Goal: Task Accomplishment & Management: Manage account settings

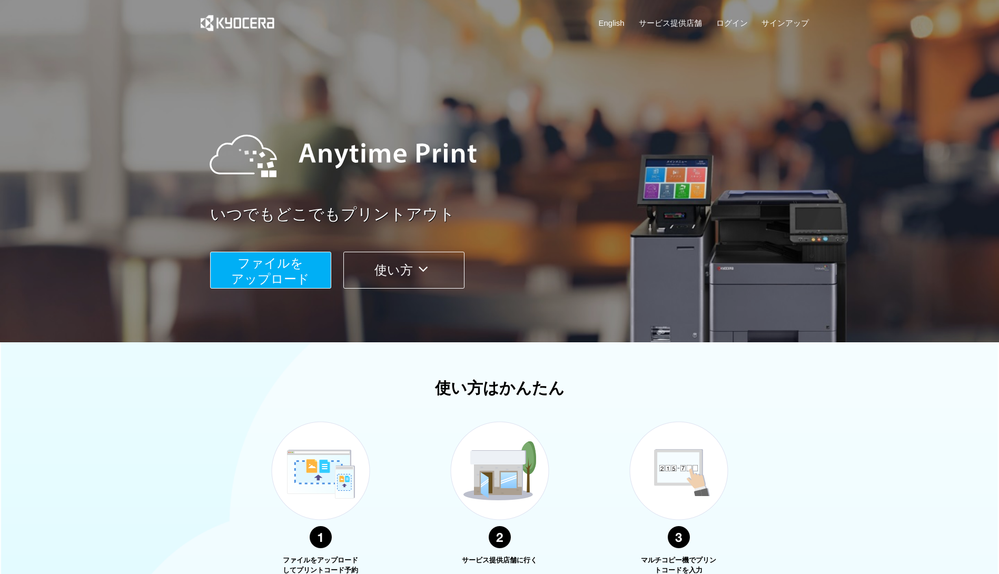
click at [292, 260] on span "ファイルを ​​アップロード" at bounding box center [270, 271] width 78 height 30
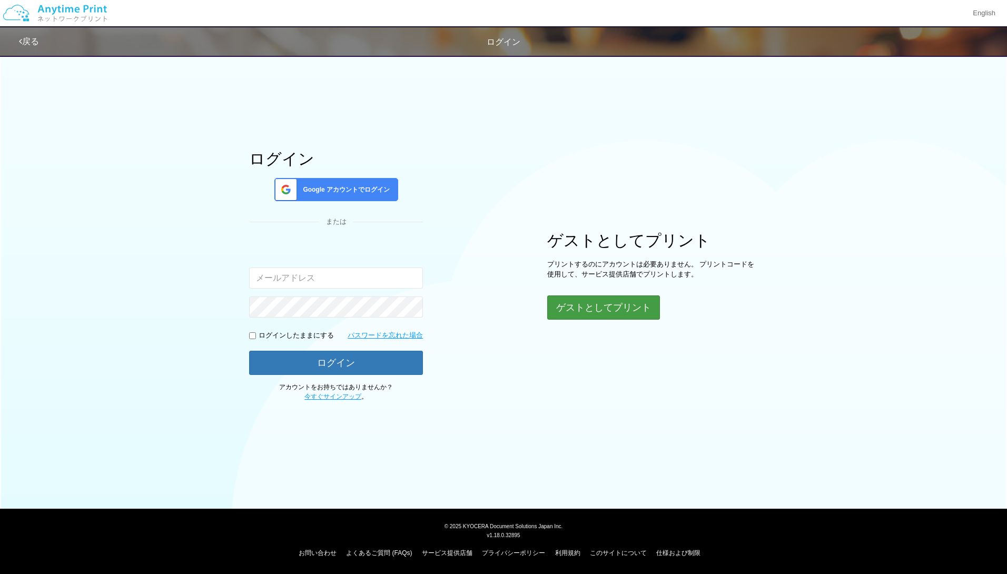
type input "[PERSON_NAME][EMAIL_ADDRESS][DOMAIN_NAME]"
click at [603, 309] on button "ゲストとしてプリント" at bounding box center [603, 307] width 112 height 23
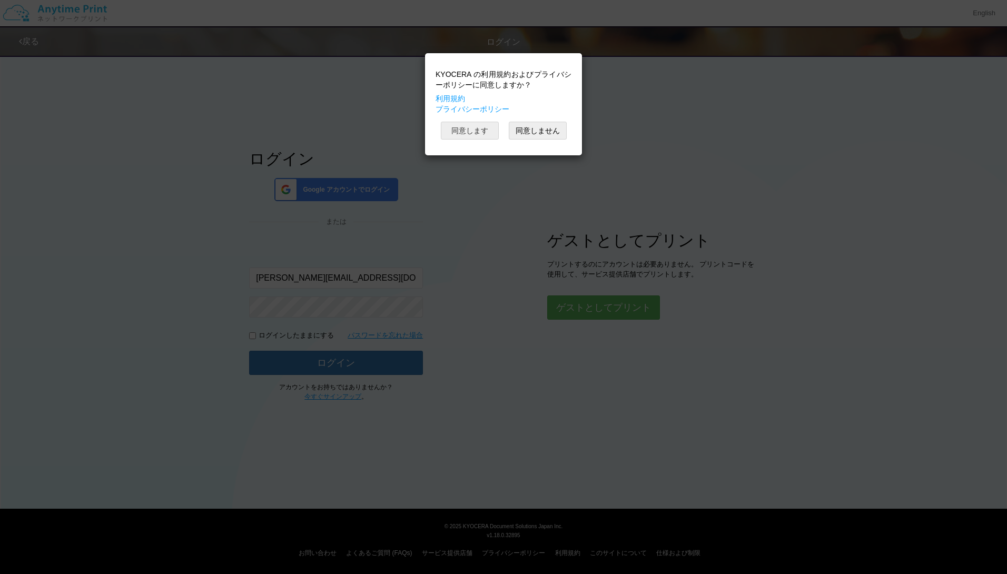
click at [477, 125] on button "同意します" at bounding box center [470, 131] width 58 height 18
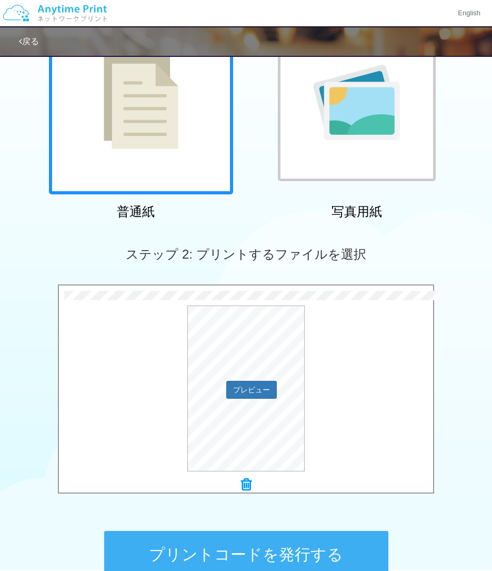
scroll to position [226, 0]
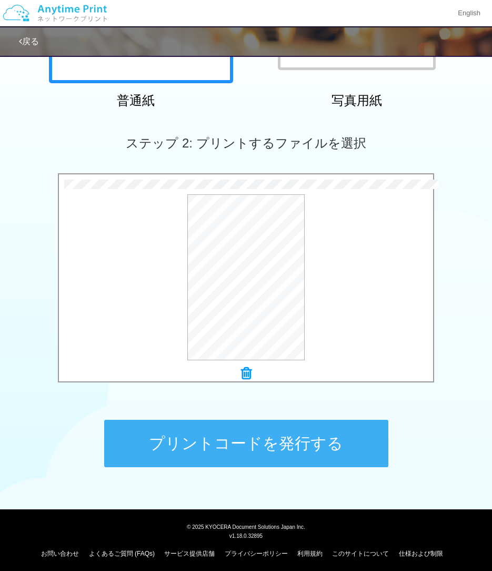
click at [310, 455] on button "プリントコードを発行する" at bounding box center [246, 443] width 284 height 47
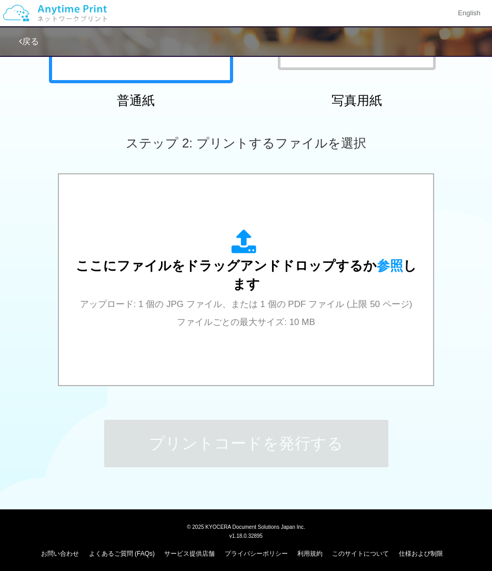
scroll to position [0, 0]
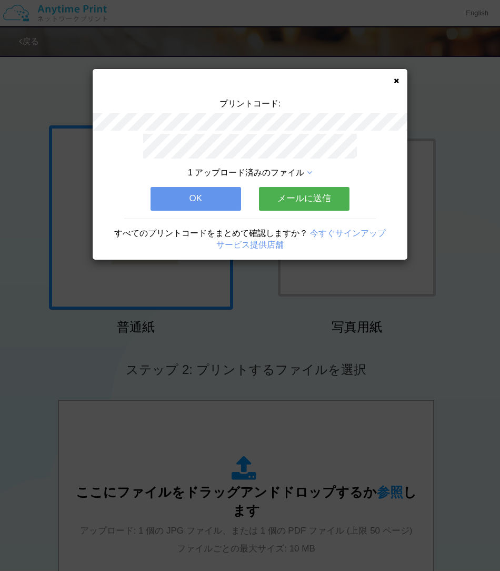
click at [395, 76] on div "プリントコード: 1 アップロード済みのファイル OK メールに送信 すべてのプリントコードをまとめて確認しますか？ 今すぐサインアップ サービス提供店舗" at bounding box center [250, 164] width 315 height 191
click at [395, 79] on icon at bounding box center [396, 80] width 5 height 7
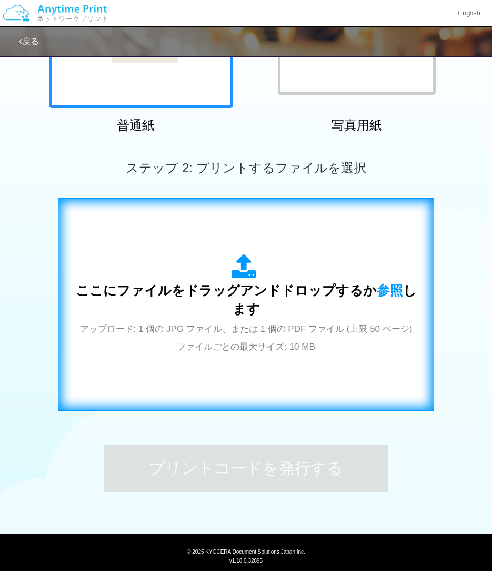
scroll to position [202, 0]
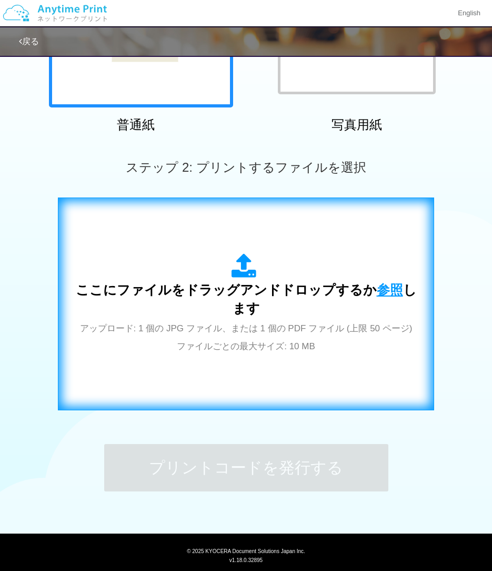
click at [377, 282] on span "参照" at bounding box center [390, 289] width 26 height 15
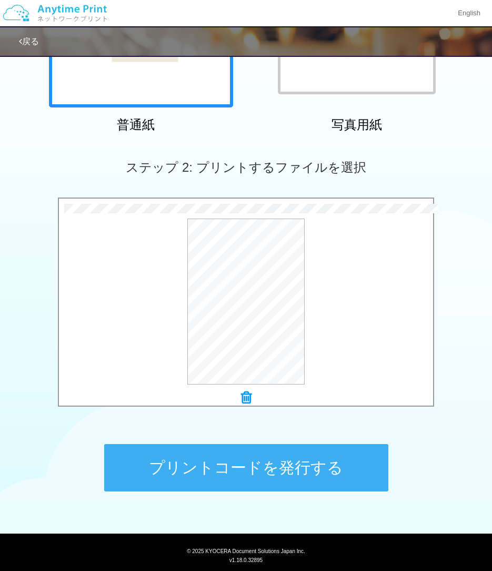
click at [248, 462] on button "プリントコードを発行する" at bounding box center [246, 467] width 284 height 47
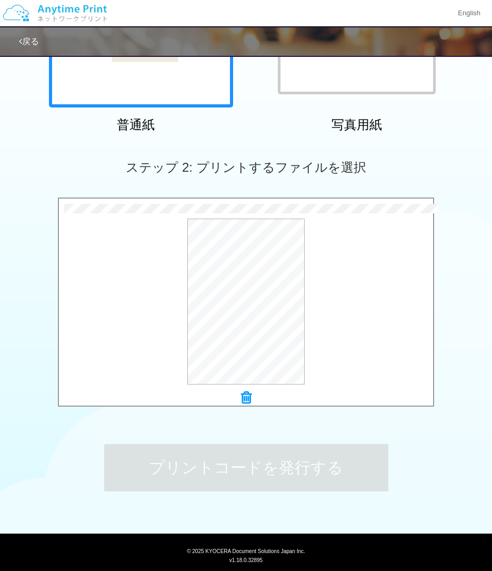
scroll to position [0, 0]
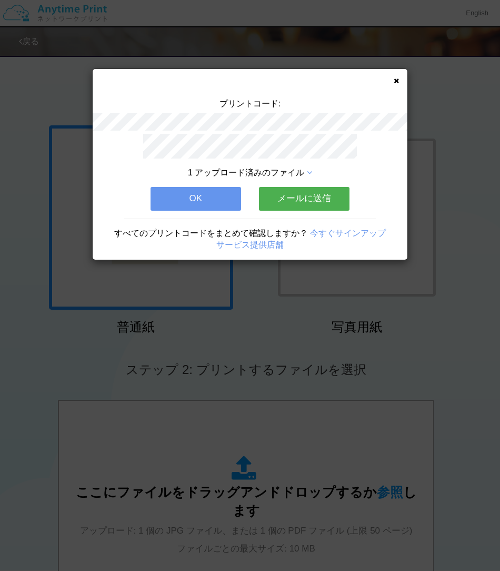
click at [302, 189] on button "メールに送信" at bounding box center [304, 198] width 91 height 23
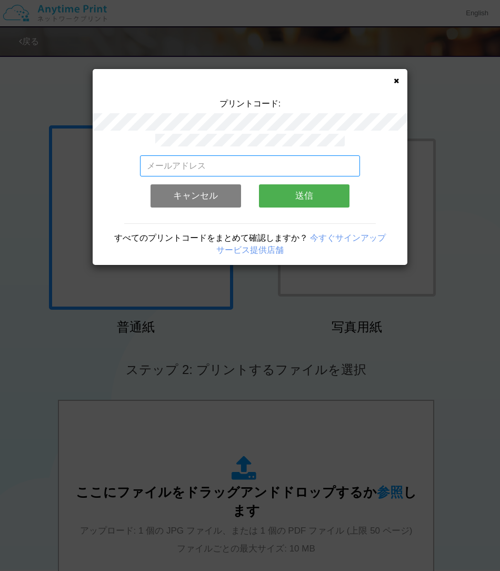
click at [246, 158] on input "email" at bounding box center [250, 165] width 221 height 21
type input "masaya.wake@dc.kyocera.com"
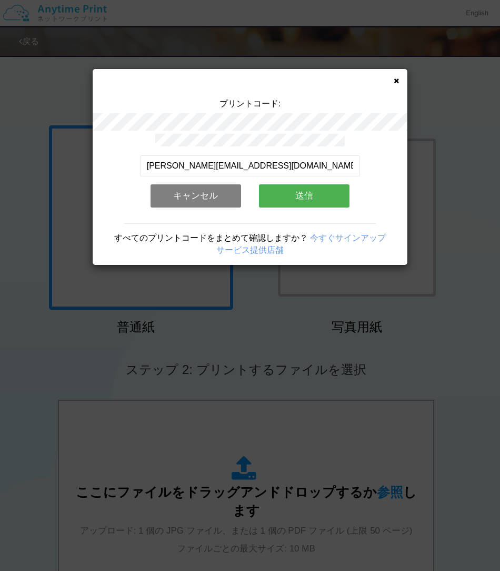
click at [309, 187] on button "送信" at bounding box center [304, 195] width 91 height 23
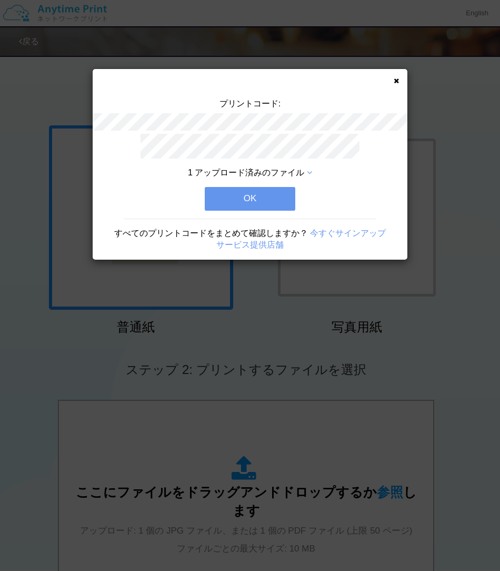
click at [256, 196] on button "OK" at bounding box center [250, 198] width 91 height 23
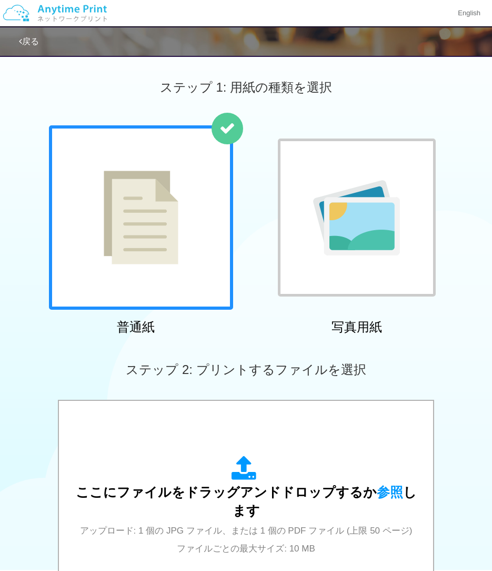
click at [55, 18] on img at bounding box center [55, 13] width 112 height 37
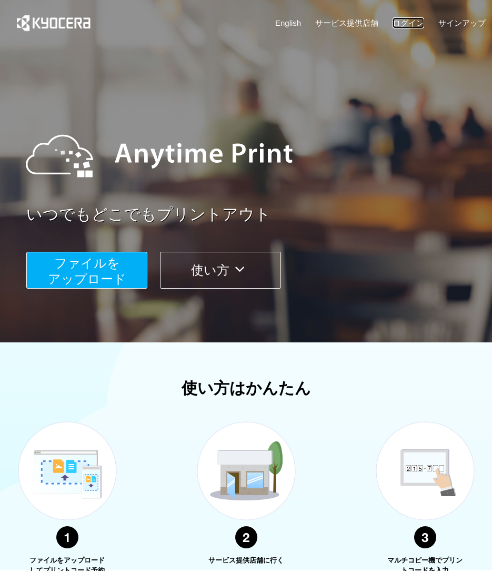
click at [413, 24] on link "ログイン" at bounding box center [409, 22] width 32 height 11
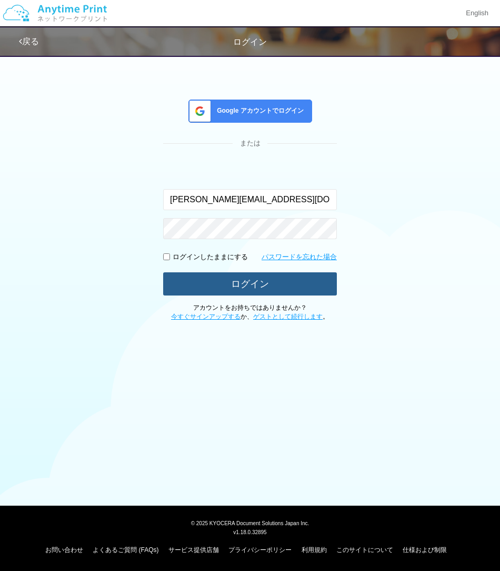
click at [239, 279] on button "ログイン" at bounding box center [250, 283] width 174 height 23
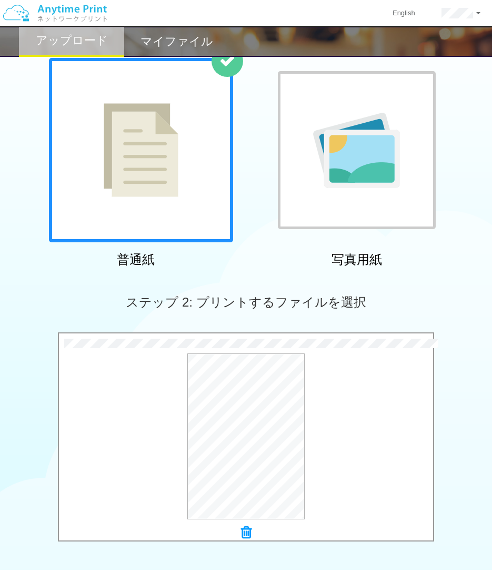
scroll to position [230, 0]
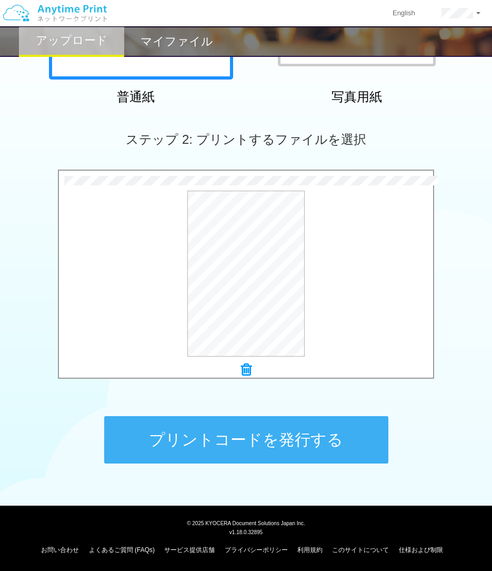
click at [271, 423] on button "プリントコードを発行する" at bounding box center [246, 439] width 284 height 47
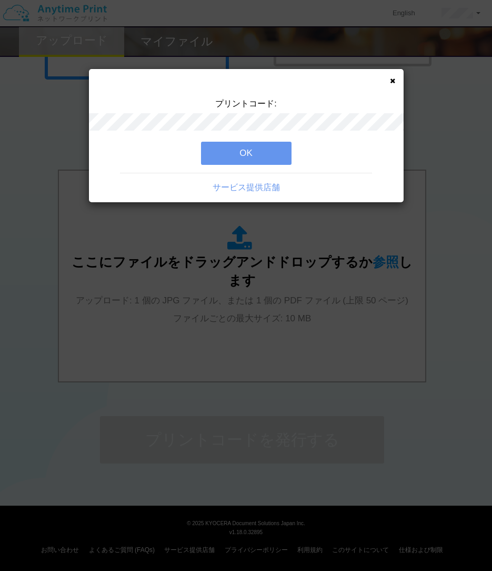
scroll to position [0, 0]
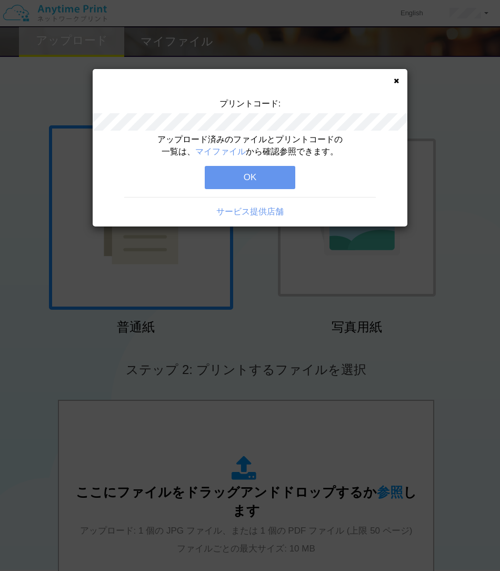
click at [240, 173] on button "OK" at bounding box center [250, 177] width 91 height 23
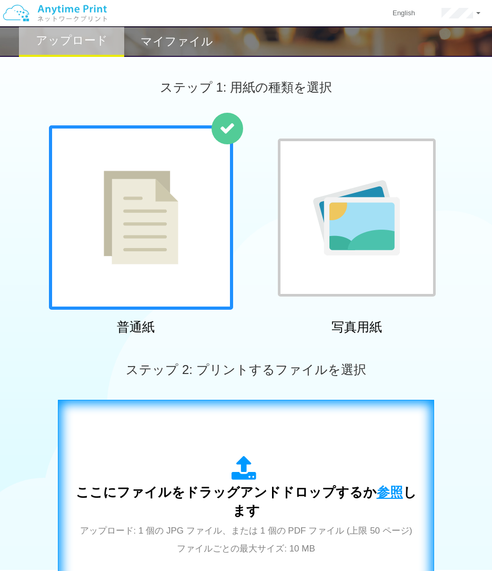
click at [377, 493] on span "参照" at bounding box center [390, 491] width 26 height 15
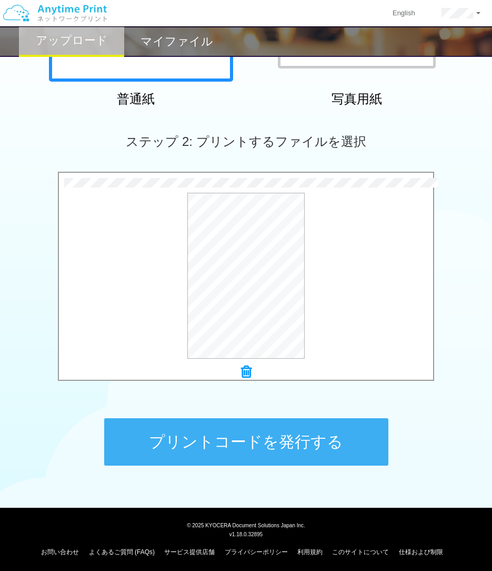
scroll to position [230, 0]
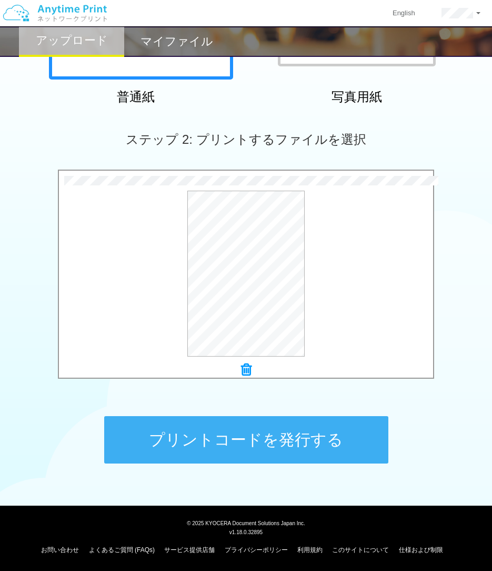
click at [282, 437] on button "プリントコードを発行する" at bounding box center [246, 439] width 284 height 47
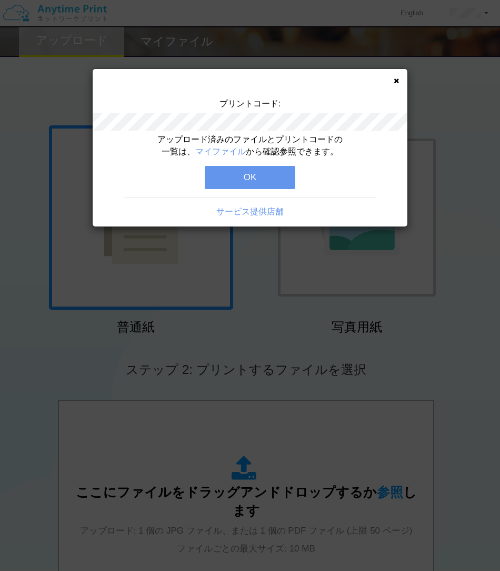
click at [259, 183] on button "OK" at bounding box center [250, 177] width 91 height 23
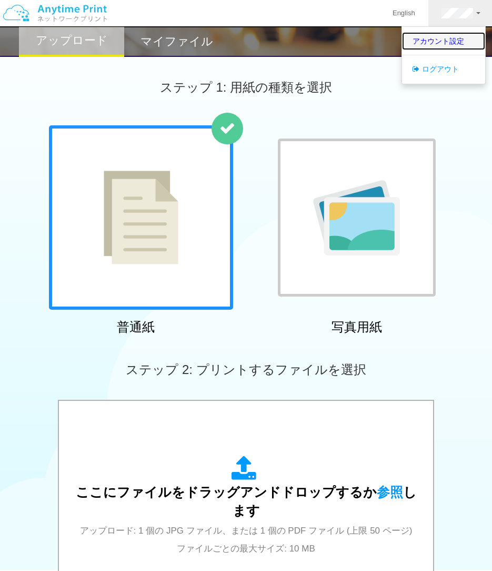
click at [447, 39] on link "アカウント設定" at bounding box center [443, 41] width 83 height 18
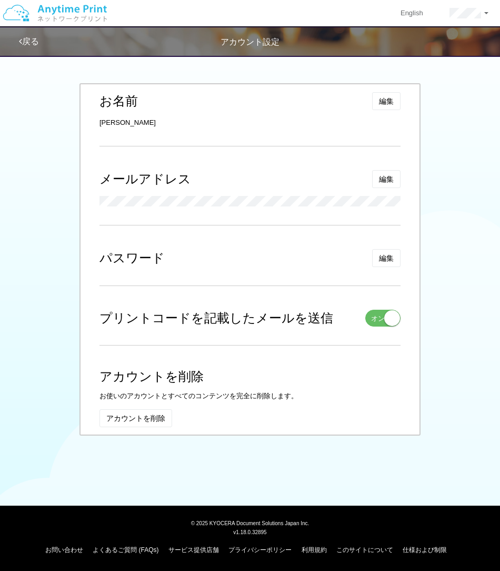
click at [392, 320] on small at bounding box center [392, 318] width 16 height 16
click at [29, 41] on link "戻る" at bounding box center [29, 41] width 20 height 9
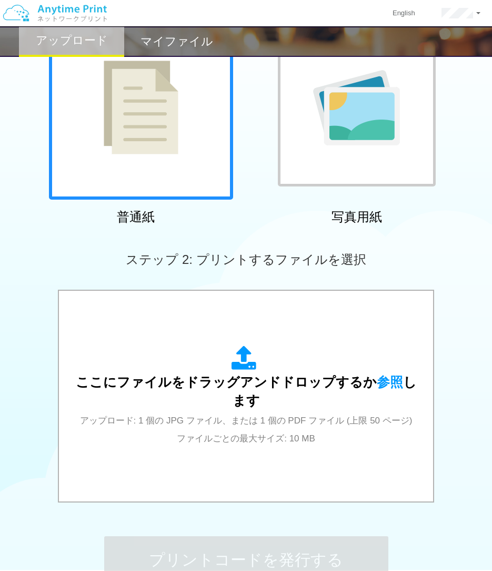
scroll to position [111, 0]
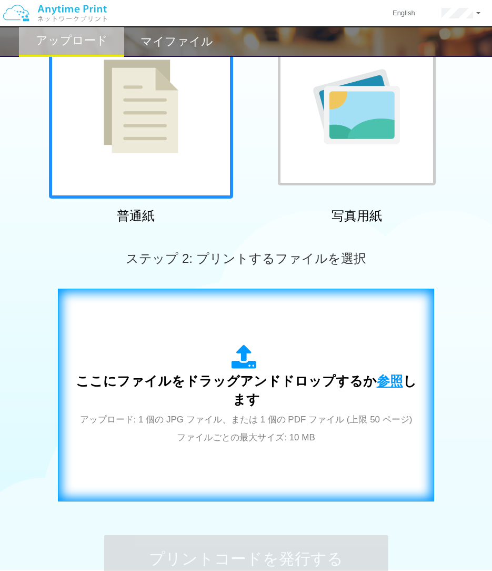
click at [377, 381] on span "参照" at bounding box center [390, 380] width 26 height 15
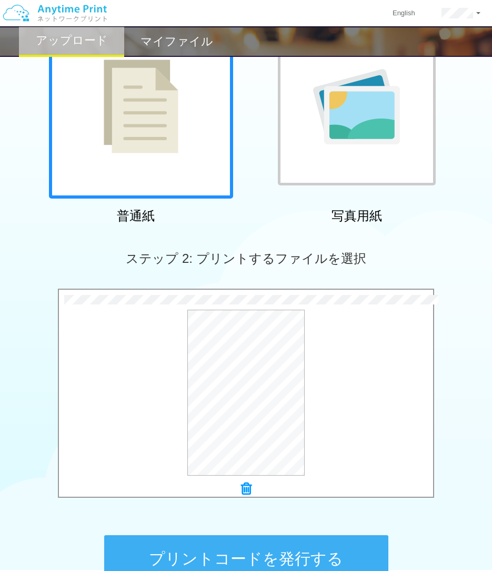
scroll to position [230, 0]
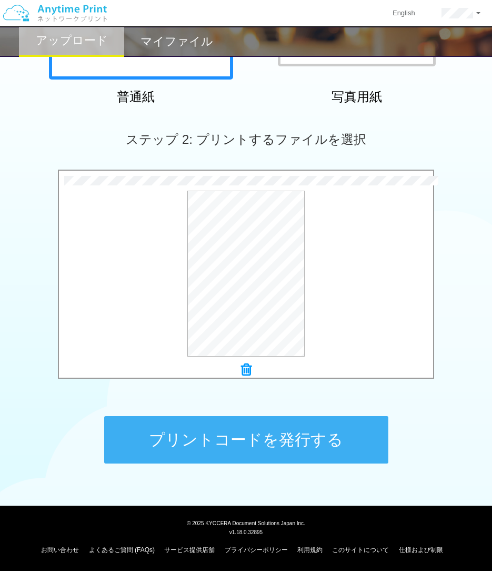
click at [260, 422] on button "プリントコードを発行する" at bounding box center [246, 439] width 284 height 47
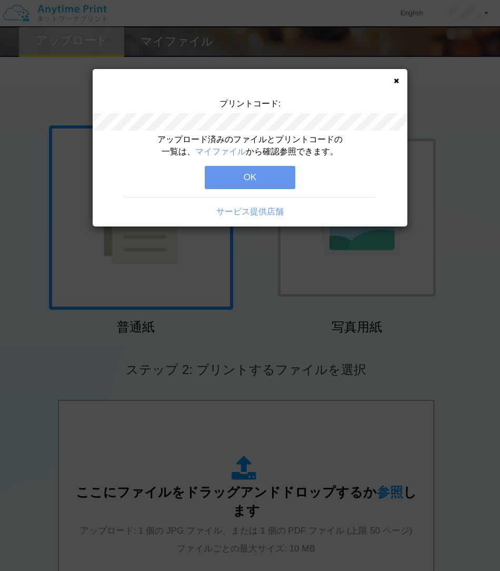
click at [252, 183] on button "OK" at bounding box center [250, 177] width 91 height 23
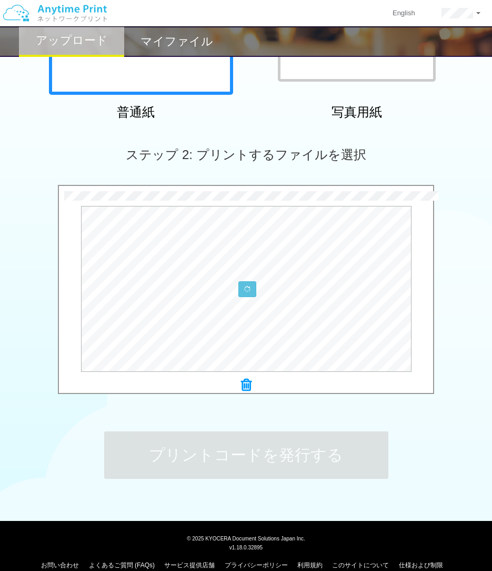
scroll to position [230, 0]
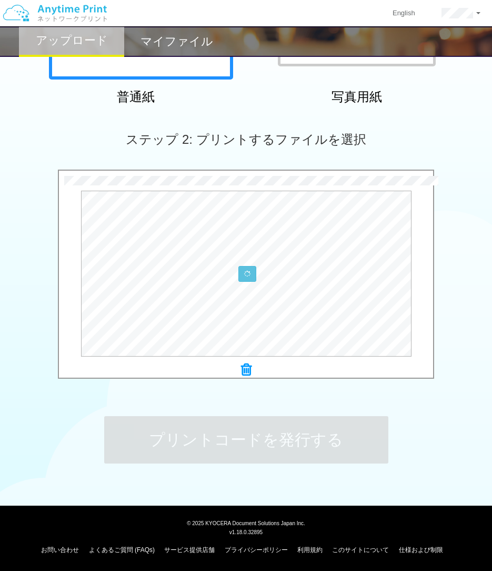
click at [247, 371] on icon at bounding box center [246, 370] width 11 height 14
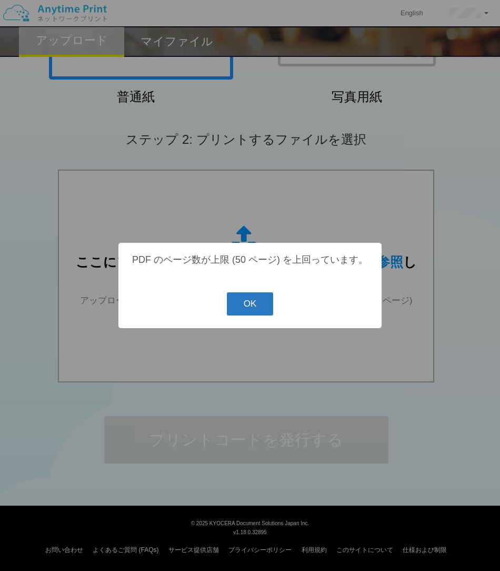
drag, startPoint x: 247, startPoint y: 301, endPoint x: 241, endPoint y: 299, distance: 6.7
click at [247, 301] on button "OK" at bounding box center [250, 303] width 47 height 23
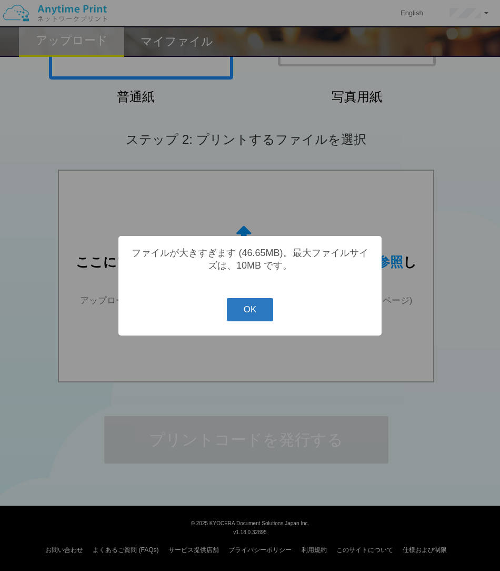
click at [250, 315] on button "OK" at bounding box center [250, 309] width 47 height 23
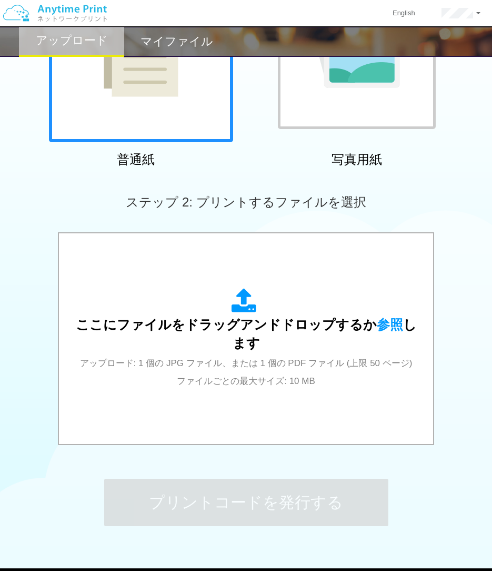
scroll to position [122, 0]
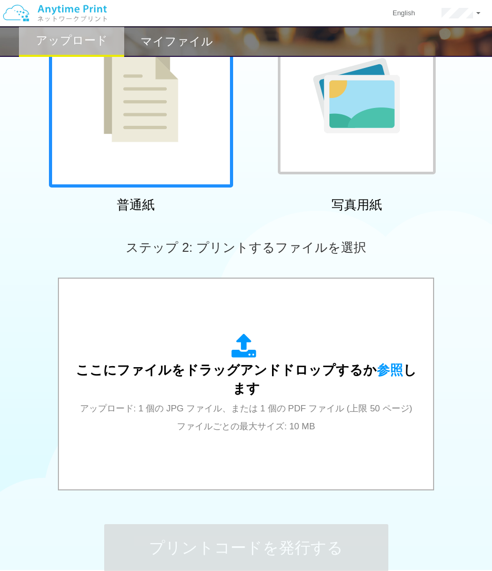
click at [332, 144] on div at bounding box center [357, 95] width 158 height 158
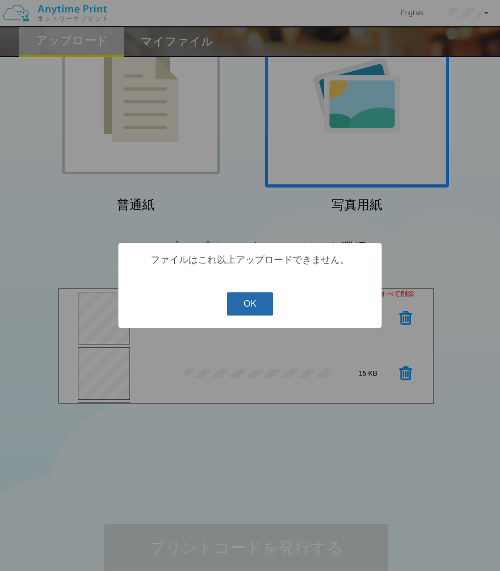
click at [234, 305] on button "OK" at bounding box center [250, 303] width 47 height 23
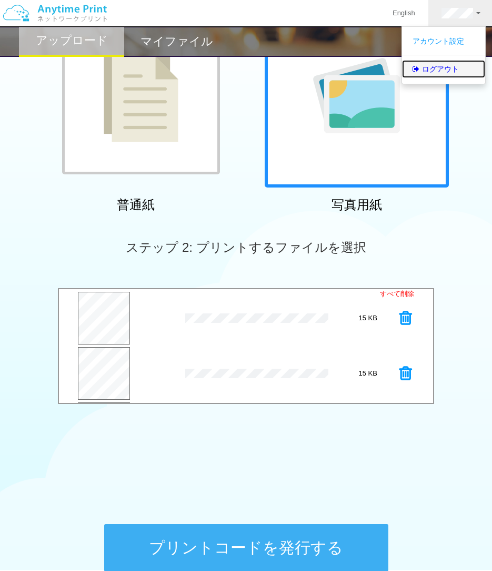
click at [446, 71] on link "ログアウト" at bounding box center [443, 69] width 83 height 18
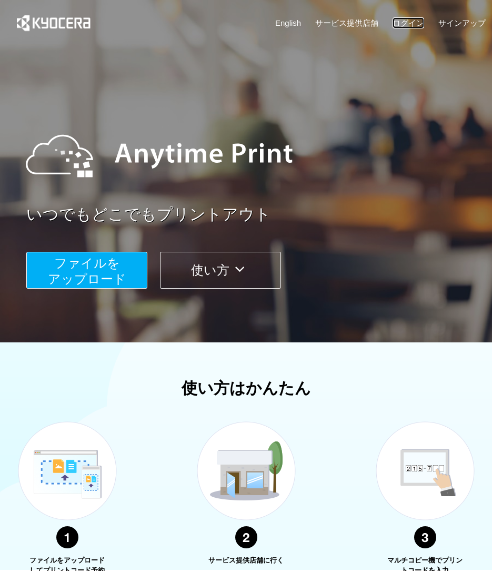
click at [417, 22] on link "ログイン" at bounding box center [409, 22] width 32 height 11
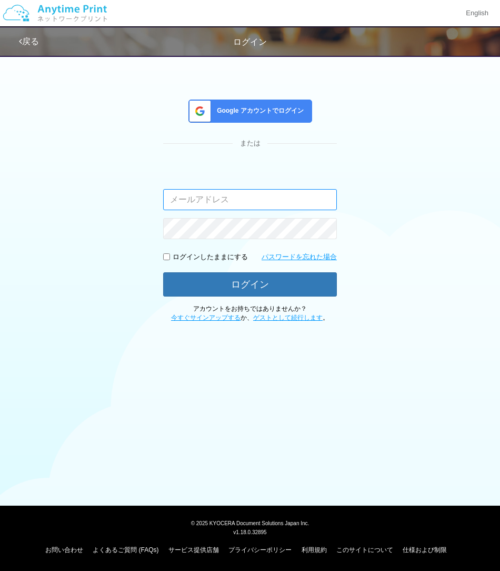
type input "[PERSON_NAME][EMAIL_ADDRESS][DOMAIN_NAME]"
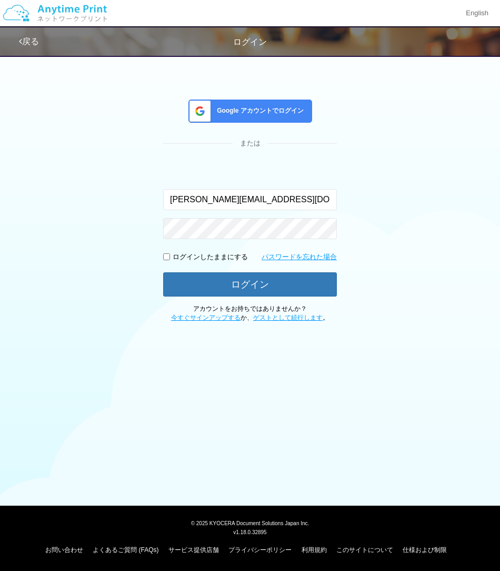
click at [256, 88] on div "Google アカウントでログイン または 入力されたメールアドレスまたはパスワードが正しくありません。 masaya.wake@dc.kyocera.com…" at bounding box center [250, 185] width 500 height 273
click at [241, 105] on div "Google アカウントでログイン" at bounding box center [251, 111] width 124 height 23
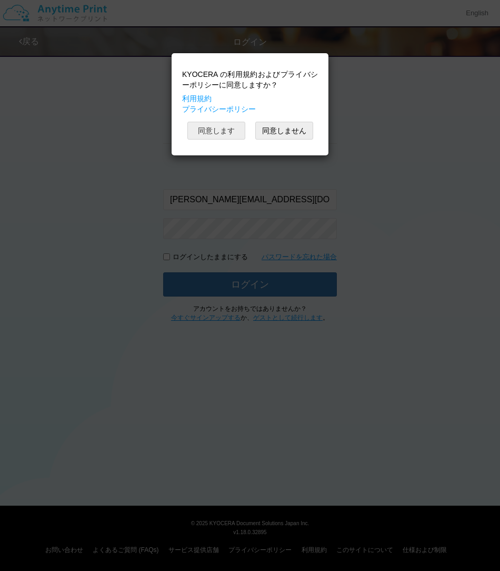
click at [228, 131] on button "同意します" at bounding box center [216, 131] width 58 height 18
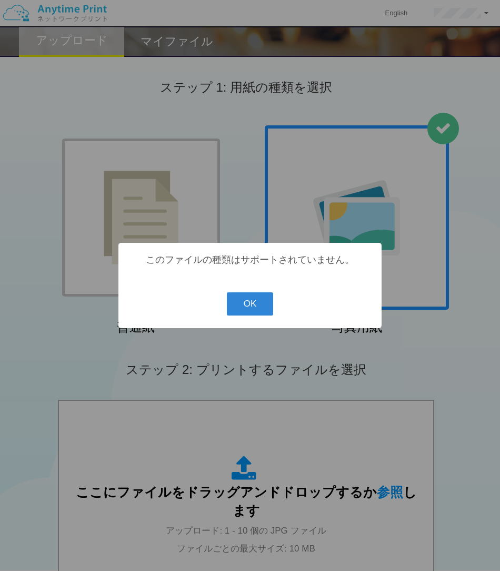
click at [253, 303] on button "OK" at bounding box center [250, 303] width 47 height 23
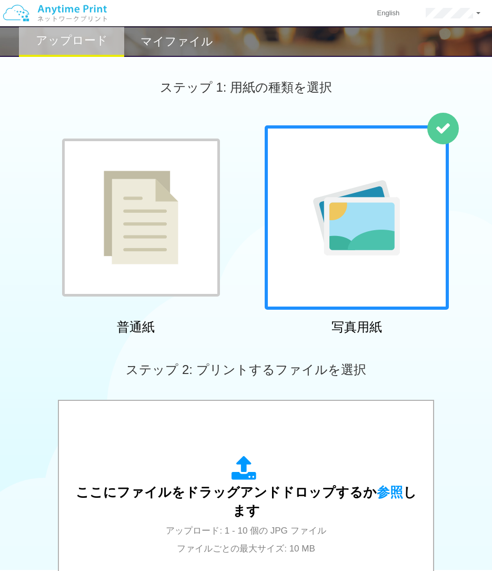
click at [216, 243] on div at bounding box center [141, 217] width 158 height 158
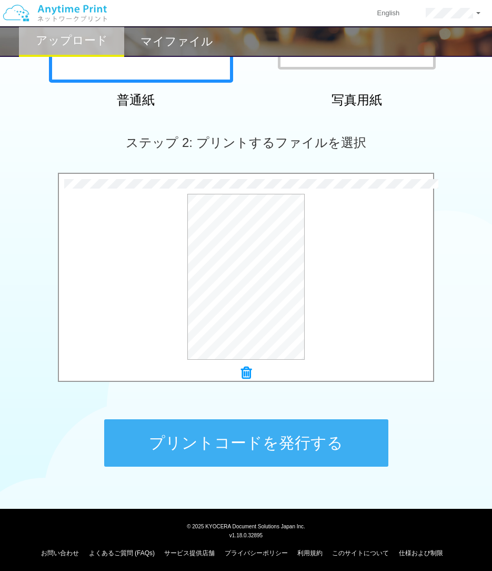
scroll to position [230, 0]
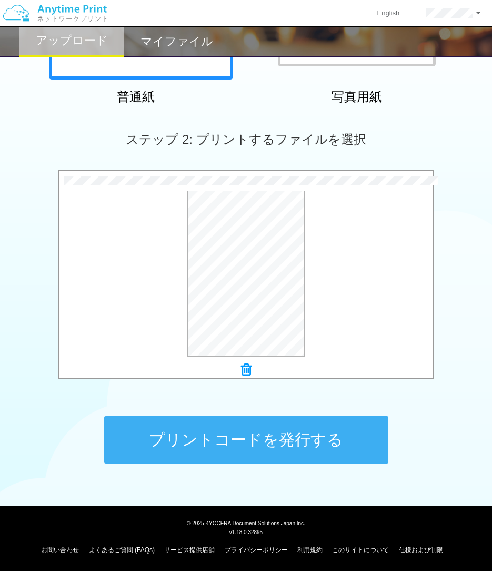
click at [269, 454] on button "プリントコードを発行する" at bounding box center [246, 439] width 284 height 47
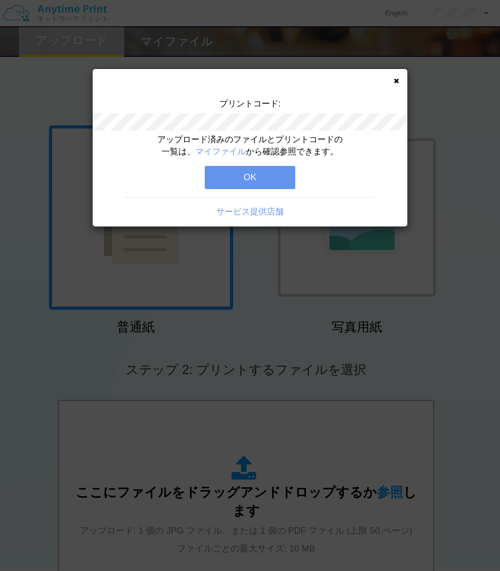
click at [251, 179] on button "OK" at bounding box center [250, 177] width 91 height 23
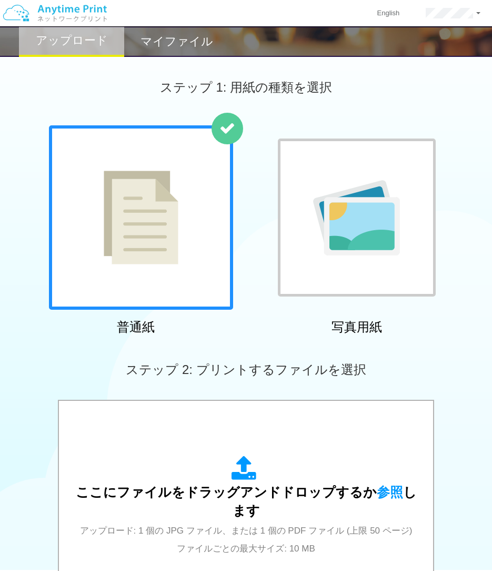
click at [181, 36] on h2 "マイファイル" at bounding box center [177, 41] width 73 height 13
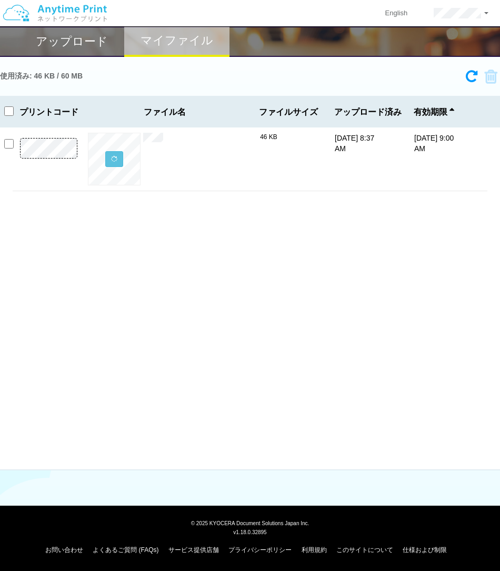
click at [75, 30] on img at bounding box center [55, 13] width 112 height 37
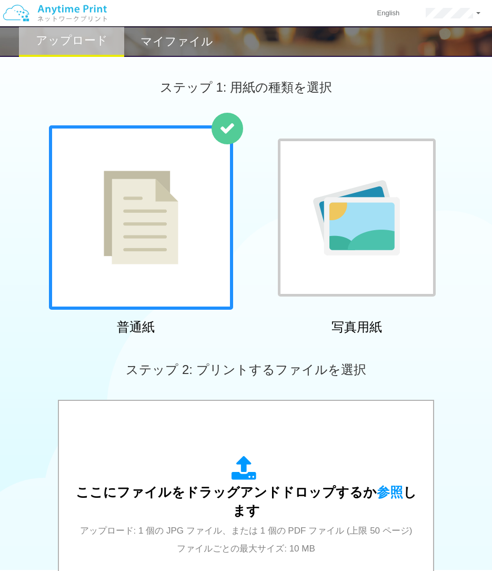
click at [347, 271] on div at bounding box center [357, 217] width 158 height 158
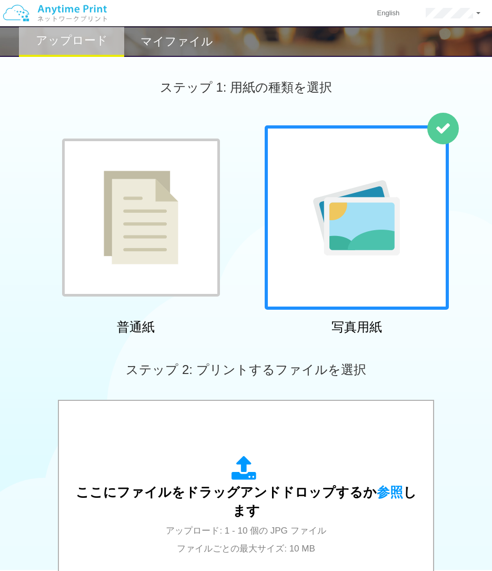
click at [102, 212] on div at bounding box center [141, 217] width 158 height 158
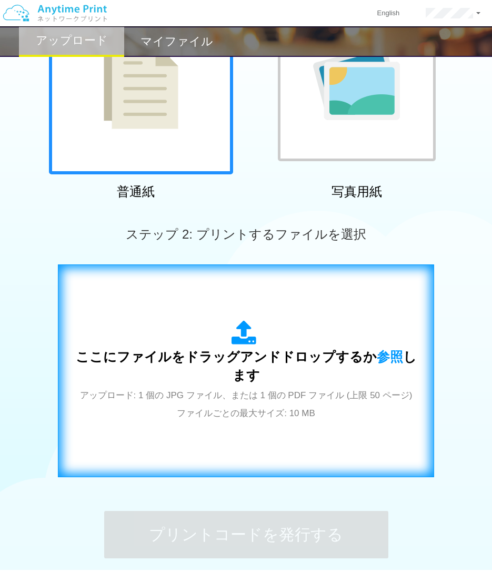
scroll to position [136, 0]
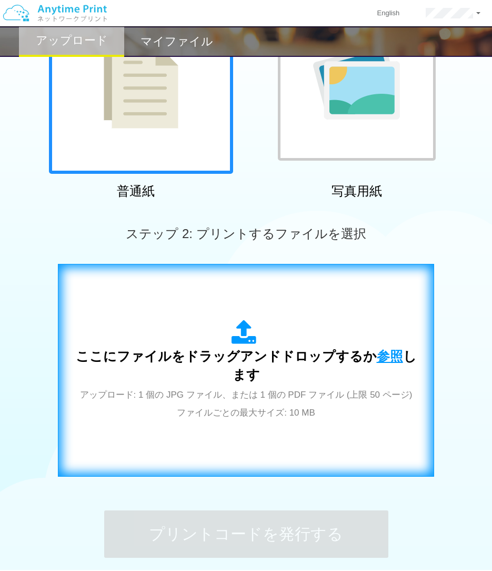
click at [377, 353] on span "参照" at bounding box center [390, 356] width 26 height 15
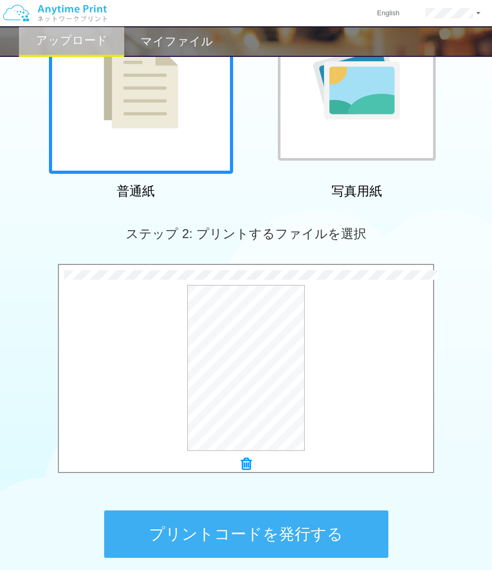
click at [242, 531] on button "プリントコードを発行する" at bounding box center [246, 533] width 284 height 47
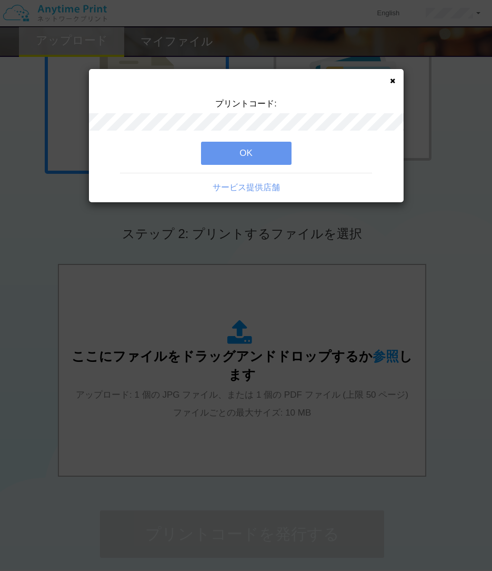
scroll to position [0, 0]
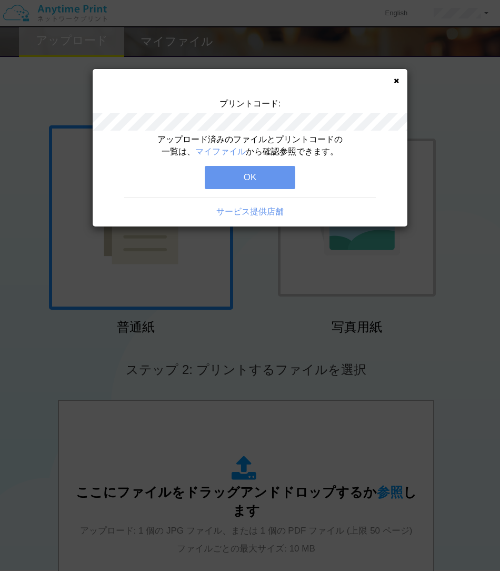
click at [256, 175] on button "OK" at bounding box center [250, 177] width 91 height 23
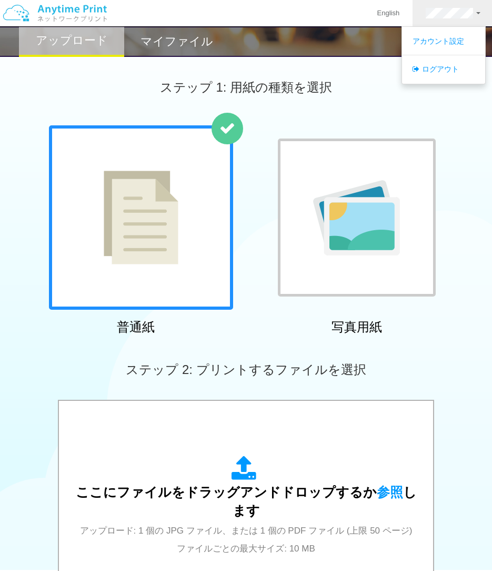
click at [324, 57] on div "ステップ 1: 用紙の種類を選択" at bounding box center [246, 87] width 492 height 76
click at [438, 40] on link "アカウント設定" at bounding box center [443, 41] width 83 height 18
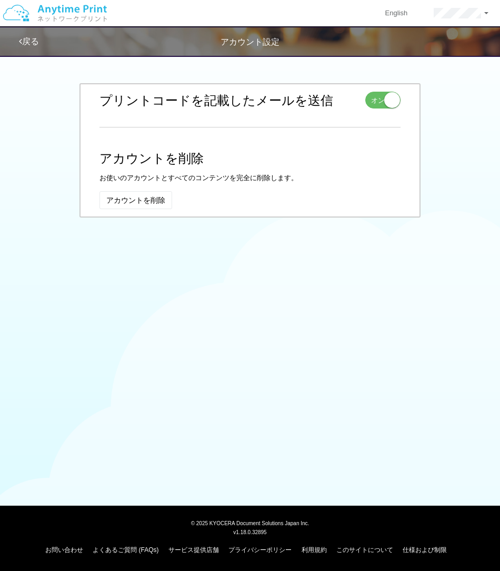
click at [393, 103] on small at bounding box center [392, 100] width 16 height 16
click at [35, 42] on link "戻る" at bounding box center [29, 41] width 20 height 9
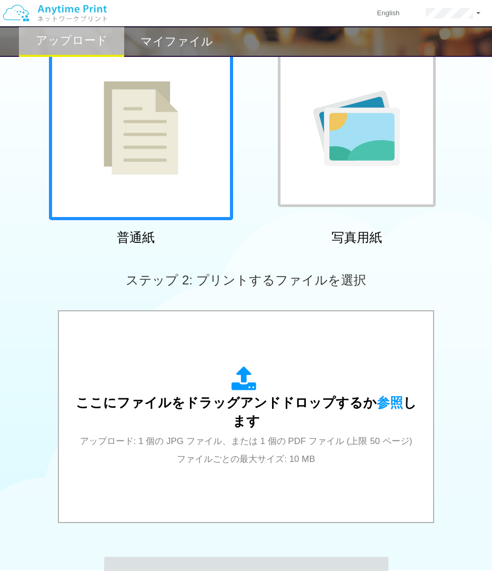
scroll to position [123, 0]
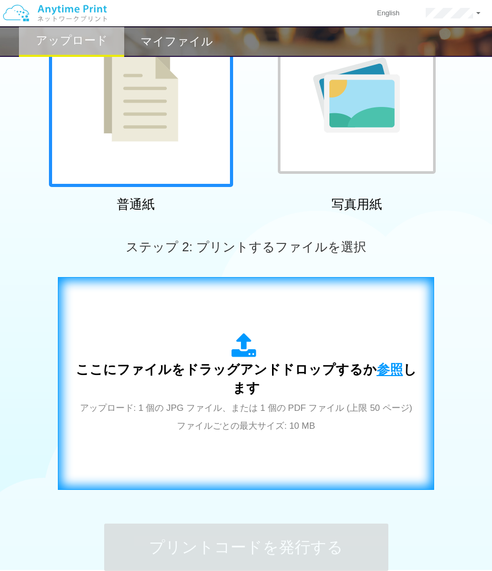
click at [377, 373] on span "参照" at bounding box center [390, 369] width 26 height 15
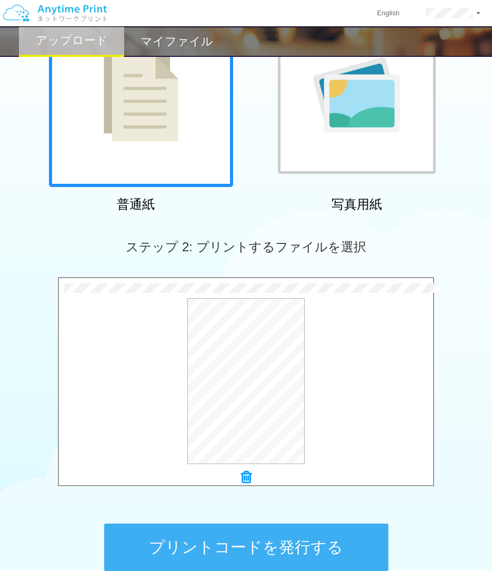
scroll to position [230, 0]
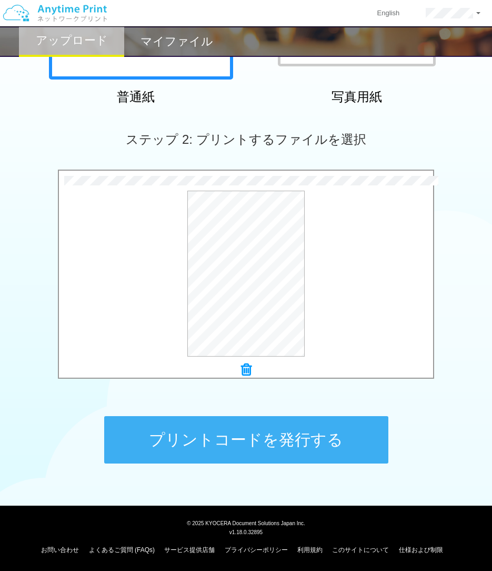
click at [249, 431] on button "プリントコードを発行する" at bounding box center [246, 439] width 284 height 47
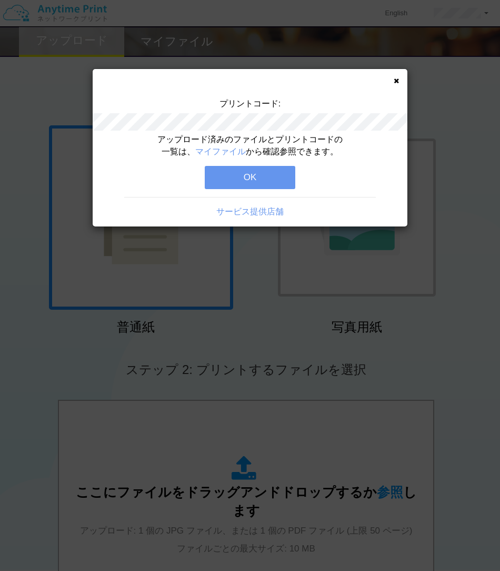
click at [259, 177] on button "OK" at bounding box center [250, 177] width 91 height 23
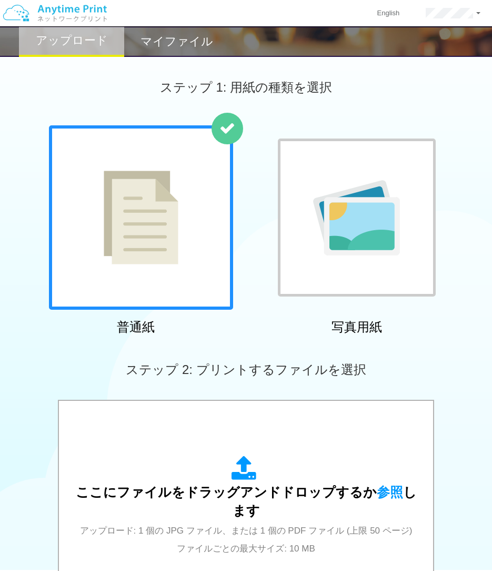
click at [179, 47] on h2 "マイファイル" at bounding box center [177, 41] width 73 height 13
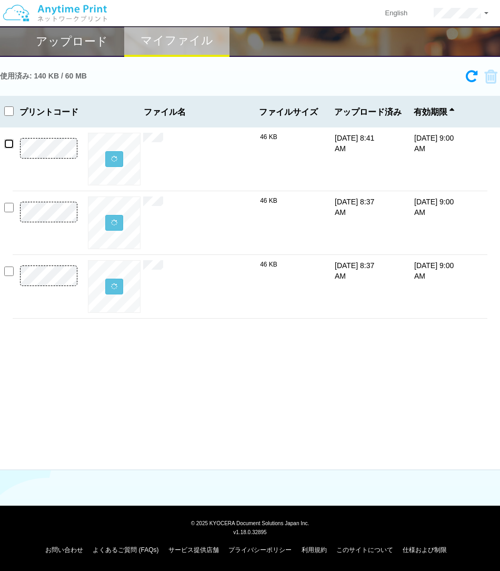
click at [9, 142] on input "checkbox" at bounding box center [8, 143] width 9 height 9
checkbox input "true"
click at [494, 71] on icon at bounding box center [488, 77] width 20 height 16
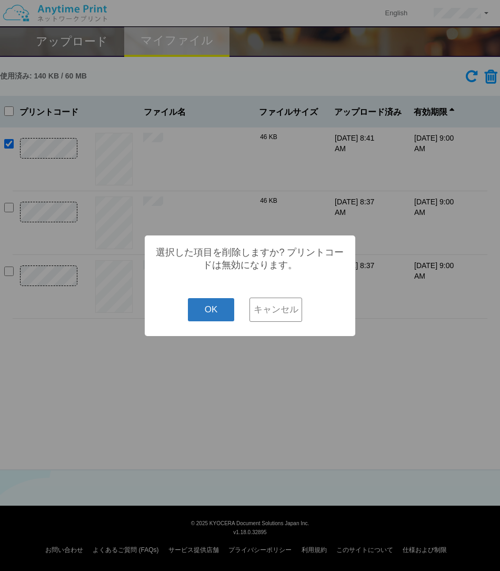
click at [216, 313] on button "OK" at bounding box center [211, 309] width 47 height 23
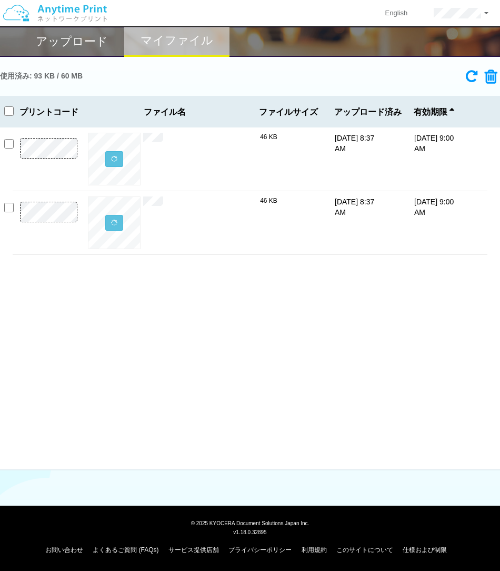
click at [75, 46] on h2 "アップロード" at bounding box center [72, 41] width 72 height 13
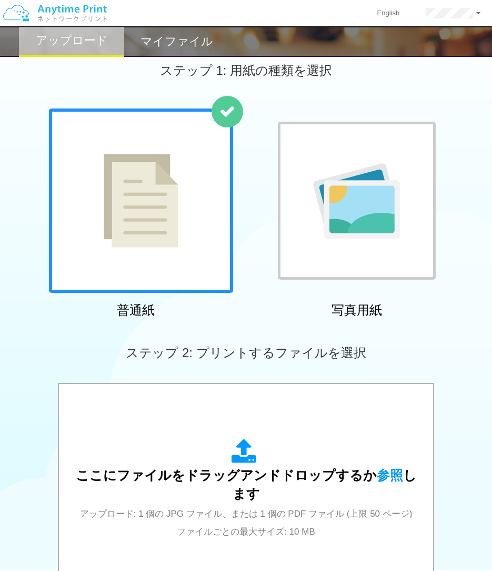
scroll to position [12, 0]
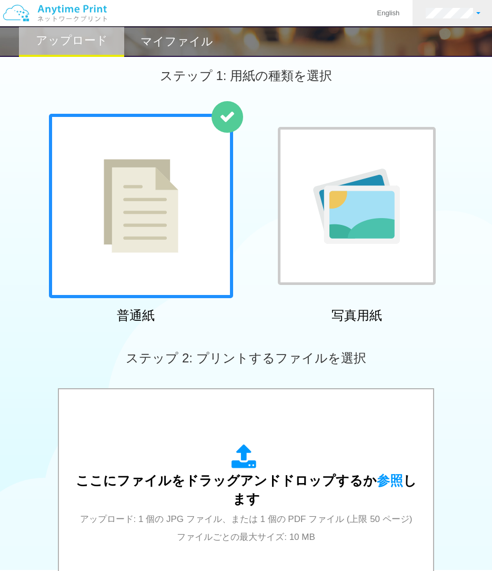
click at [449, 21] on link at bounding box center [453, 13] width 81 height 26
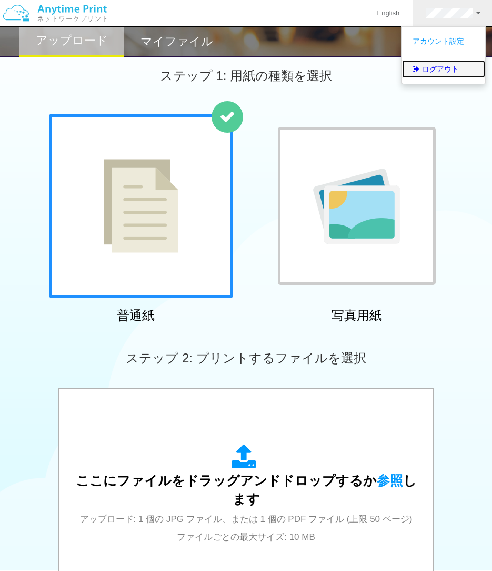
click at [427, 68] on link "ログアウト" at bounding box center [443, 69] width 83 height 18
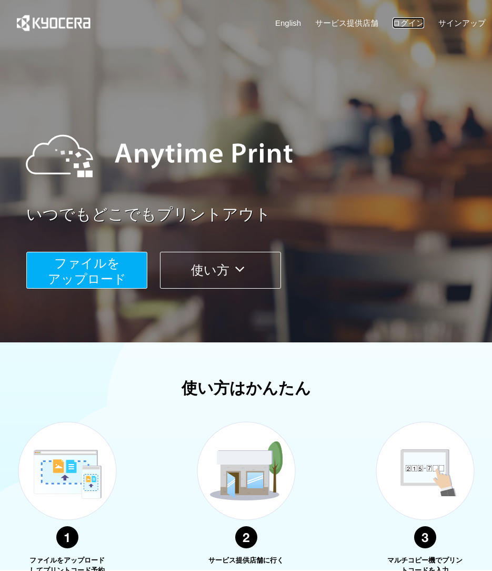
click at [414, 24] on link "ログイン" at bounding box center [409, 22] width 32 height 11
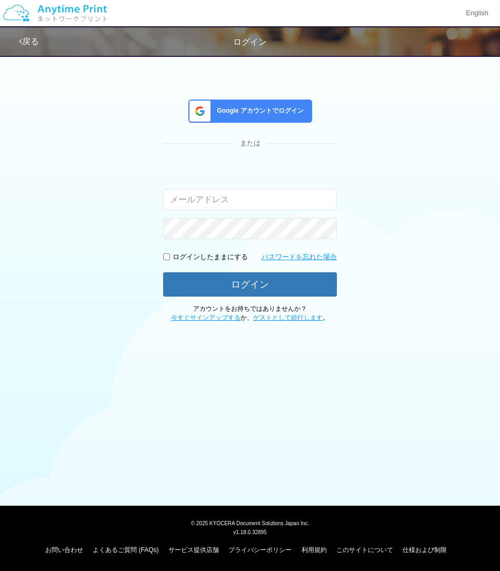
type input "[EMAIL_ADDRESS][DOMAIN_NAME]"
click at [265, 202] on input "[EMAIL_ADDRESS][DOMAIN_NAME]" at bounding box center [250, 199] width 174 height 21
click at [115, 291] on div "Google アカウントでログイン または 入力されたメールアドレスまたはパスワードが正しくありません。 masaya.wake@dc.kyocera.com…" at bounding box center [250, 185] width 500 height 273
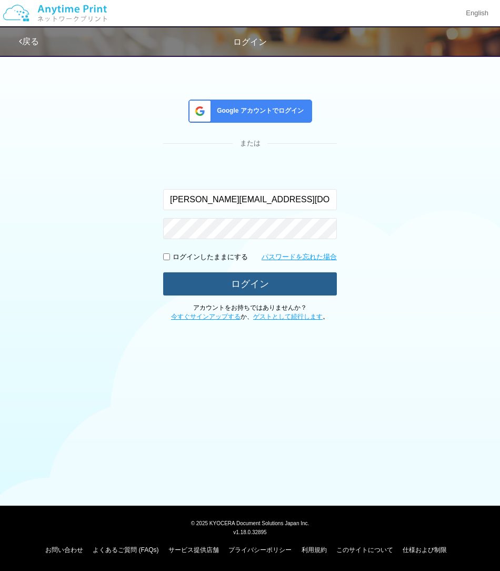
click at [183, 279] on button "ログイン" at bounding box center [250, 283] width 174 height 23
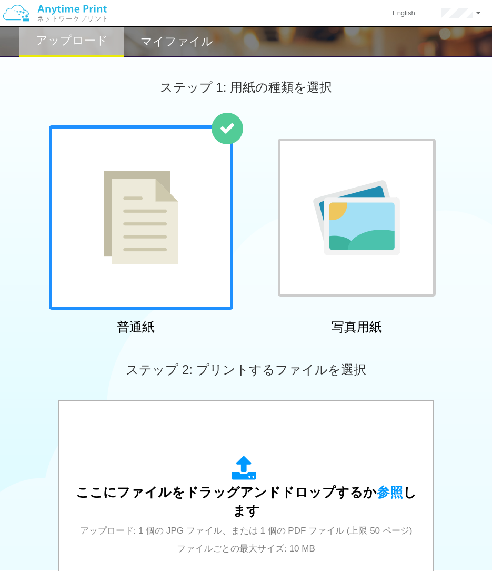
click at [183, 51] on div "マイファイル" at bounding box center [176, 41] width 105 height 31
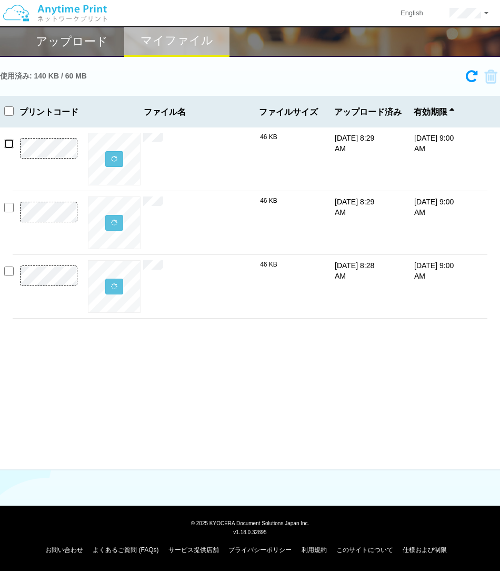
click at [6, 143] on input "checkbox" at bounding box center [8, 143] width 9 height 9
checkbox input "true"
click at [492, 75] on icon at bounding box center [488, 77] width 20 height 16
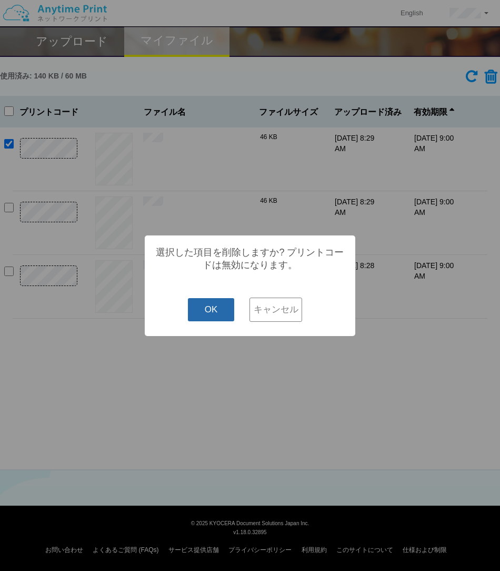
click at [205, 310] on button "OK" at bounding box center [211, 309] width 47 height 23
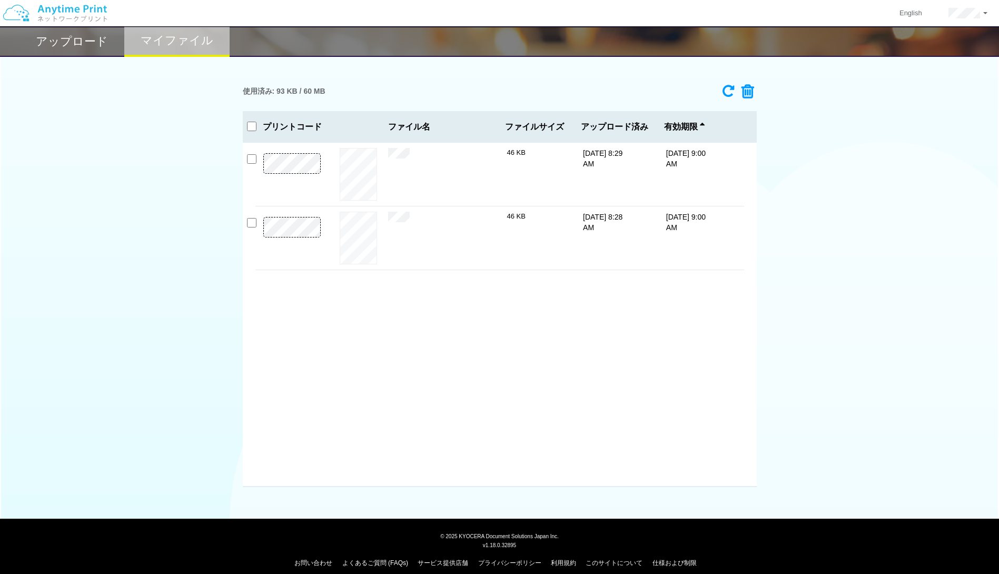
scroll to position [10, 0]
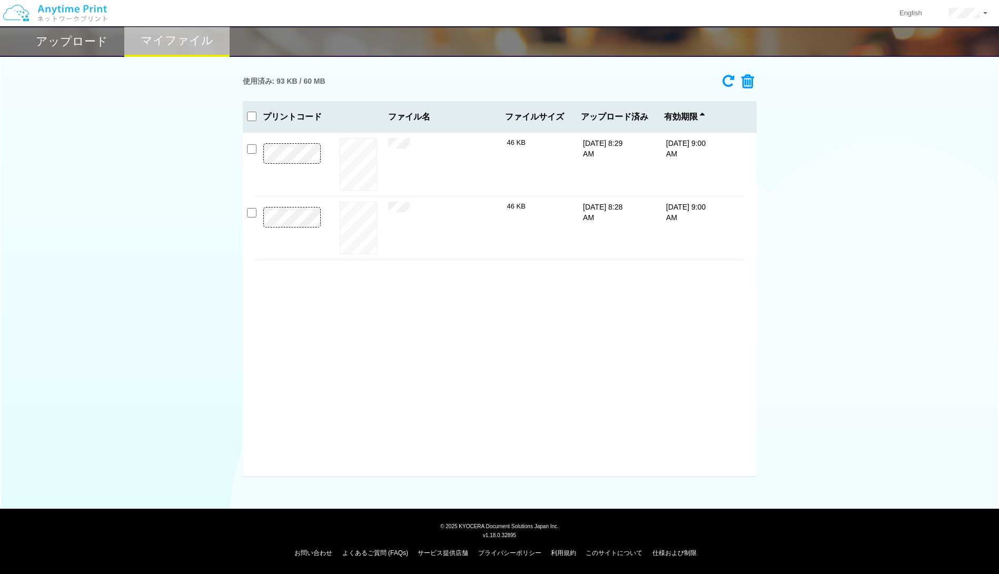
click at [88, 35] on h2 "アップロード" at bounding box center [72, 41] width 72 height 13
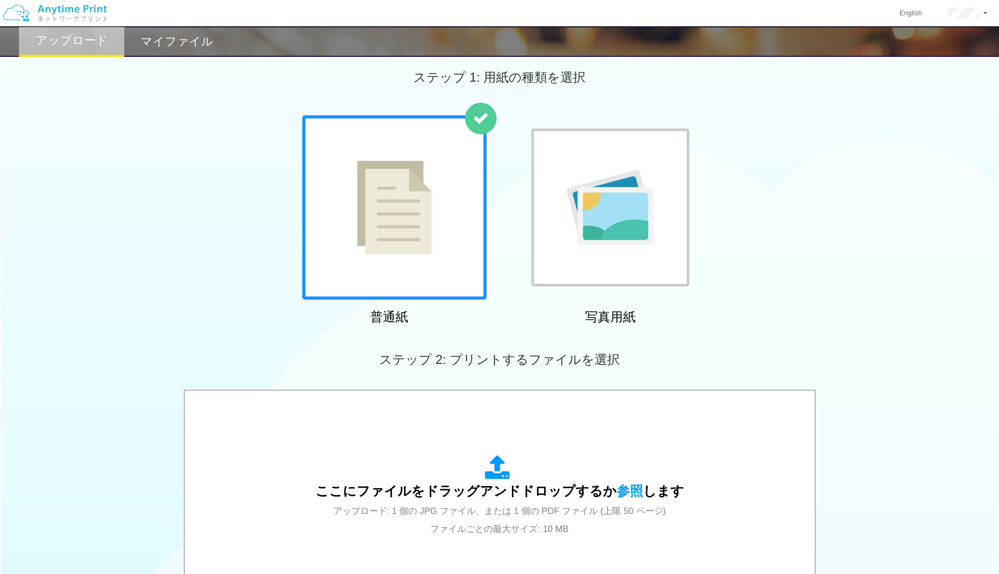
click at [152, 187] on div "普通紙 写真用紙" at bounding box center [499, 222] width 999 height 214
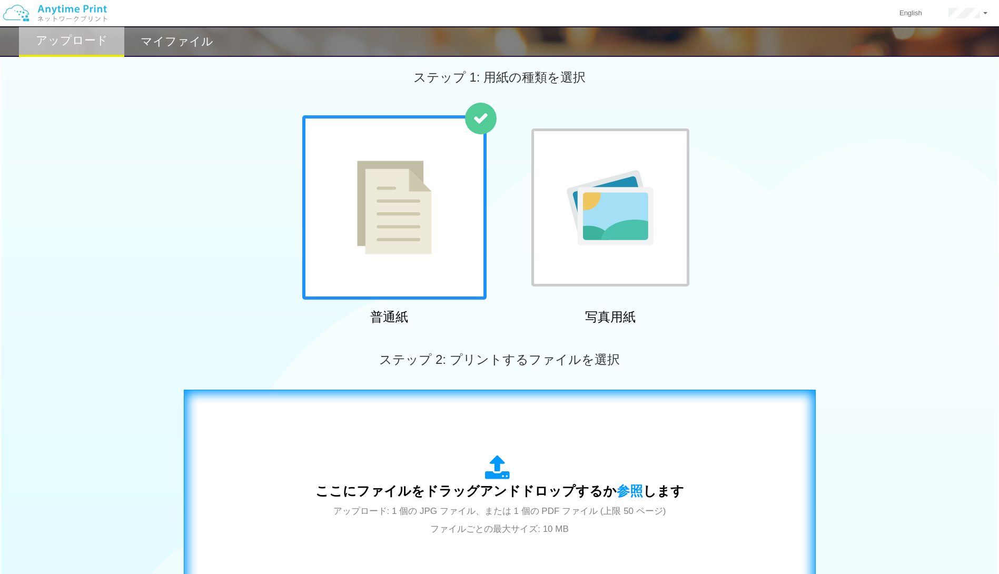
scroll to position [227, 0]
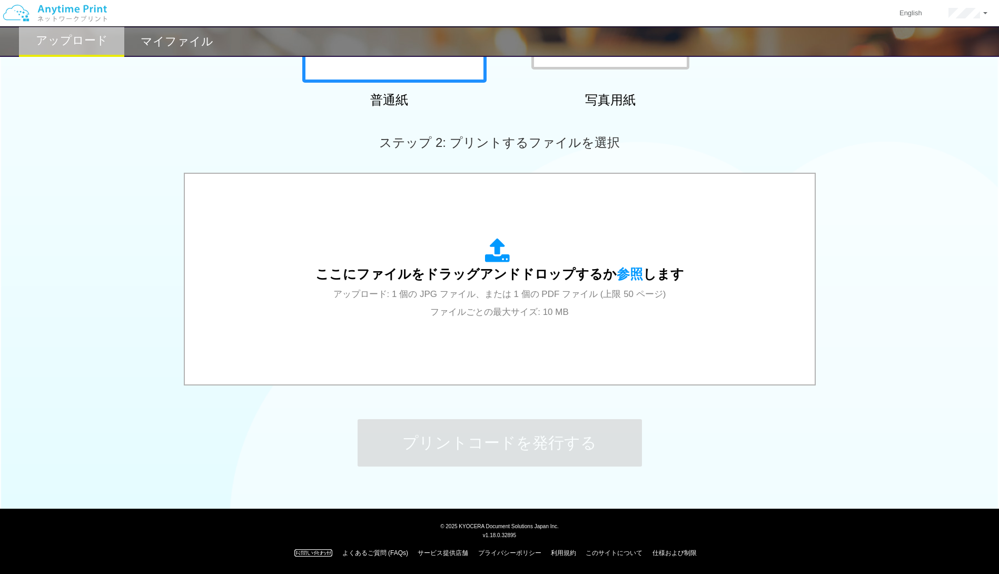
click at [316, 556] on link "お問い合わせ" at bounding box center [313, 552] width 38 height 7
click at [387, 550] on link "よくあるご質問 (FAQs)" at bounding box center [375, 552] width 66 height 7
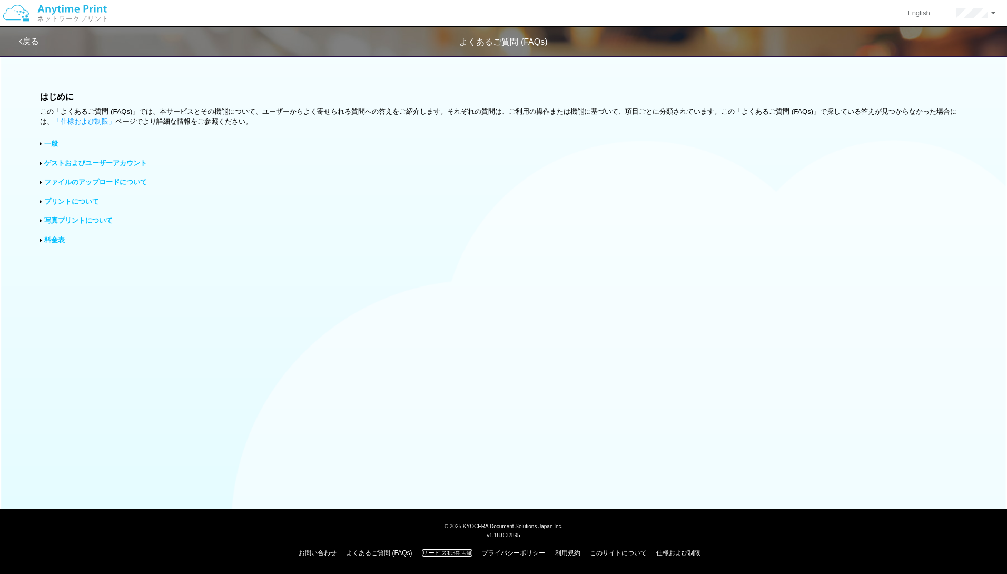
click at [451, 551] on link "サービス提供店舗" at bounding box center [447, 552] width 51 height 7
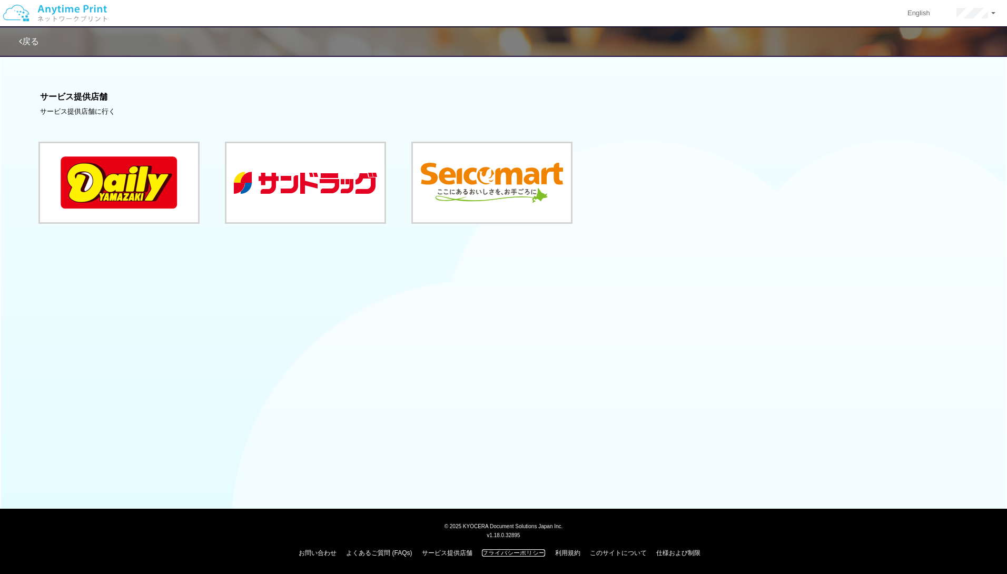
click at [500, 555] on link "プライバシーポリシー" at bounding box center [513, 552] width 63 height 7
click at [500, 553] on link "利用規約" at bounding box center [567, 552] width 25 height 7
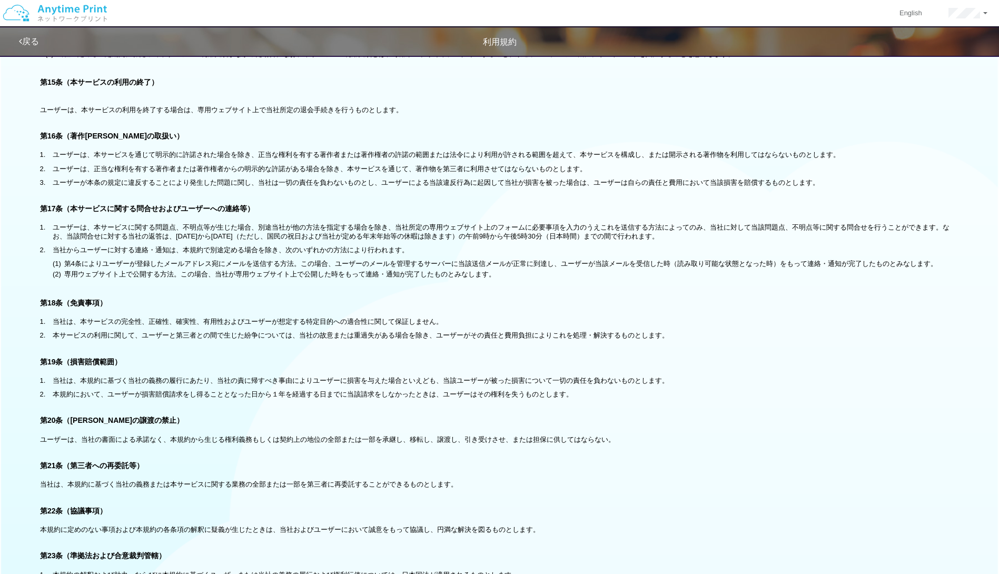
scroll to position [1758, 0]
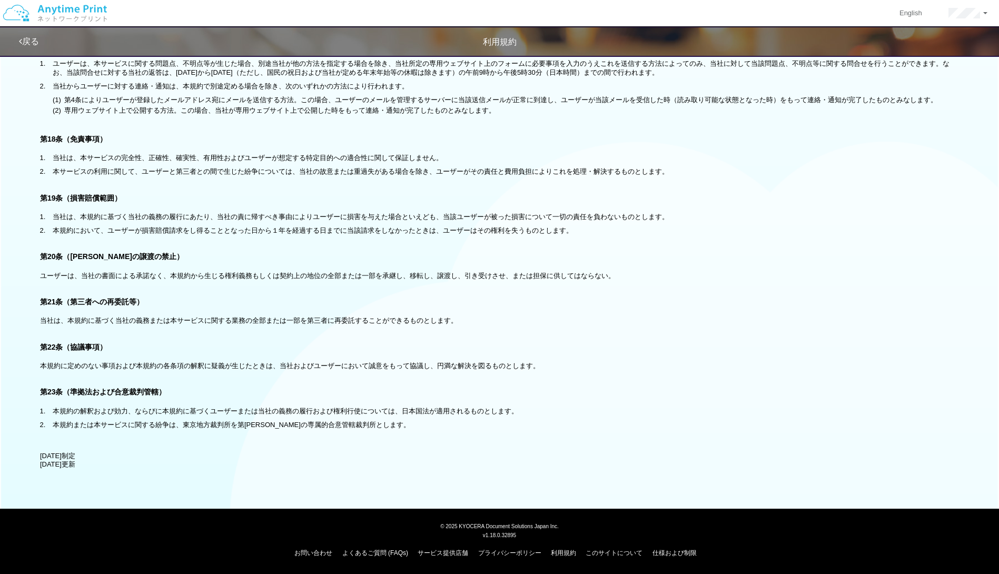
click at [500, 547] on div "お問い合わせ よくあるご質問 (FAQs) サービス提供店舗 プライバシーポリシー 利用規約 このサイトについて 仕様および制限" at bounding box center [499, 550] width 986 height 21
click at [500, 549] on link "このサイトについて" at bounding box center [614, 552] width 57 height 7
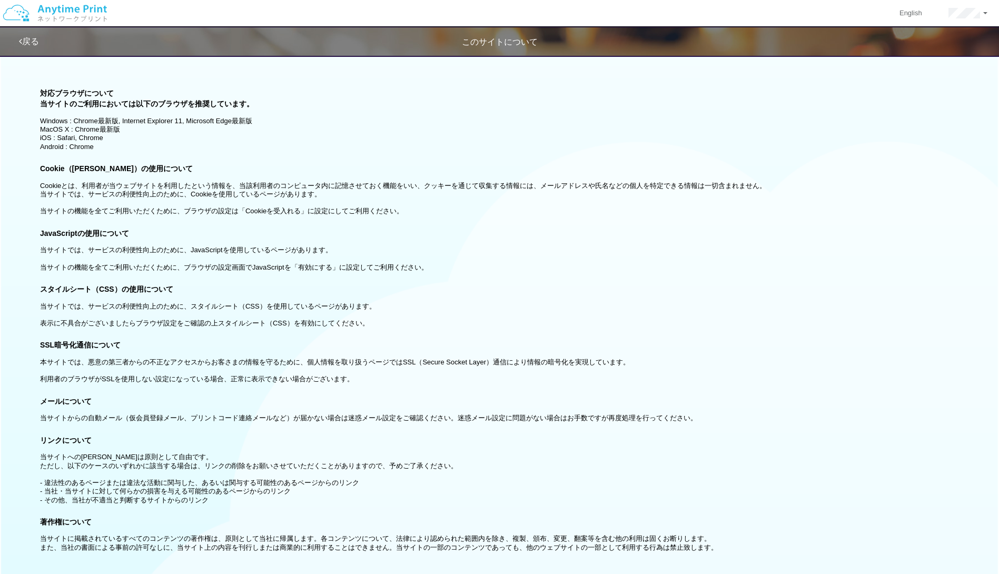
scroll to position [83, 0]
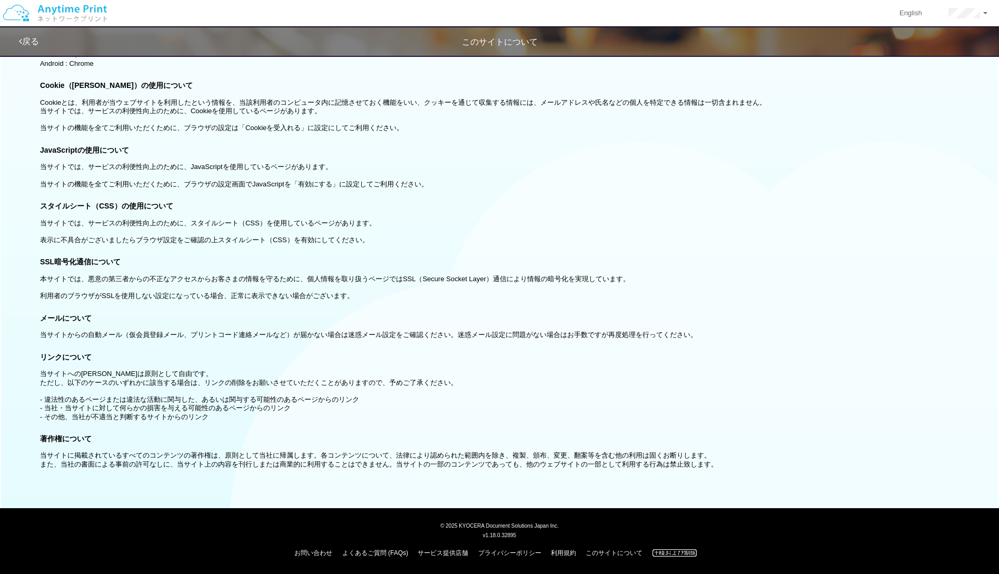
click at [500, 549] on link "仕様および制限" at bounding box center [674, 552] width 44 height 7
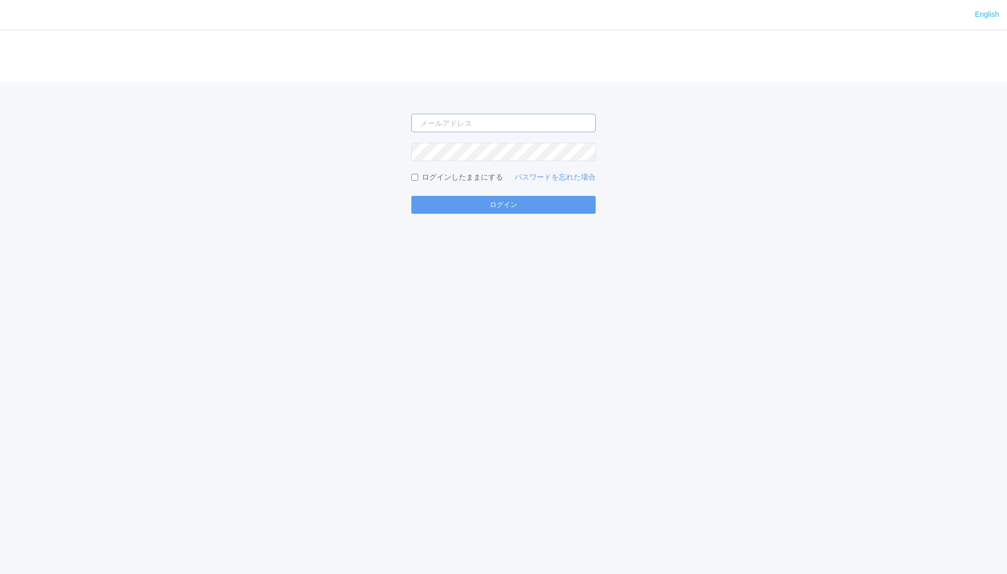
type input "masaya.wake@dc.kyocera.com"
click at [475, 215] on div "English ログイン masaya.wake@dc.kyocera.com ログインしたままにする パスワードを忘れた場合 ログイン" at bounding box center [503, 287] width 1007 height 574
click at [493, 203] on button "ログイン" at bounding box center [503, 205] width 184 height 18
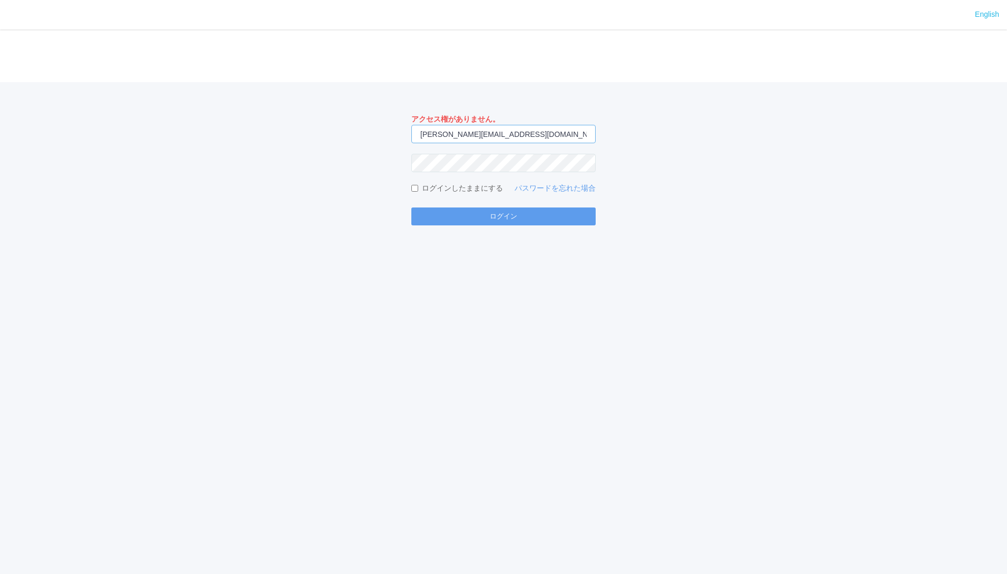
click at [527, 134] on input "masaya.wake@dc.kyocera.com" at bounding box center [503, 134] width 184 height 18
type input "jp-atp-admin@dj.kyocera.com"
click at [556, 213] on button "ログイン" at bounding box center [503, 216] width 184 height 18
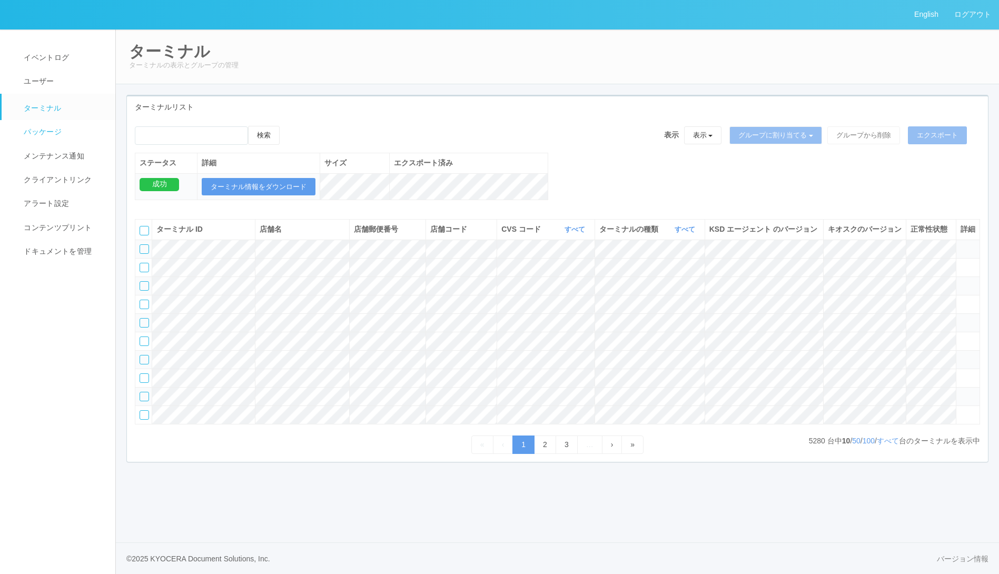
click at [30, 134] on span "パッケージ" at bounding box center [41, 131] width 41 height 8
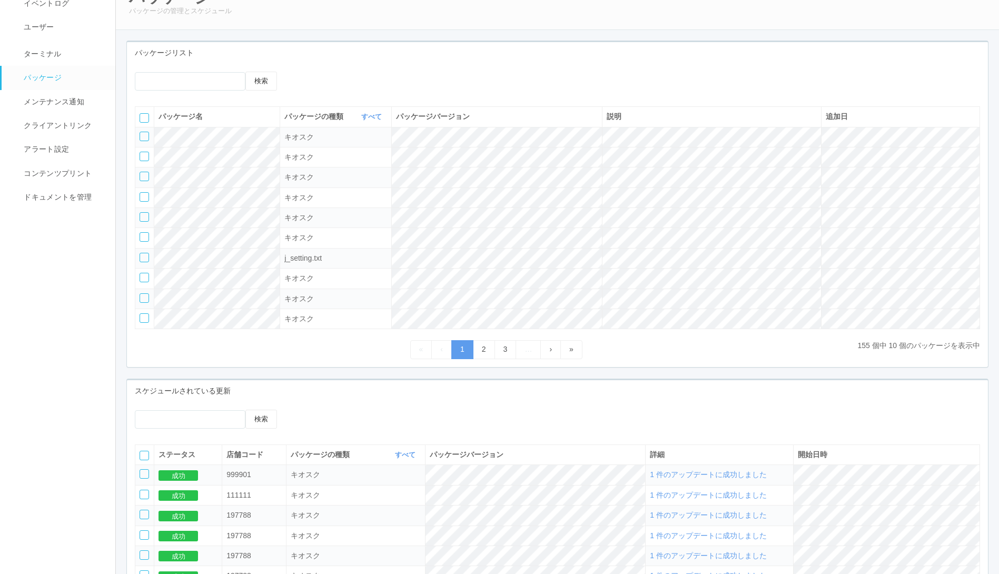
scroll to position [54, 0]
click at [484, 351] on link "2" at bounding box center [484, 350] width 22 height 18
click at [505, 348] on link "3" at bounding box center [505, 350] width 22 height 18
click at [505, 348] on link "4" at bounding box center [505, 350] width 22 height 18
click at [505, 348] on link "5" at bounding box center [505, 350] width 22 height 18
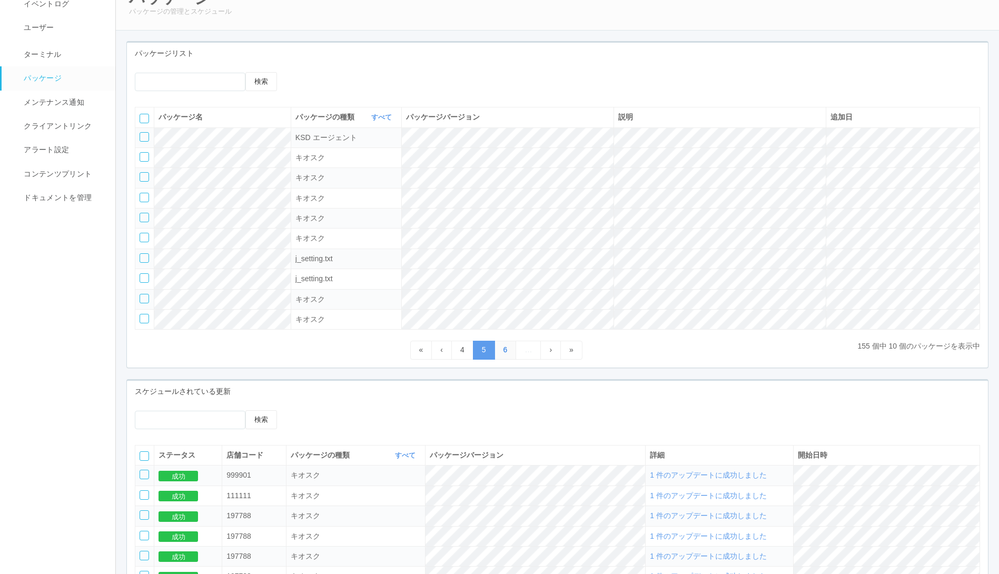
click at [505, 348] on link "6" at bounding box center [505, 350] width 22 height 18
click at [505, 348] on link "7" at bounding box center [505, 350] width 22 height 18
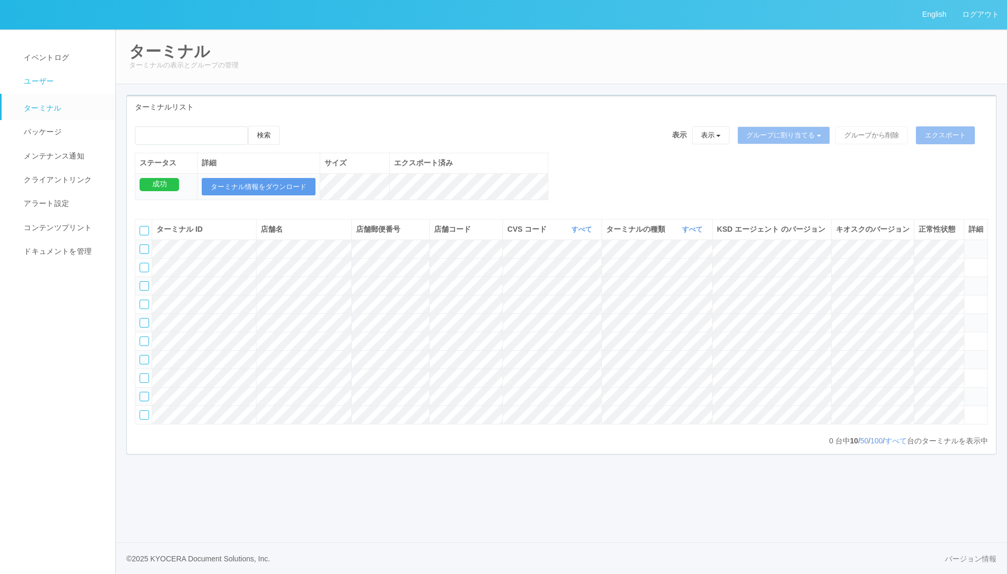
click at [25, 77] on span "ユーザー" at bounding box center [37, 81] width 33 height 8
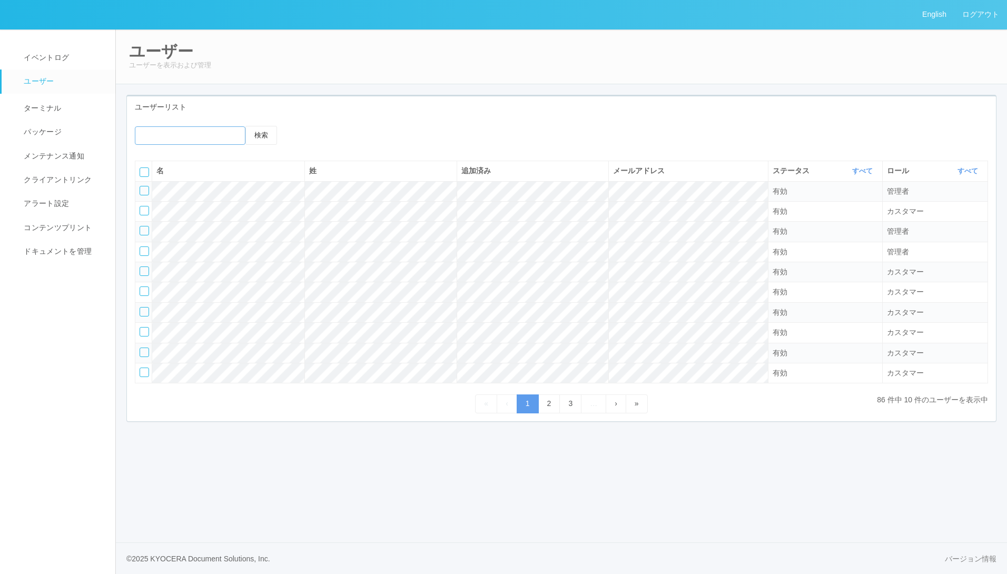
click at [209, 143] on input "emailSearch" at bounding box center [190, 135] width 111 height 18
type input "masaya"
click at [266, 135] on button "検索" at bounding box center [261, 135] width 32 height 19
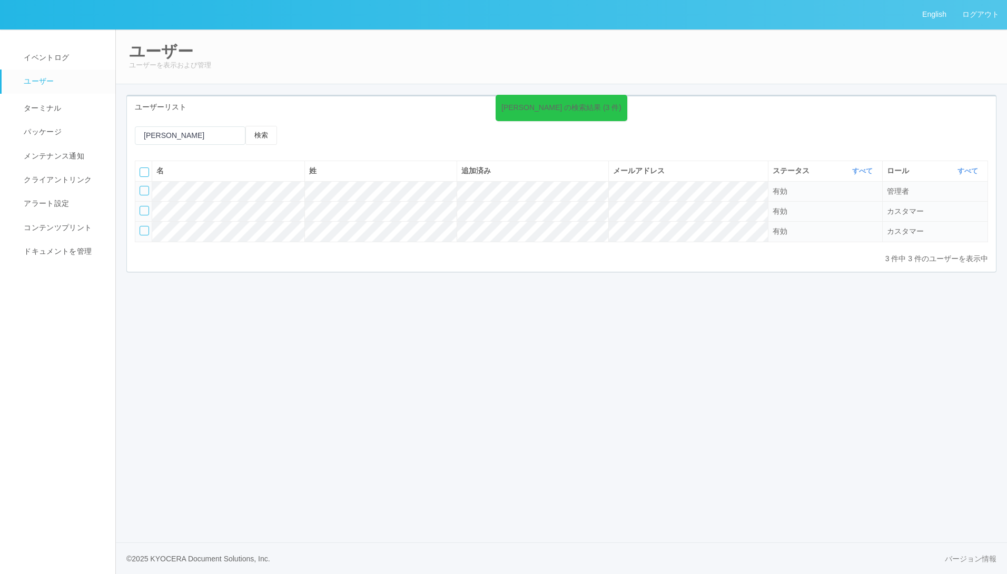
click at [142, 209] on div at bounding box center [144, 210] width 9 height 9
click at [145, 227] on div at bounding box center [144, 230] width 9 height 9
click at [342, 135] on icon at bounding box center [342, 135] width 0 height 0
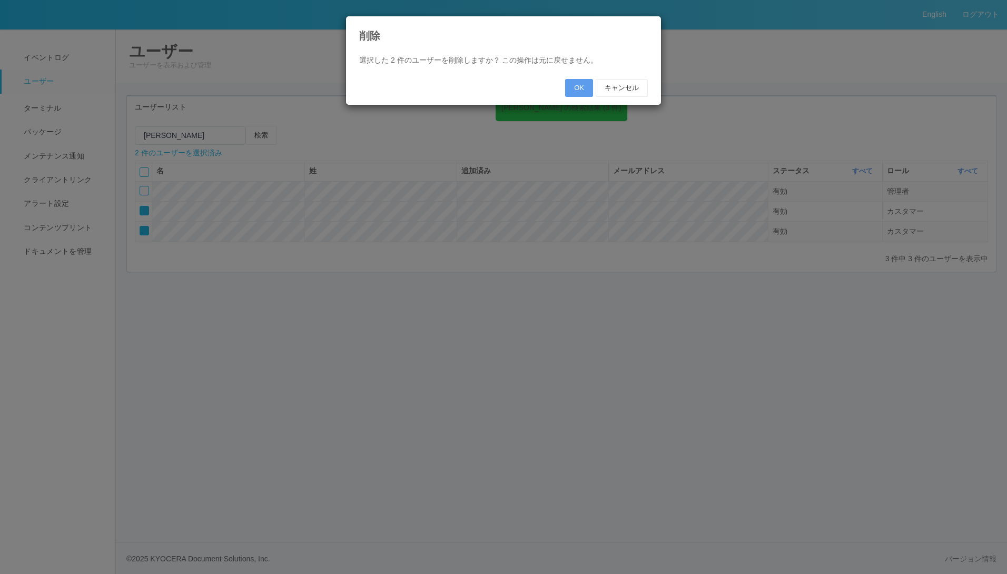
click at [572, 78] on div "OK キャンセル" at bounding box center [503, 88] width 304 height 28
click at [579, 87] on button "OK" at bounding box center [579, 88] width 28 height 18
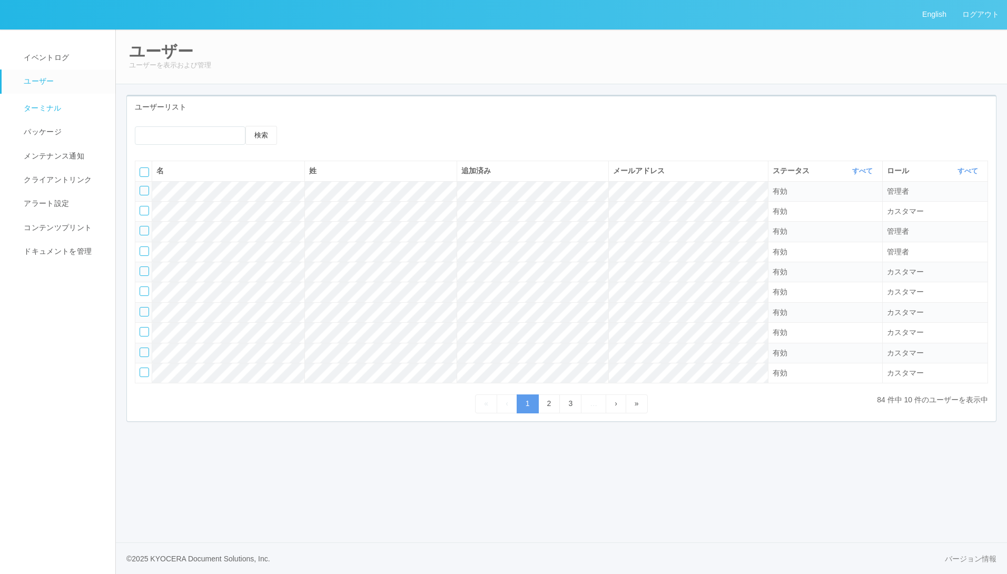
click at [62, 110] on link "ターミナル" at bounding box center [63, 107] width 123 height 26
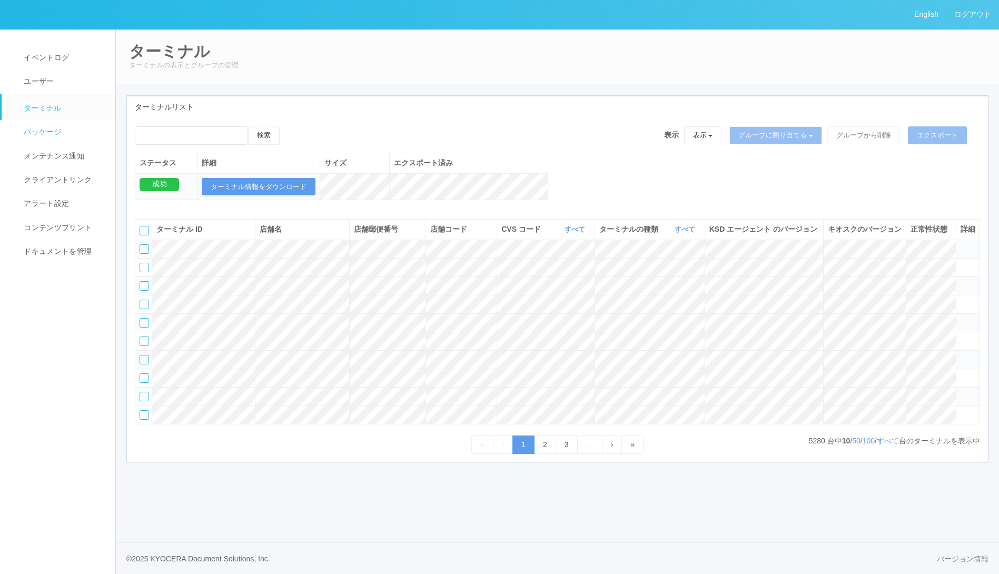
click at [45, 132] on span "パッケージ" at bounding box center [41, 131] width 41 height 8
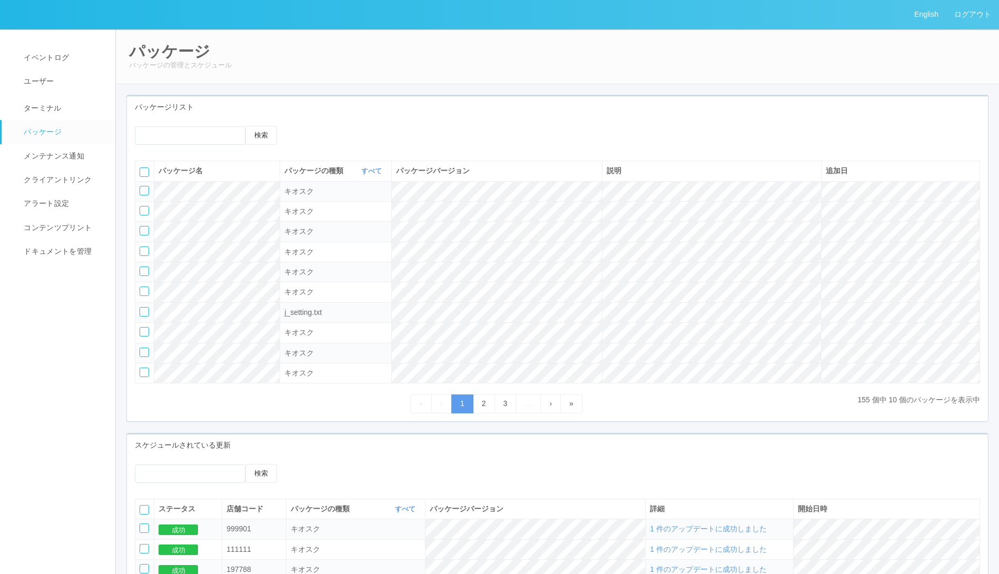
click at [310, 124] on div "検索 パッケージ名 パッケージの種類 すべて 表示 すべて キオスク KSD エージェント j_setting.txt パッケージバージョン 説明 追加日 キ…" at bounding box center [557, 269] width 861 height 303
click at [301, 126] on icon at bounding box center [301, 126] width 0 height 0
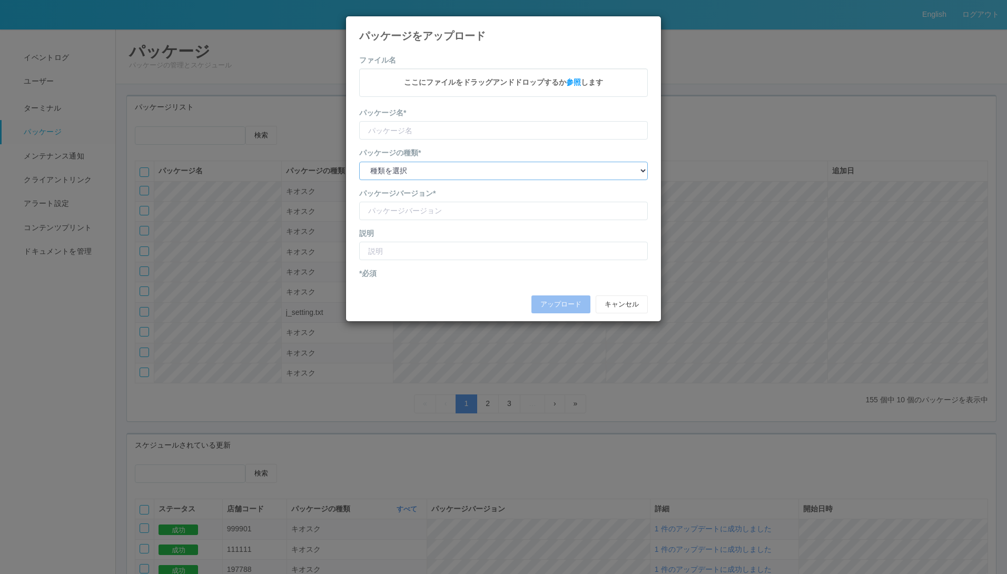
click at [534, 177] on select "種類を選択 キオスク KSD エージェント j_setting.txt" at bounding box center [503, 171] width 289 height 18
click at [648, 24] on icon at bounding box center [648, 24] width 0 height 0
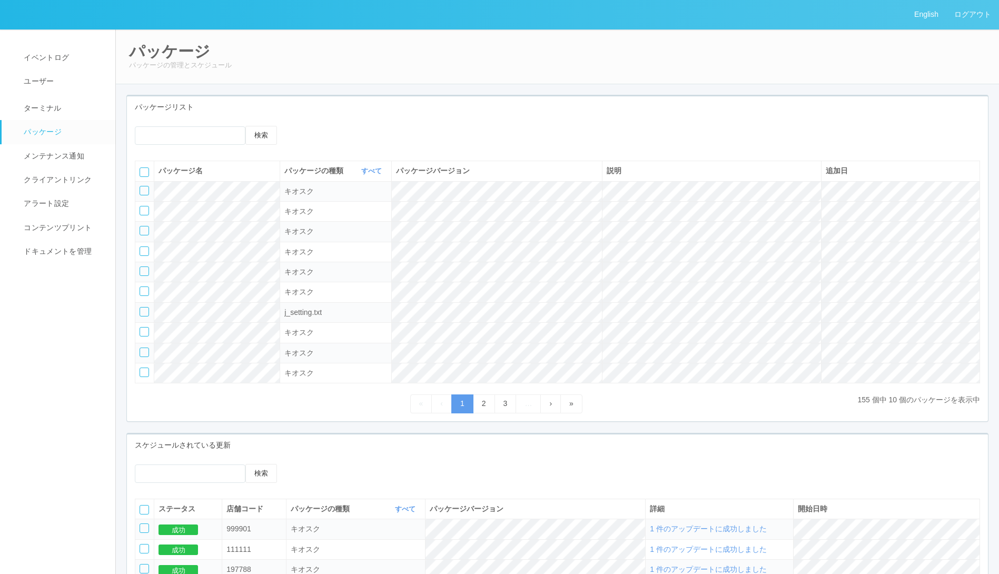
click at [42, 14] on div at bounding box center [58, 18] width 116 height 21
click at [131, 12] on link at bounding box center [124, 9] width 16 height 18
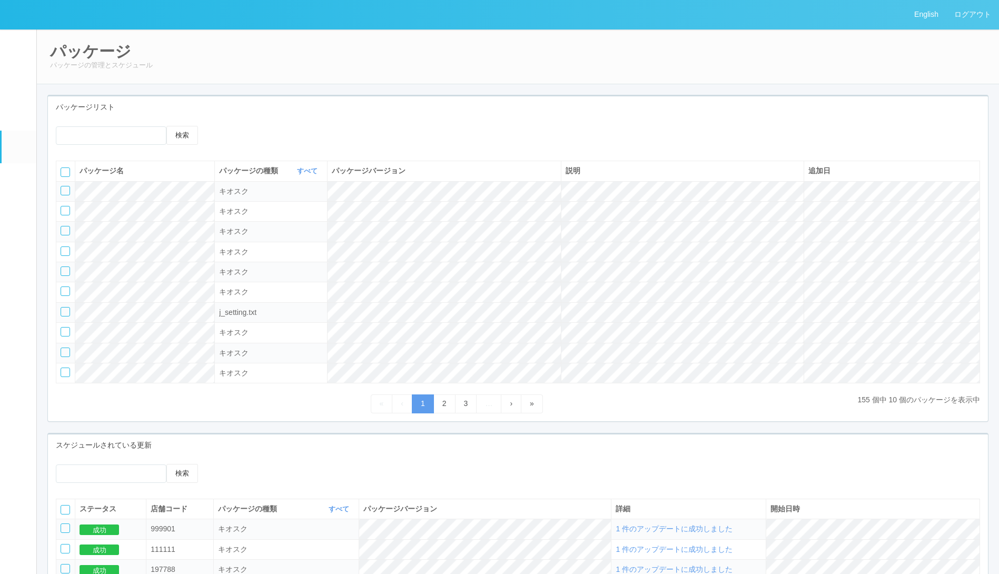
click at [45, 9] on em at bounding box center [45, 9] width 0 height 0
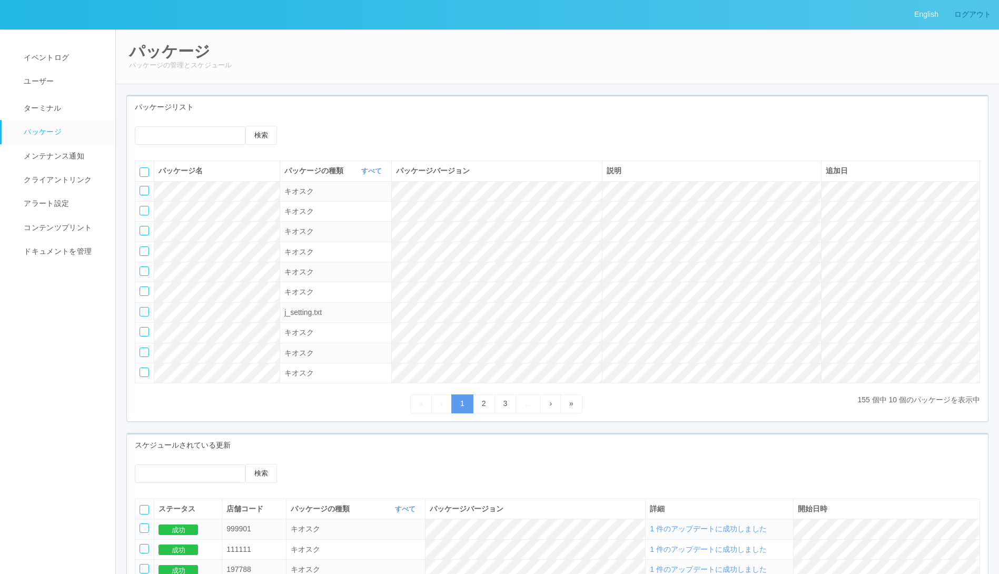
click at [988, 16] on link "ログアウト" at bounding box center [972, 14] width 53 height 29
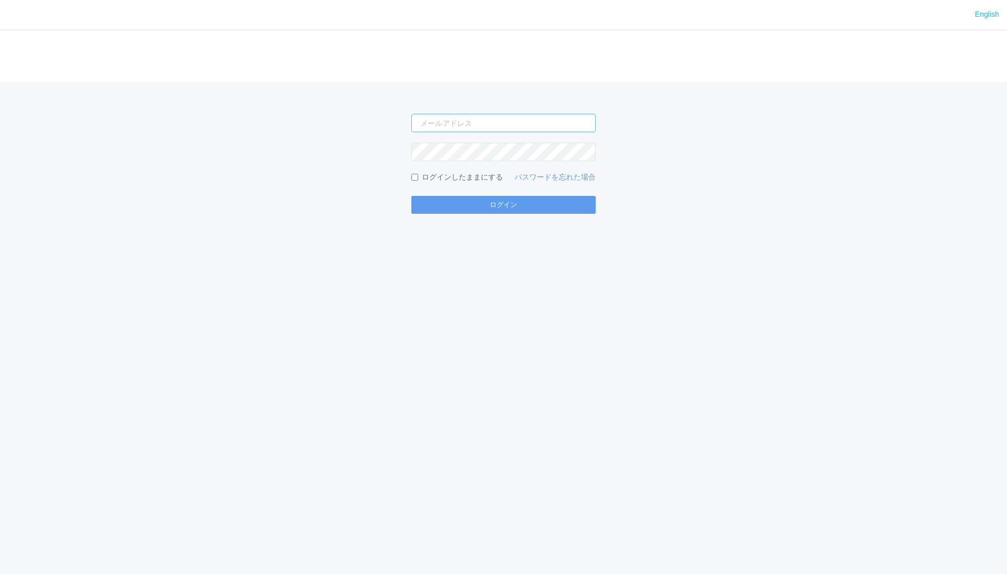
type input "jp-atp-admin@dj.kyocera.com"
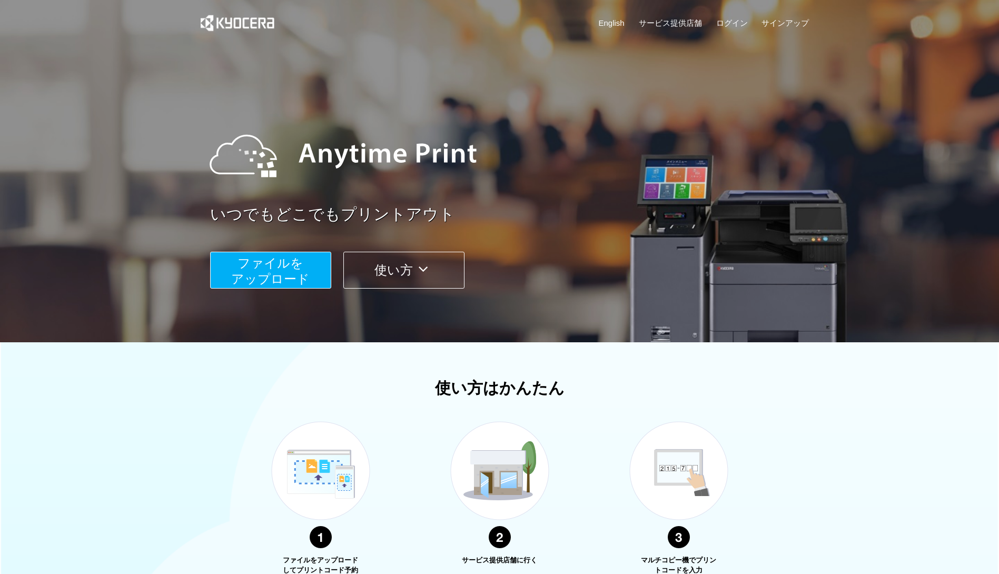
click at [615, 148] on div at bounding box center [507, 155] width 617 height 95
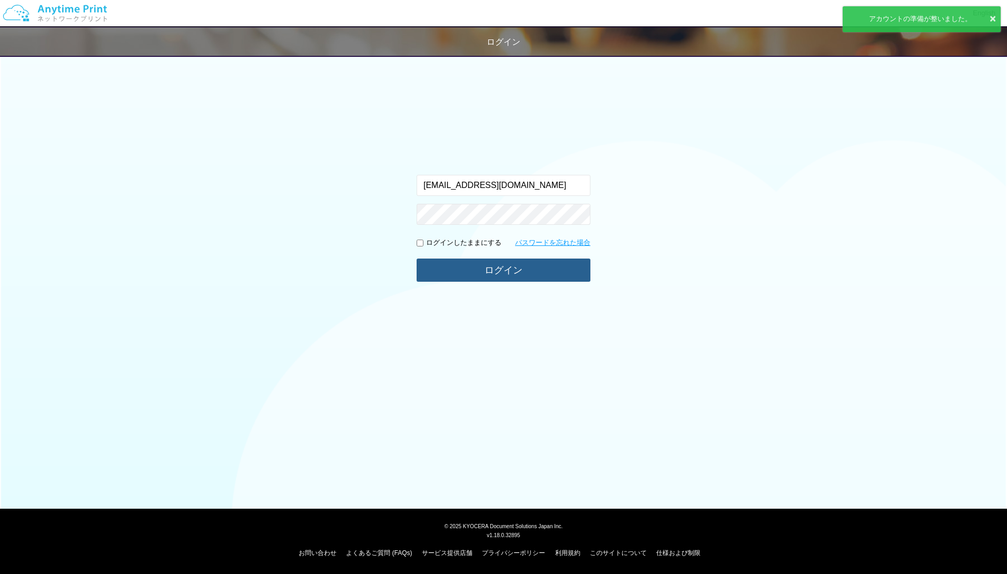
click at [506, 271] on button "ログイン" at bounding box center [504, 270] width 174 height 23
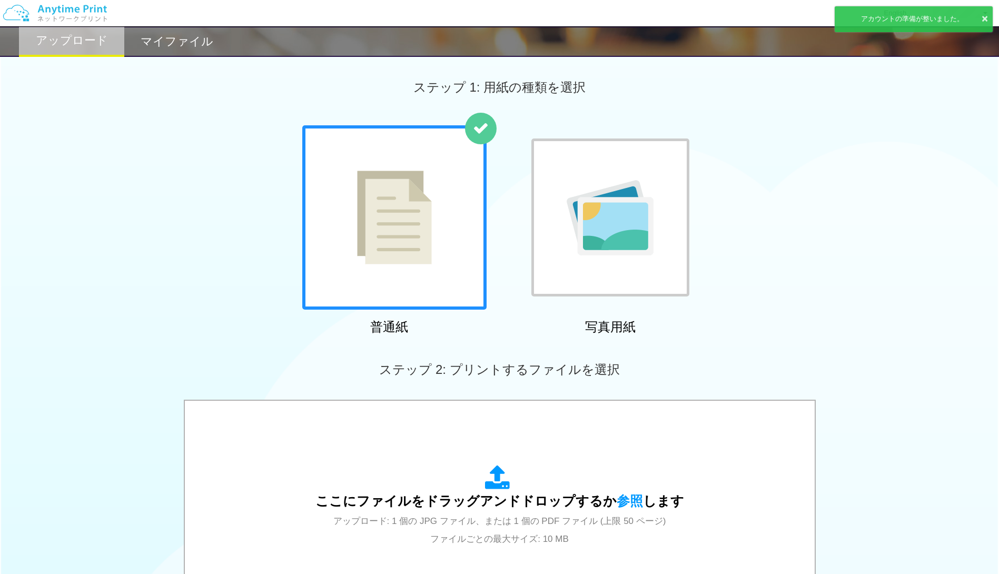
click at [966, 75] on div "ステップ 1: 用紙の種類を選択" at bounding box center [499, 87] width 999 height 76
click at [982, 17] on button "×" at bounding box center [985, 18] width 6 height 15
click at [986, 13] on button "×" at bounding box center [985, 18] width 6 height 15
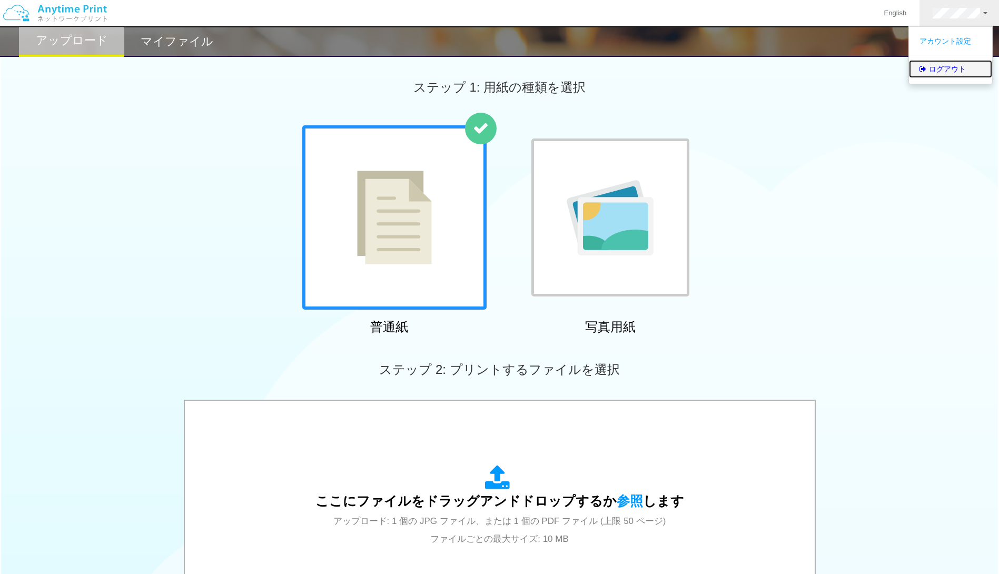
click at [935, 69] on link "ログアウト" at bounding box center [950, 69] width 83 height 18
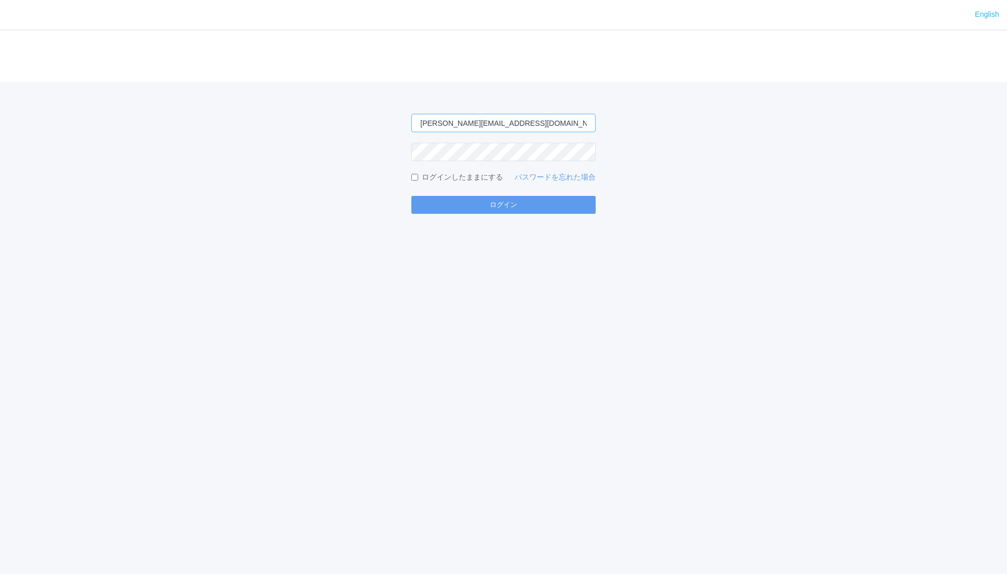
click at [542, 126] on input "[PERSON_NAME][EMAIL_ADDRESS][DOMAIN_NAME]" at bounding box center [503, 123] width 184 height 18
type input "[EMAIL_ADDRESS][DOMAIN_NAME]"
click at [501, 197] on button "ログイン" at bounding box center [503, 205] width 184 height 18
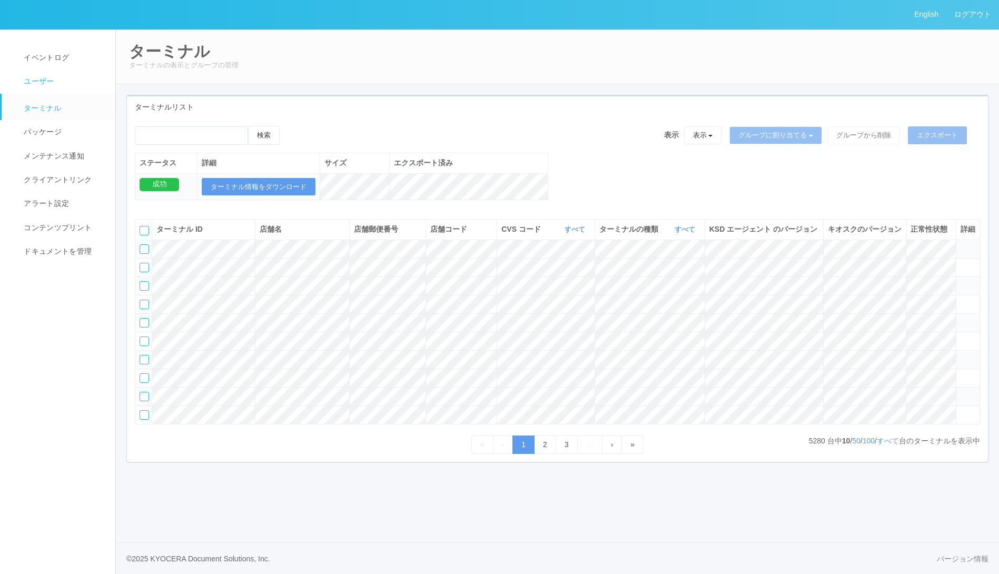
click at [41, 77] on span "ユーザー" at bounding box center [37, 81] width 33 height 8
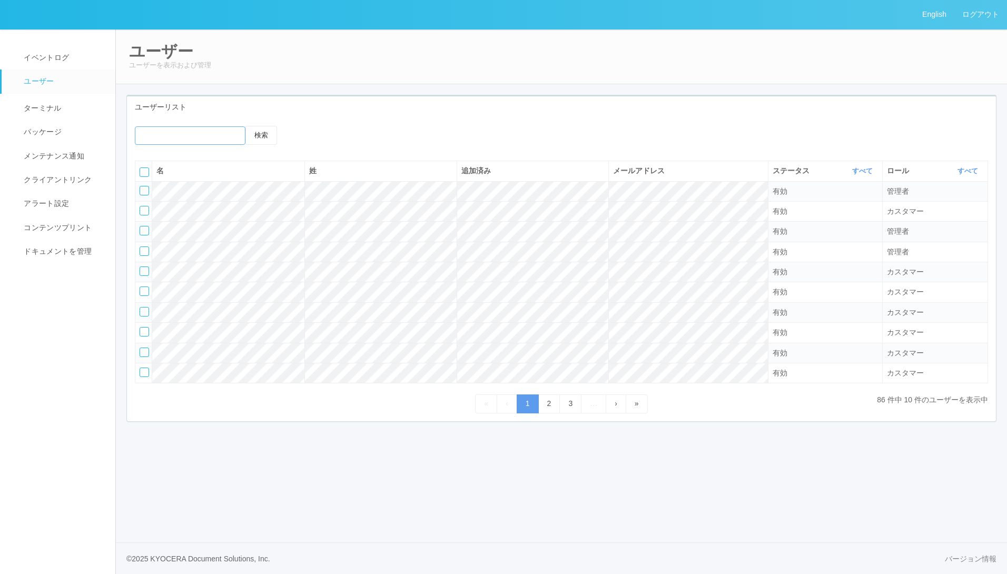
click at [198, 131] on input "emailSearch" at bounding box center [190, 135] width 111 height 18
type input "[PERSON_NAME]"
click at [265, 138] on button "検索" at bounding box center [261, 135] width 32 height 19
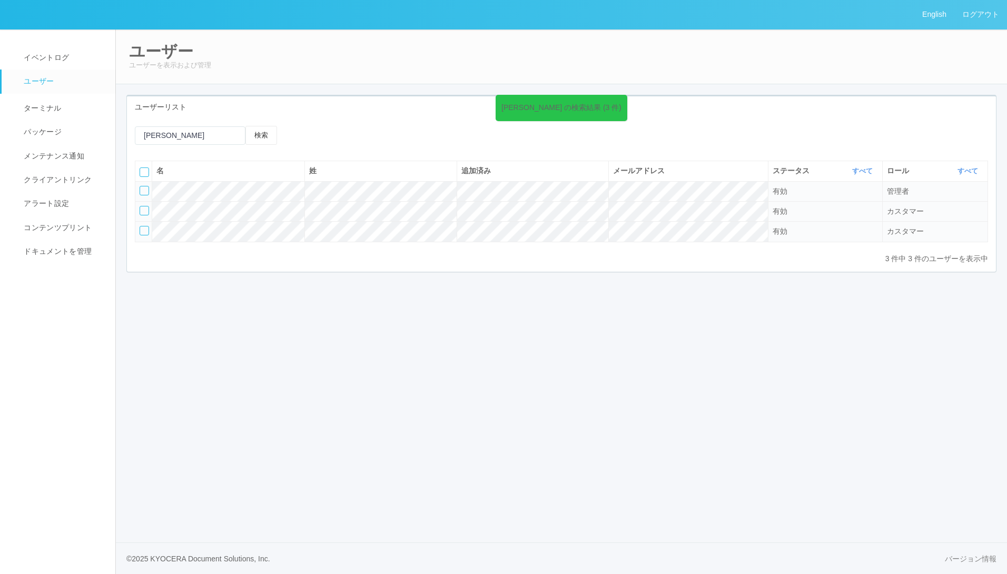
click at [143, 210] on div at bounding box center [144, 210] width 9 height 9
click at [145, 229] on div at bounding box center [144, 230] width 9 height 9
click at [390, 134] on div at bounding box center [359, 135] width 116 height 18
click at [342, 135] on icon at bounding box center [342, 135] width 0 height 0
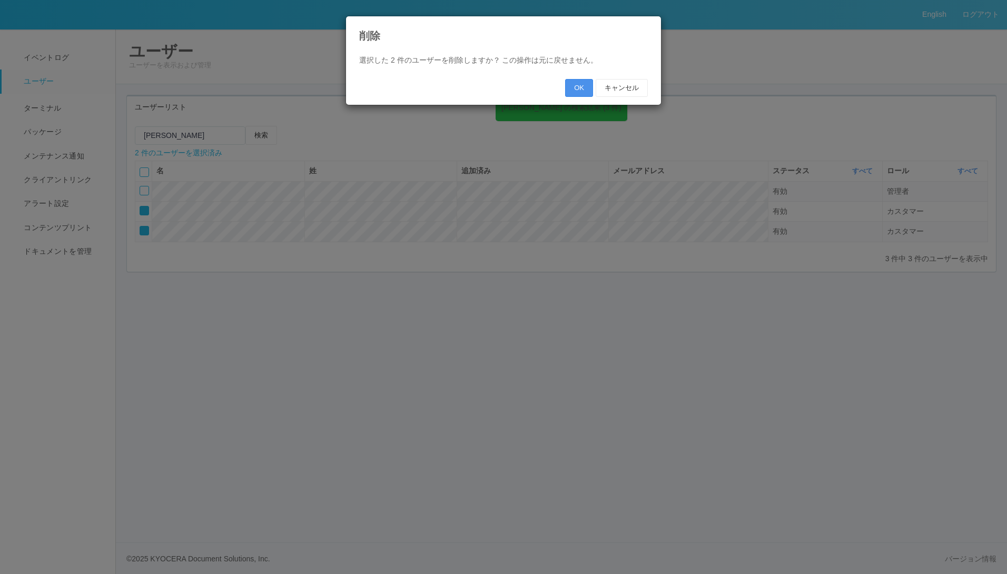
click at [586, 88] on button "OK" at bounding box center [579, 88] width 28 height 18
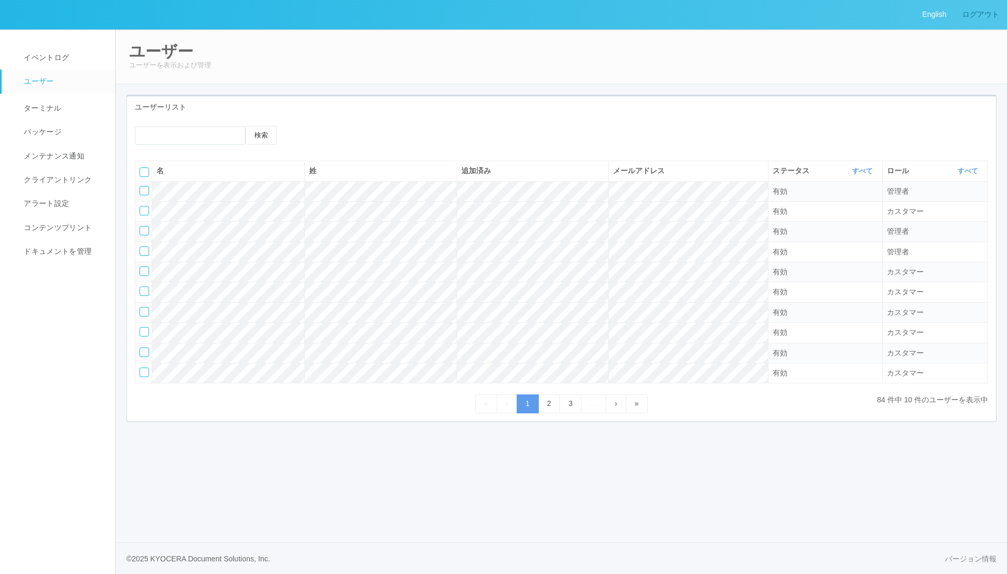
click at [976, 13] on link "ログアウト" at bounding box center [980, 14] width 53 height 29
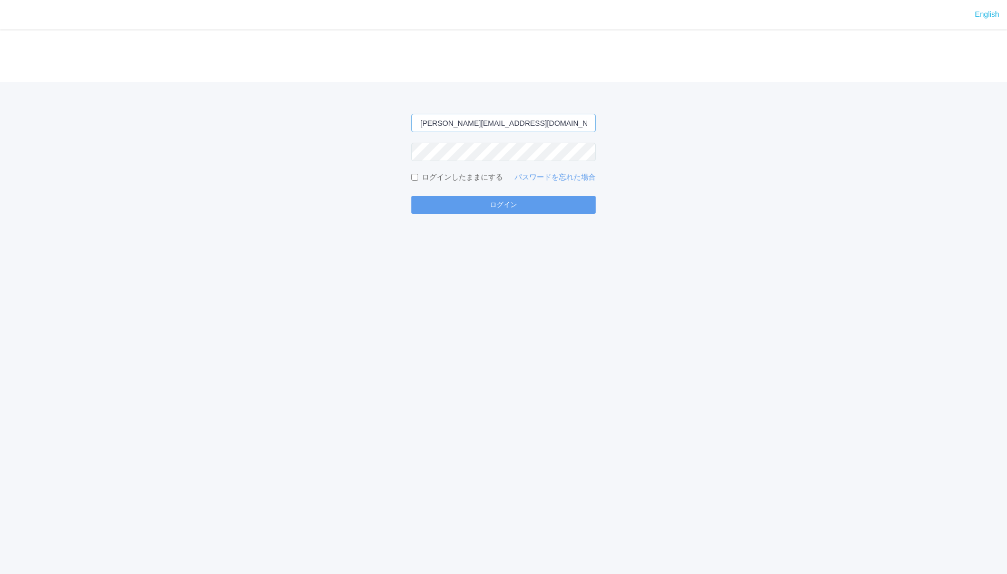
click at [525, 124] on input "[PERSON_NAME][EMAIL_ADDRESS][DOMAIN_NAME]" at bounding box center [503, 123] width 184 height 18
type input "[EMAIL_ADDRESS][DOMAIN_NAME]"
click at [411, 196] on button "ログイン" at bounding box center [503, 205] width 184 height 18
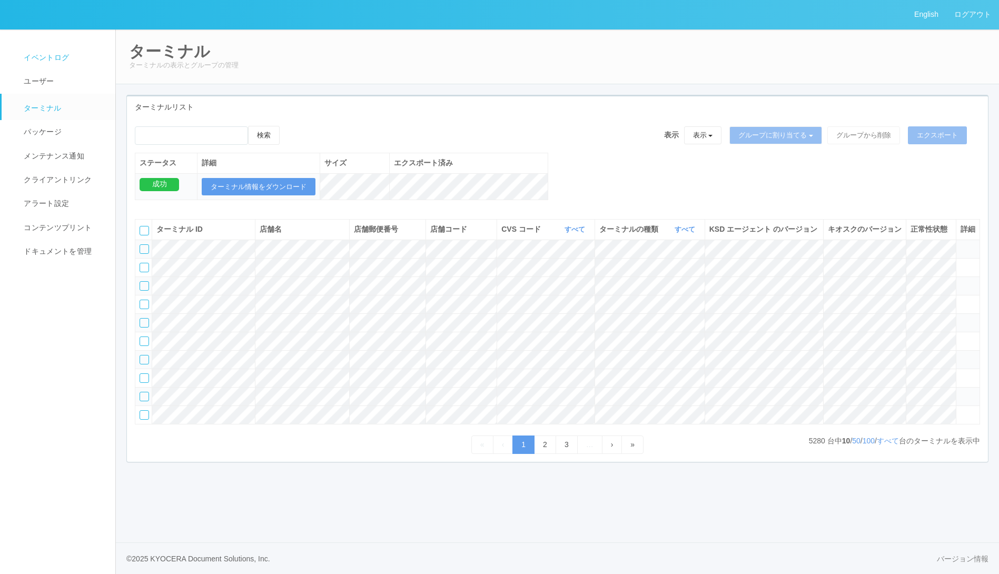
click at [38, 59] on span "イベントログ" at bounding box center [45, 57] width 48 height 8
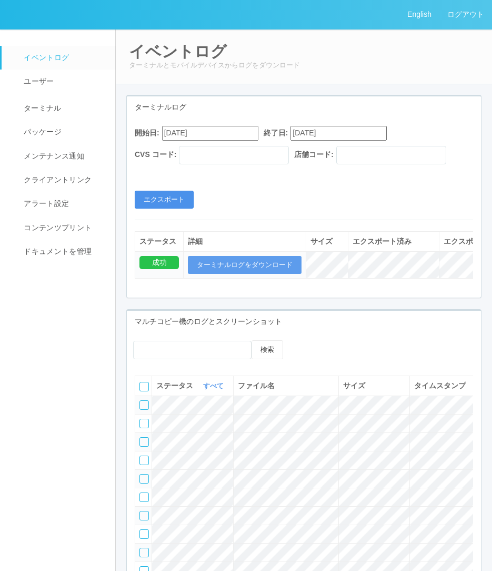
click at [178, 203] on button "エクスポート" at bounding box center [164, 200] width 59 height 18
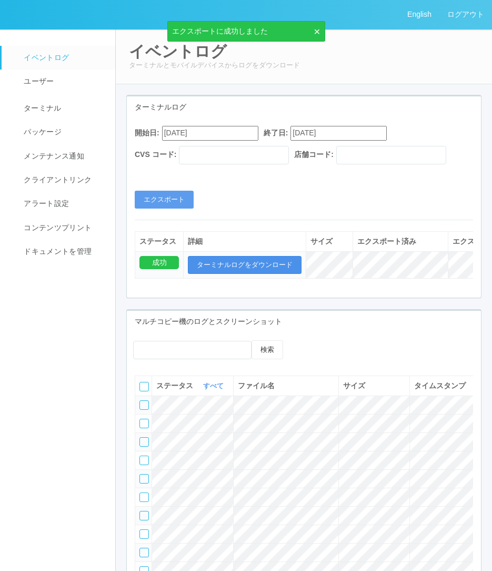
click at [265, 271] on button "ターミナルログをダウンロード" at bounding box center [245, 265] width 114 height 18
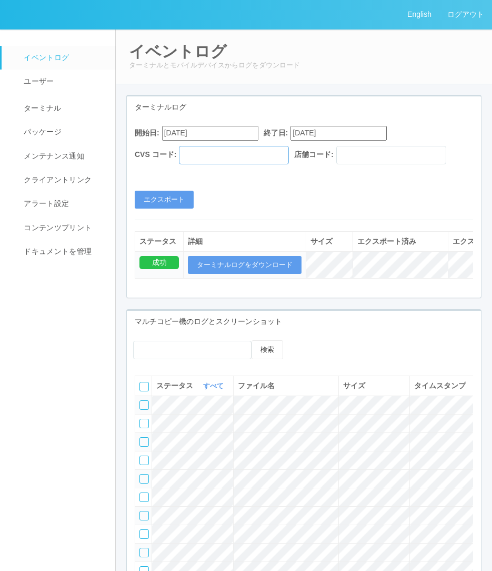
click at [277, 150] on input "text" at bounding box center [234, 155] width 110 height 18
type input "961762"
click at [355, 153] on input "text" at bounding box center [391, 155] width 110 height 18
type input "010007"
click at [177, 203] on button "エクスポート" at bounding box center [164, 200] width 59 height 18
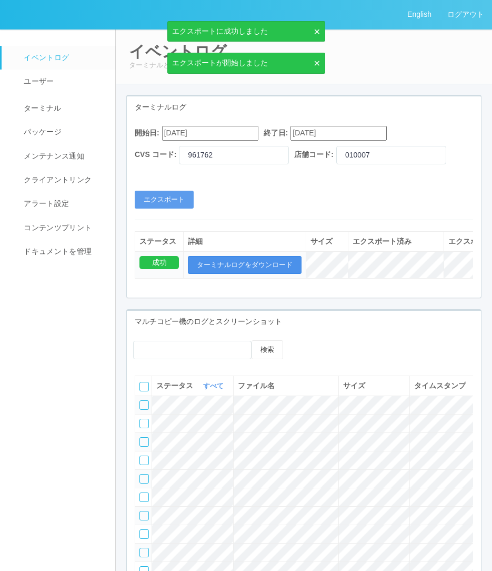
click at [235, 267] on button "ターミナルログをダウンロード" at bounding box center [245, 265] width 114 height 18
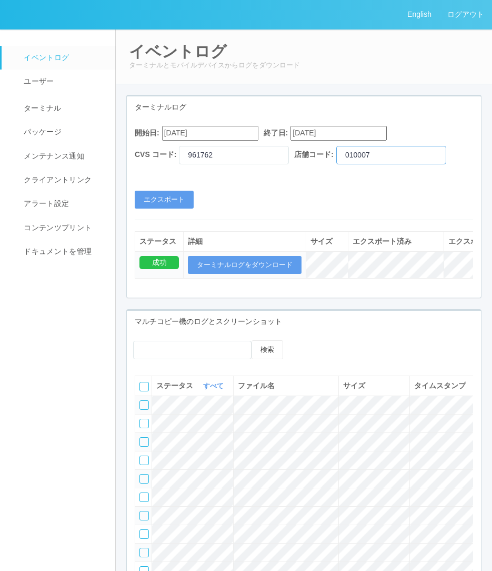
click at [392, 151] on input "010007" at bounding box center [391, 155] width 110 height 18
click at [170, 200] on button "エクスポート" at bounding box center [164, 200] width 59 height 18
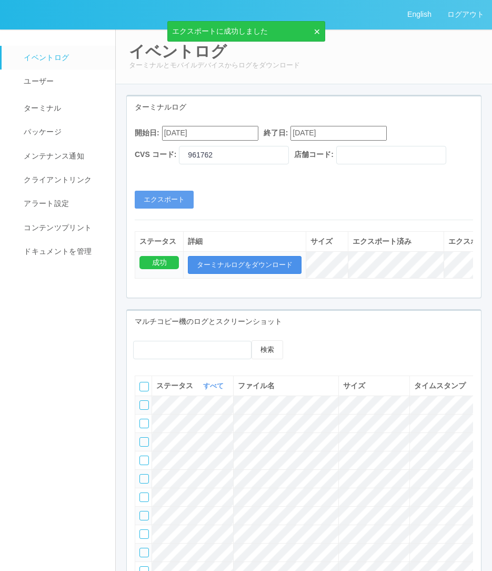
click at [241, 267] on button "ターミナルログをダウンロード" at bounding box center [245, 265] width 114 height 18
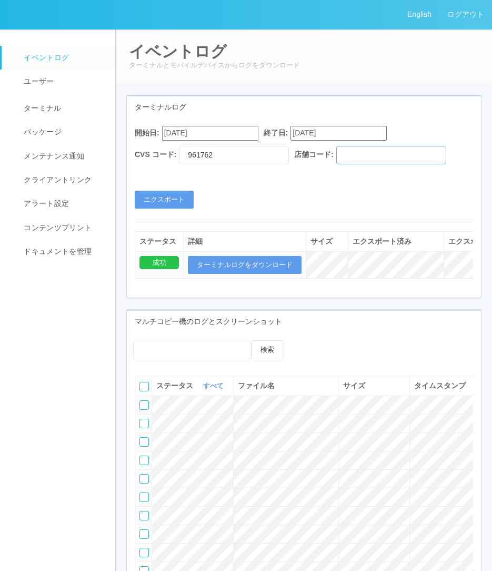
click at [378, 150] on input "text" at bounding box center [391, 155] width 110 height 18
type input "010007"
click at [250, 166] on div "開始日: 08/17/2025 終了日: 09/17/2025 CVS コード: 961762 店舗コード: 010007" at bounding box center [304, 147] width 339 height 43
click at [248, 160] on input "961762" at bounding box center [234, 155] width 110 height 18
click at [154, 206] on button "エクスポート" at bounding box center [164, 200] width 59 height 18
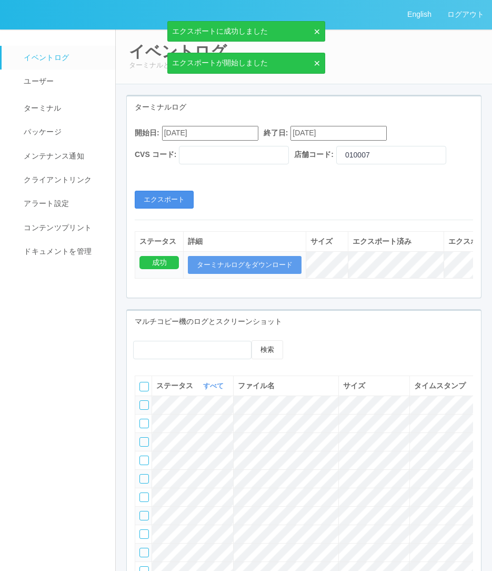
click at [164, 196] on button "エクスポート" at bounding box center [164, 200] width 59 height 18
click at [231, 261] on button "ターミナルログをダウンロード" at bounding box center [245, 265] width 114 height 18
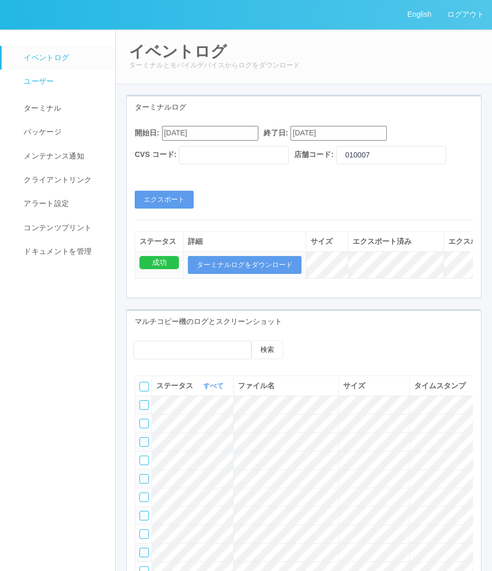
click at [26, 74] on link "ユーザー" at bounding box center [59, 82] width 114 height 24
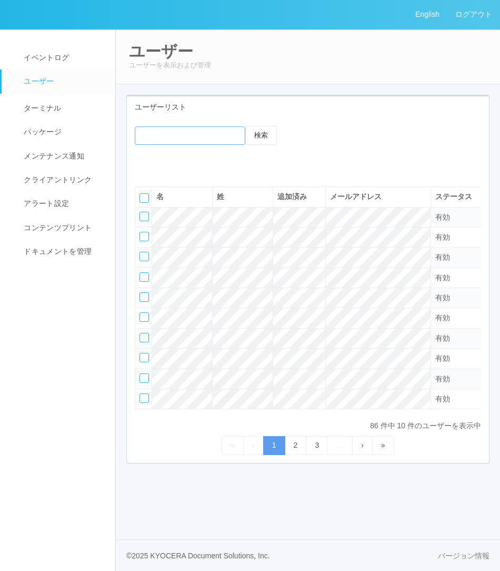
click at [196, 136] on input "emailSearch" at bounding box center [190, 135] width 111 height 18
type input "masaya"
click at [259, 136] on button "検索" at bounding box center [261, 135] width 32 height 19
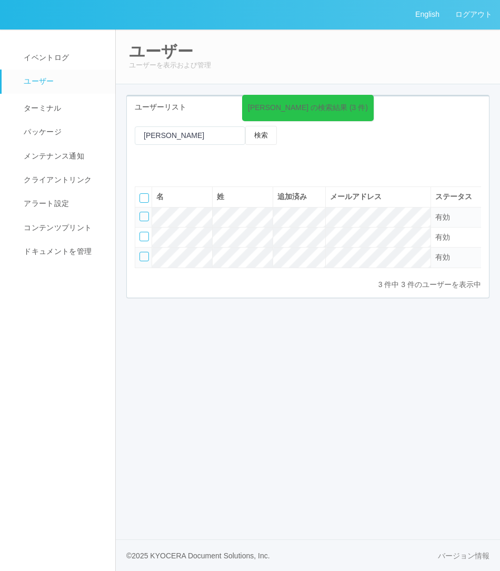
click at [144, 259] on div at bounding box center [144, 256] width 9 height 9
click at [184, 162] on icon at bounding box center [184, 162] width 0 height 0
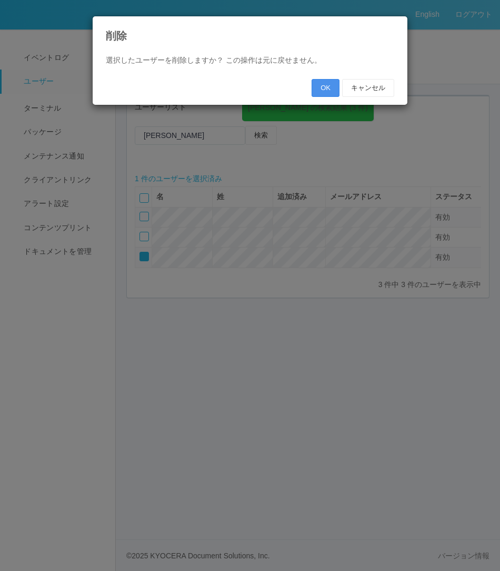
click at [325, 81] on button "OK" at bounding box center [326, 88] width 28 height 18
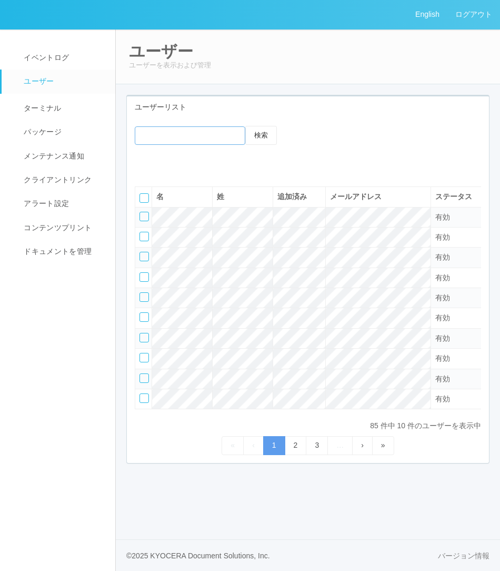
click at [170, 138] on input "emailSearch" at bounding box center [190, 135] width 111 height 18
click at [143, 162] on icon at bounding box center [143, 162] width 0 height 0
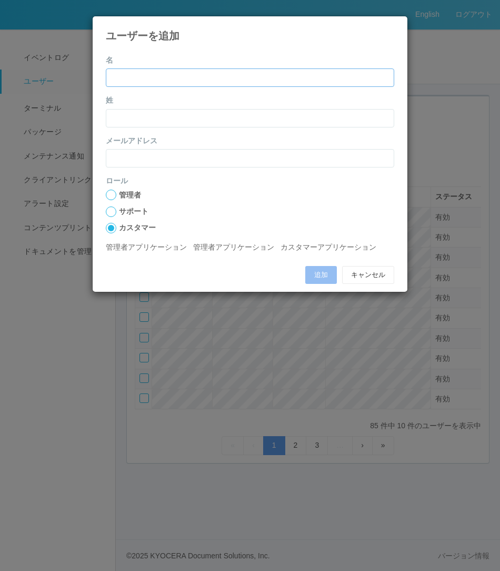
click at [203, 77] on input "name" at bounding box center [250, 77] width 289 height 18
type input "雅也"
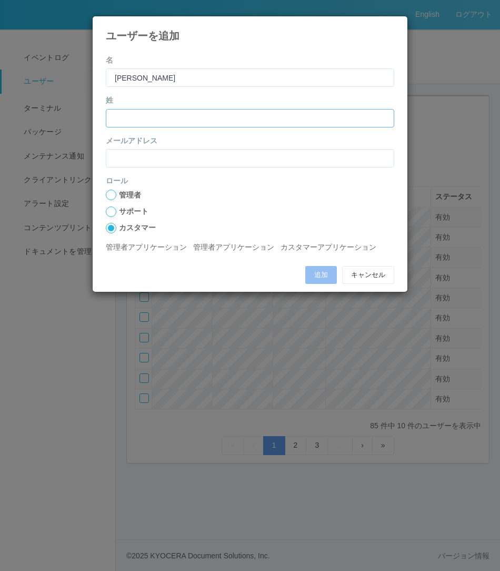
type input "和氣"
type input "[PERSON_NAME][EMAIL_ADDRESS][DOMAIN_NAME]"
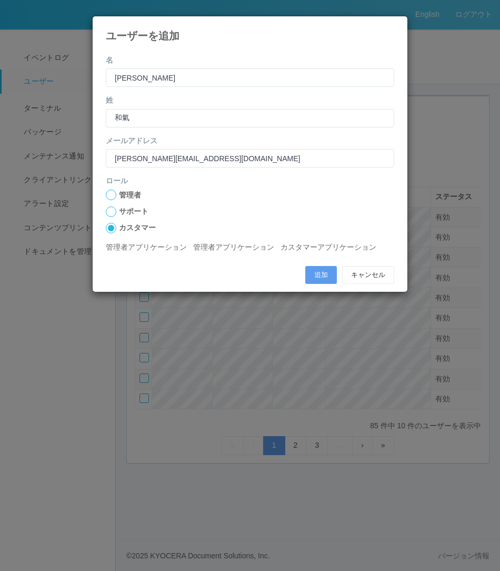
click at [108, 194] on div at bounding box center [111, 195] width 11 height 11
click at [318, 271] on button "追加" at bounding box center [321, 275] width 32 height 18
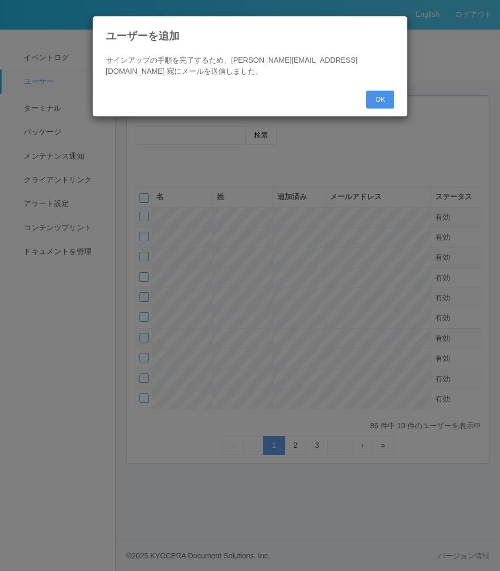
click at [382, 96] on button "OK" at bounding box center [381, 100] width 28 height 18
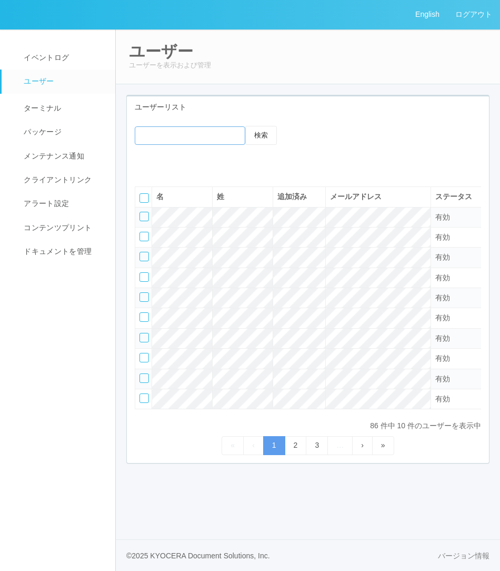
click at [212, 138] on input "emailSearch" at bounding box center [190, 135] width 111 height 18
type input "masaya"
click at [245, 126] on button "検索" at bounding box center [261, 135] width 32 height 19
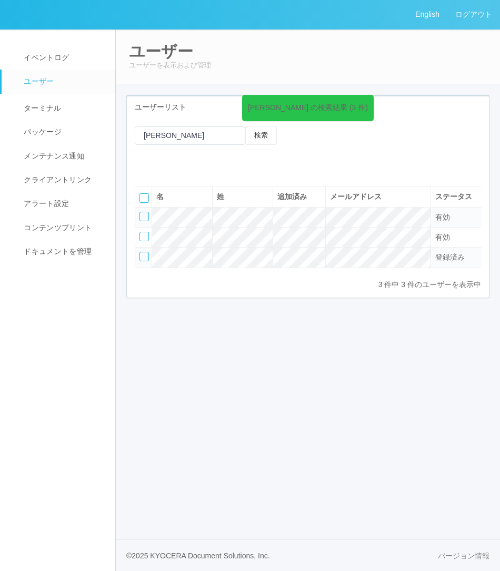
click at [145, 257] on div at bounding box center [144, 256] width 9 height 9
click at [151, 162] on icon at bounding box center [151, 162] width 0 height 0
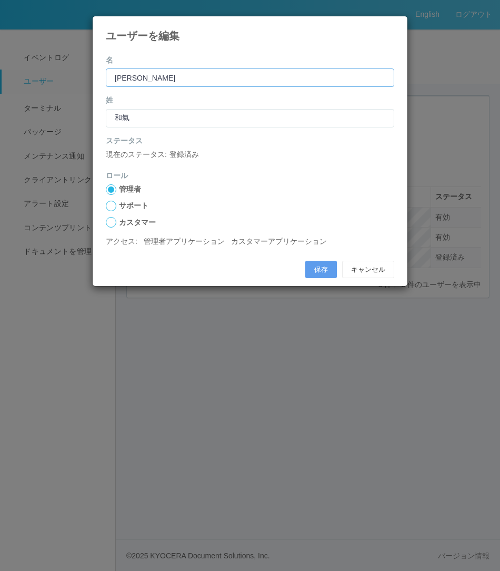
click at [185, 81] on input "name" at bounding box center [250, 77] width 289 height 18
click at [111, 202] on div at bounding box center [111, 206] width 11 height 11
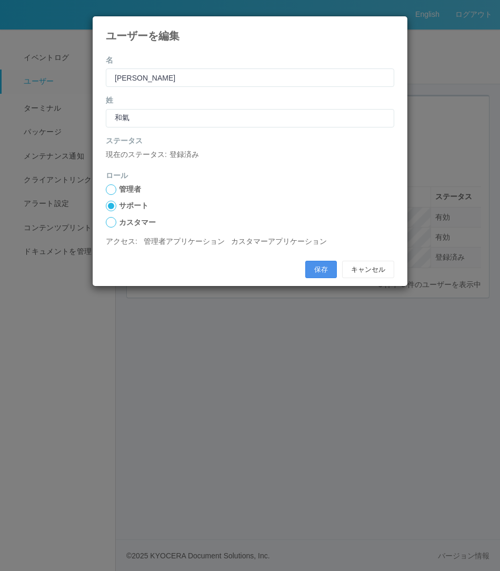
click at [311, 266] on button "保存" at bounding box center [321, 270] width 32 height 18
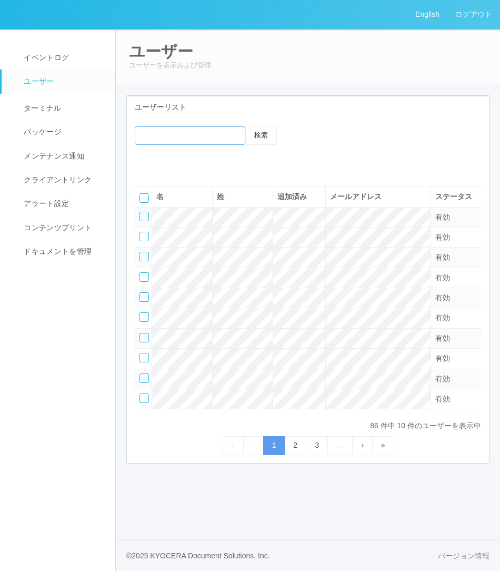
click at [181, 136] on input "emailSearch" at bounding box center [190, 135] width 111 height 18
type input "masaya"
click at [266, 136] on button "検索" at bounding box center [261, 135] width 32 height 19
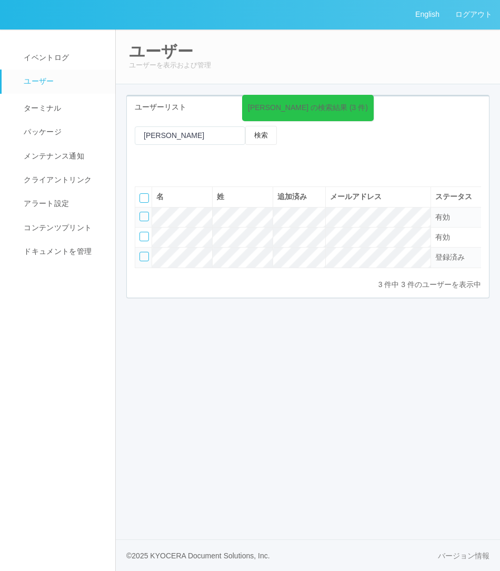
click at [146, 255] on div at bounding box center [144, 256] width 9 height 9
click at [176, 163] on div at bounding box center [168, 162] width 18 height 18
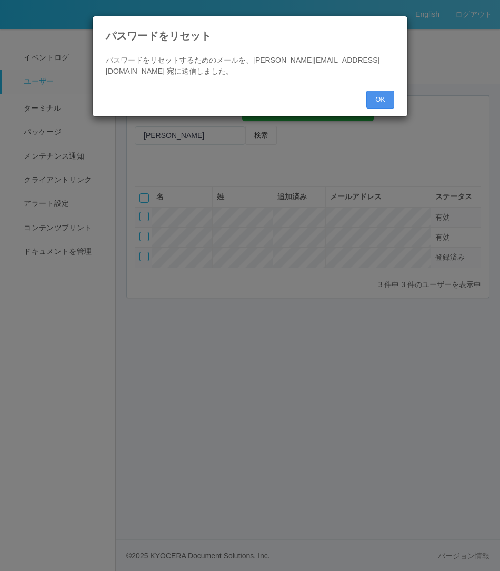
click at [379, 97] on button "OK" at bounding box center [381, 100] width 28 height 18
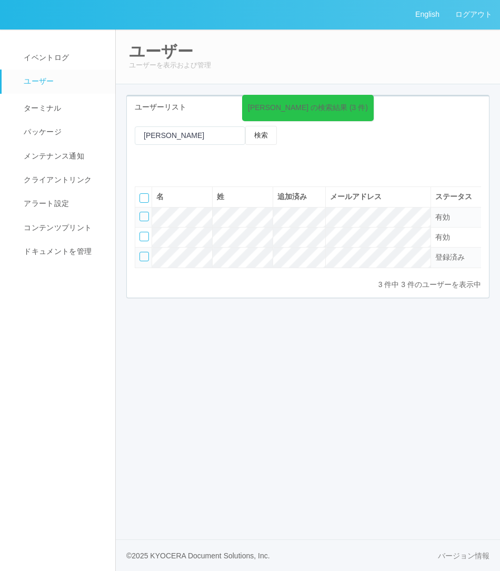
click at [143, 263] on td at bounding box center [143, 257] width 17 height 20
click at [144, 257] on div at bounding box center [144, 256] width 9 height 9
click at [151, 162] on icon at bounding box center [151, 162] width 0 height 0
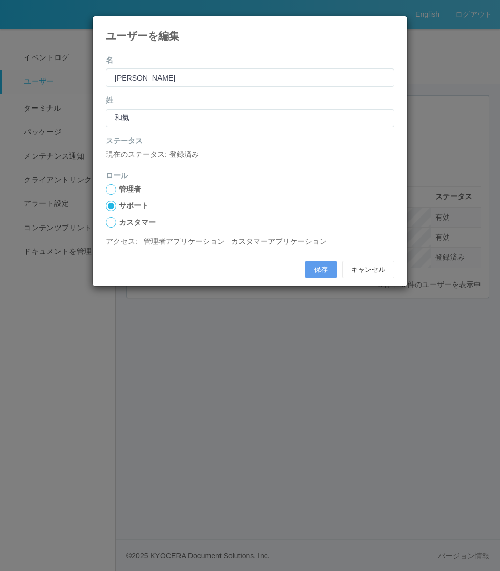
click at [394, 24] on icon at bounding box center [394, 24] width 0 height 0
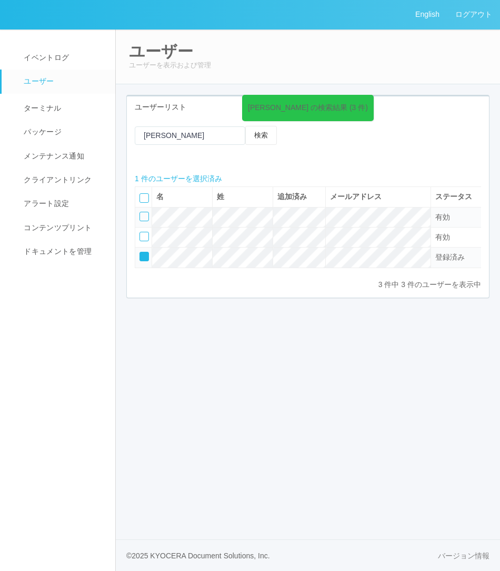
click at [151, 162] on icon at bounding box center [151, 162] width 0 height 0
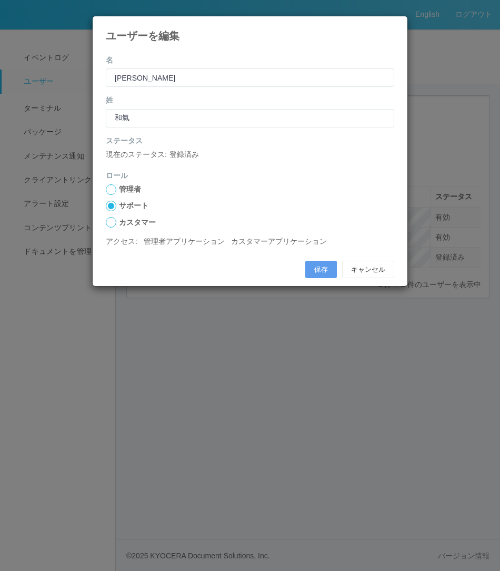
click at [108, 189] on div at bounding box center [111, 189] width 11 height 11
click at [320, 276] on button "保存" at bounding box center [321, 270] width 32 height 18
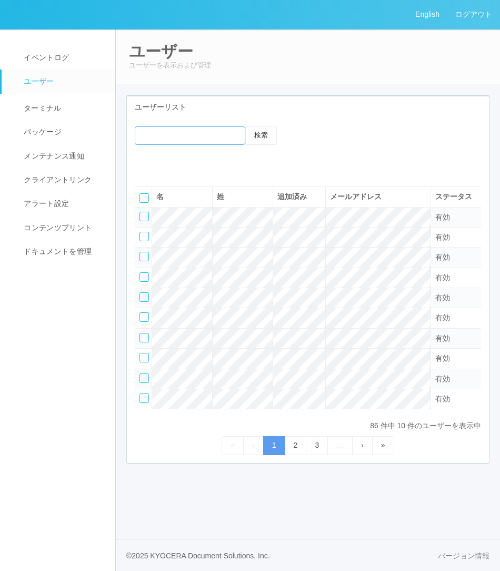
click at [171, 139] on input "emailSearch" at bounding box center [190, 135] width 111 height 18
type input "m"
click at [171, 126] on div "検索 名 姓 追加済み メールアドレス ステータス すべて 表示 すべて 有効 登録済み 無効 ロール すべて 表示 すべて 管理者 カスタマー サポート 有…" at bounding box center [308, 290] width 362 height 345
click at [171, 128] on input "emailSearch" at bounding box center [190, 135] width 111 height 18
type input "masaya"
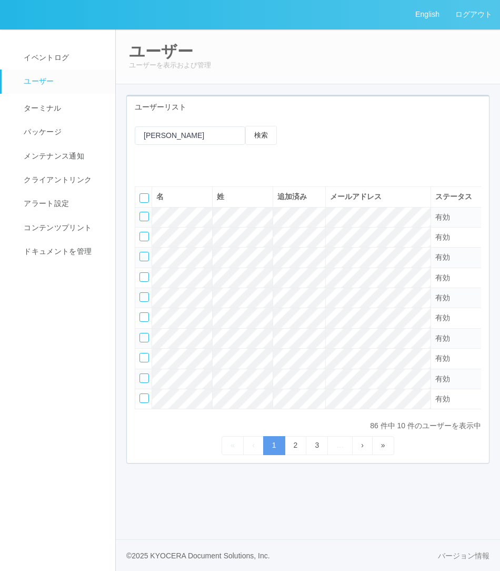
click at [265, 125] on div "検索 名 姓 追加済み メールアドレス ステータス すべて 表示 すべて 有効 登録済み 無効 ロール すべて 表示 すべて 管理者 カスタマー サポート 有…" at bounding box center [308, 290] width 362 height 345
click at [263, 133] on button "検索" at bounding box center [261, 135] width 32 height 19
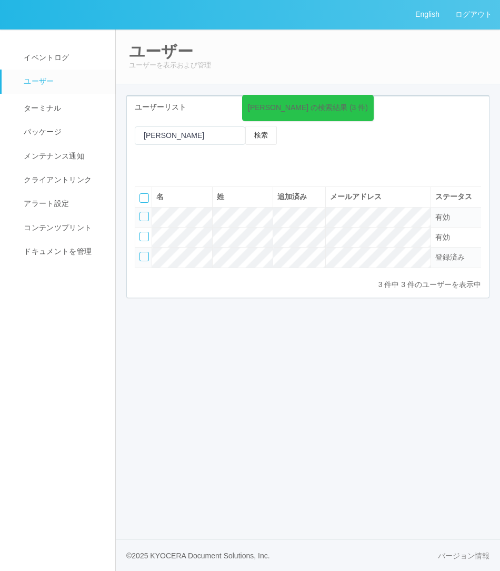
click at [141, 254] on div at bounding box center [144, 256] width 9 height 9
click at [184, 162] on icon at bounding box center [184, 162] width 0 height 0
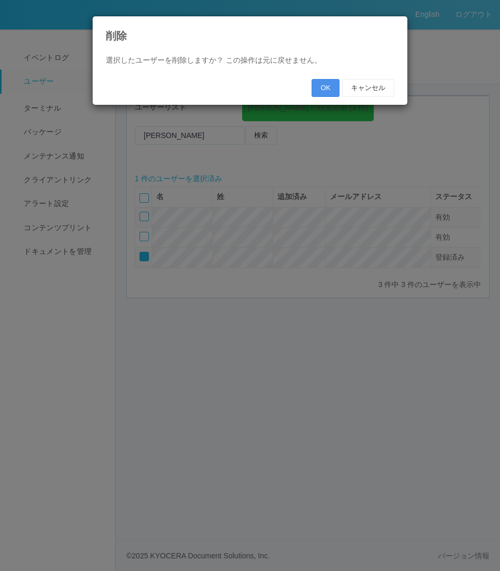
click at [316, 90] on button "OK" at bounding box center [326, 88] width 28 height 18
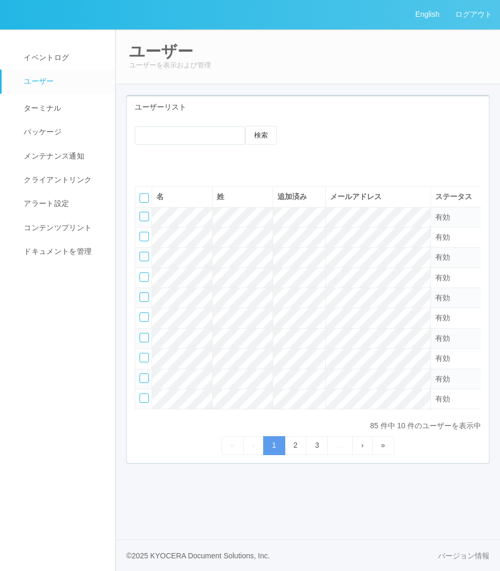
click at [143, 162] on icon at bounding box center [143, 162] width 0 height 0
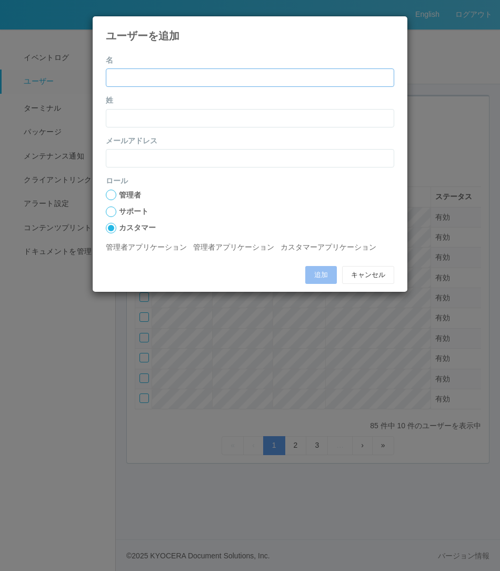
click at [202, 82] on input "name" at bounding box center [250, 77] width 289 height 18
type input "雅也"
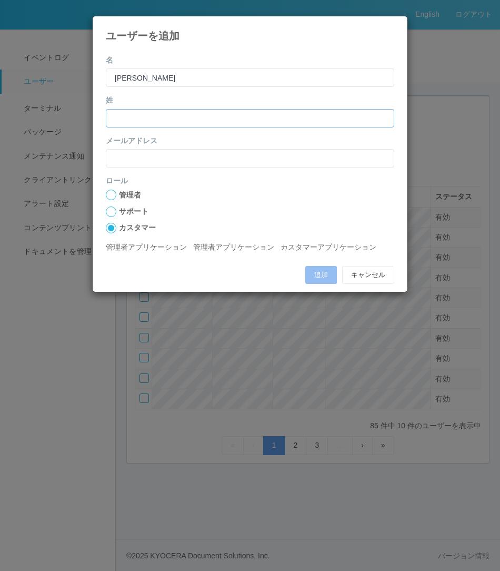
type input "和氣"
type input "[EMAIL_ADDRESS][DOMAIN_NAME]"
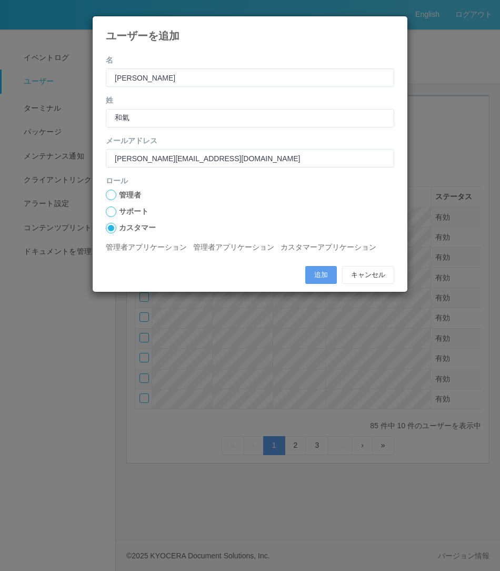
click at [112, 194] on div at bounding box center [111, 195] width 11 height 11
click at [326, 274] on button "追加" at bounding box center [321, 275] width 32 height 18
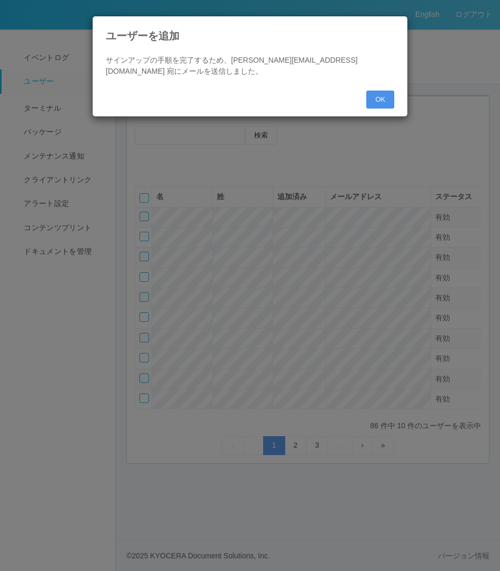
click at [391, 101] on button "OK" at bounding box center [381, 100] width 28 height 18
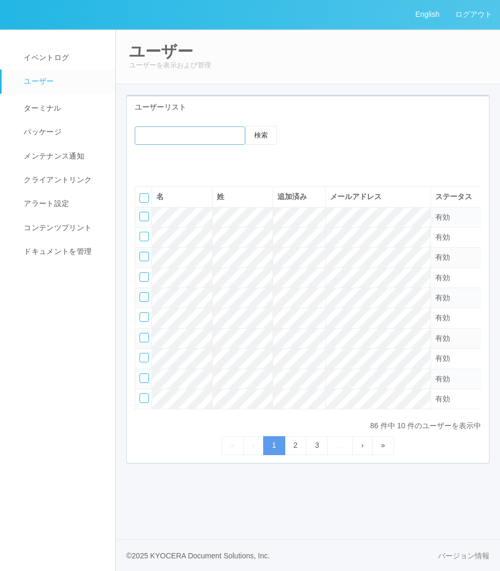
click at [153, 136] on input "emailSearch" at bounding box center [190, 135] width 111 height 18
type input "masaya"
click at [245, 126] on button "検索" at bounding box center [261, 135] width 32 height 19
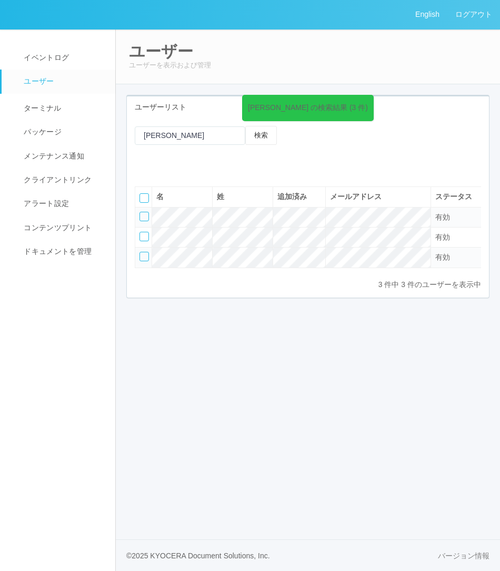
click at [192, 297] on div "masaya の検索結果 (3 件) 検索 名 姓 追加済み メールアドレス ステータス すべて 表示 すべて 有効 登録済み 無効 ロール すべて 表示 す…" at bounding box center [308, 207] width 362 height 179
click at [142, 257] on div at bounding box center [144, 256] width 9 height 9
click at [176, 162] on div at bounding box center [168, 162] width 18 height 18
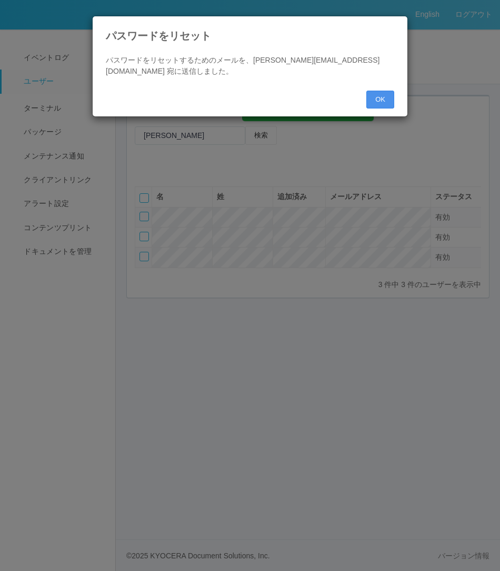
click at [382, 98] on button "OK" at bounding box center [381, 100] width 28 height 18
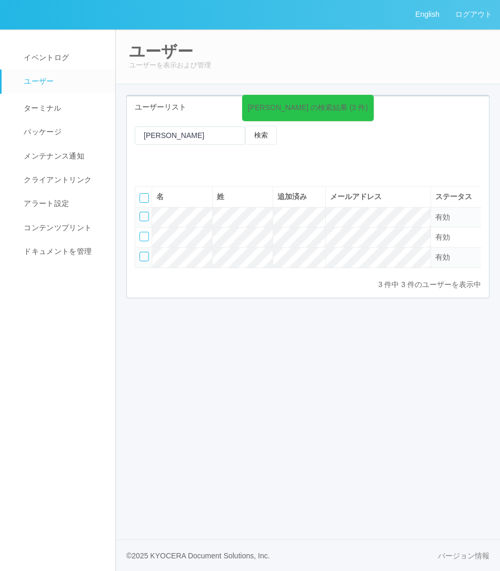
click at [144, 254] on div at bounding box center [144, 256] width 9 height 9
click at [184, 162] on icon at bounding box center [184, 162] width 0 height 0
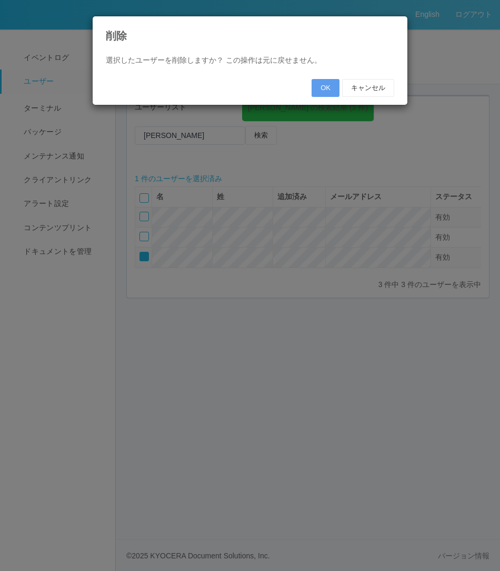
click at [310, 88] on div "OK キャンセル" at bounding box center [250, 88] width 289 height 18
click at [326, 87] on button "OK" at bounding box center [326, 88] width 28 height 18
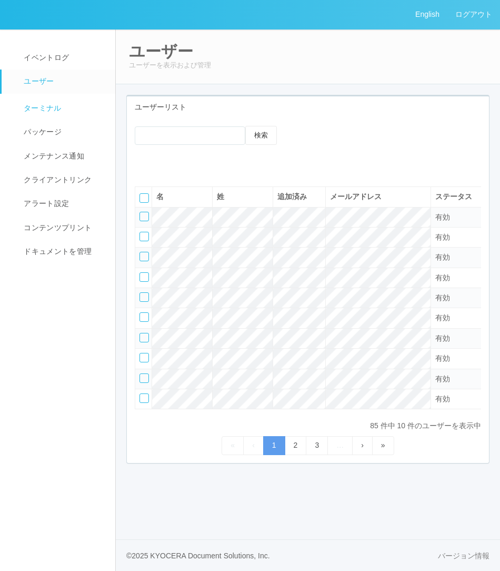
click at [55, 107] on span "ターミナル" at bounding box center [41, 108] width 41 height 8
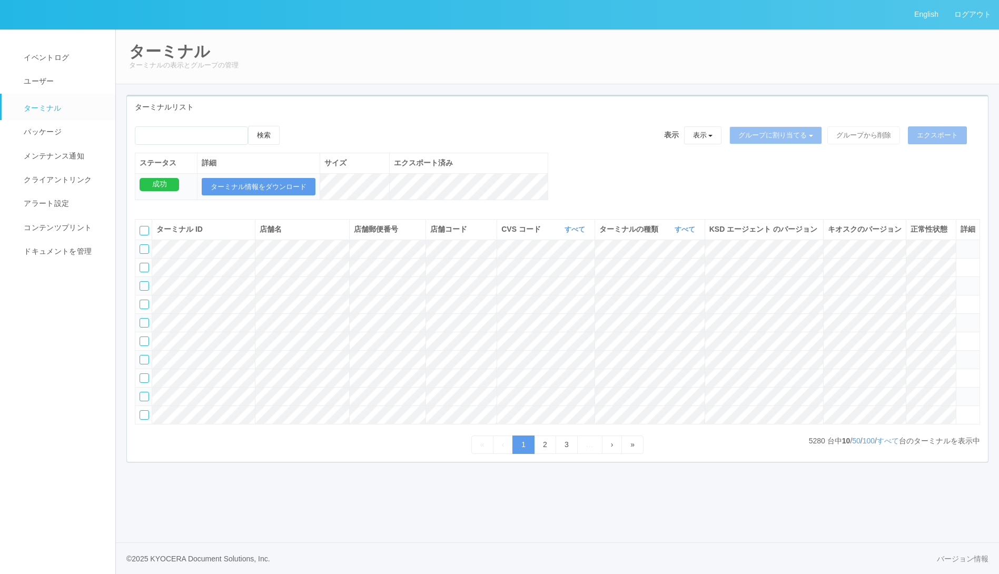
click at [144, 254] on div at bounding box center [144, 248] width 9 height 9
click at [960, 244] on icon at bounding box center [960, 244] width 0 height 0
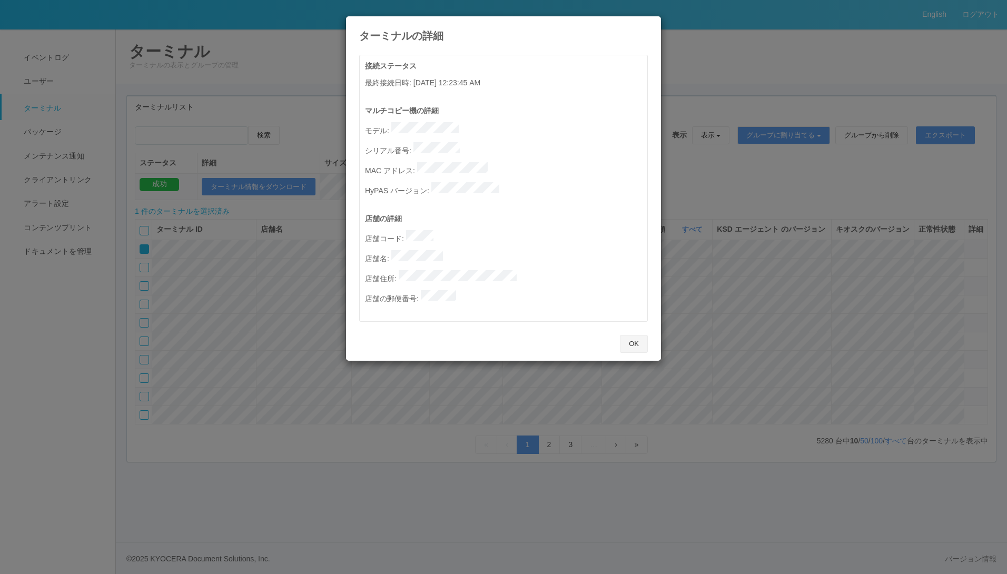
click at [634, 335] on button "OK" at bounding box center [634, 344] width 28 height 18
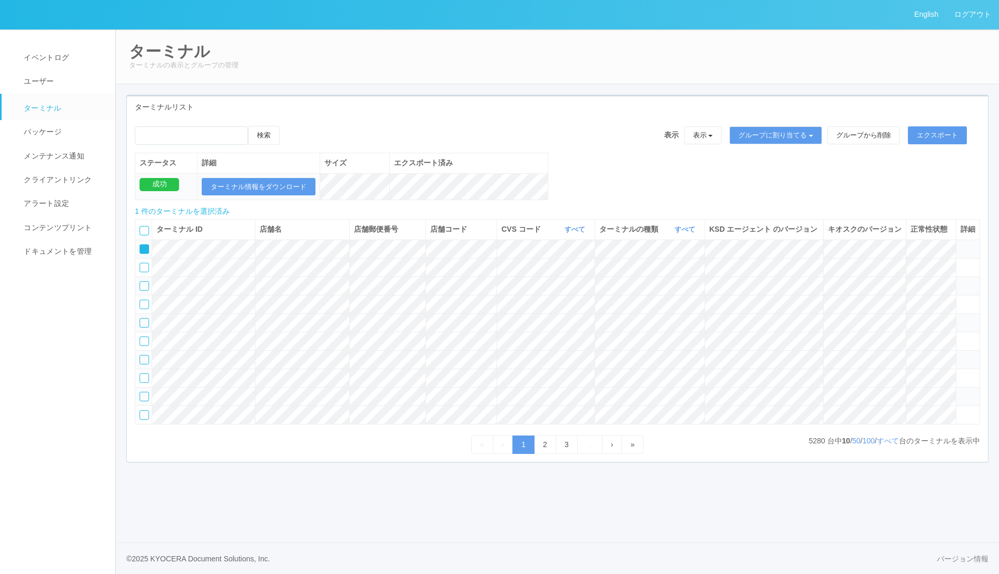
click at [960, 244] on icon at bounding box center [960, 244] width 0 height 0
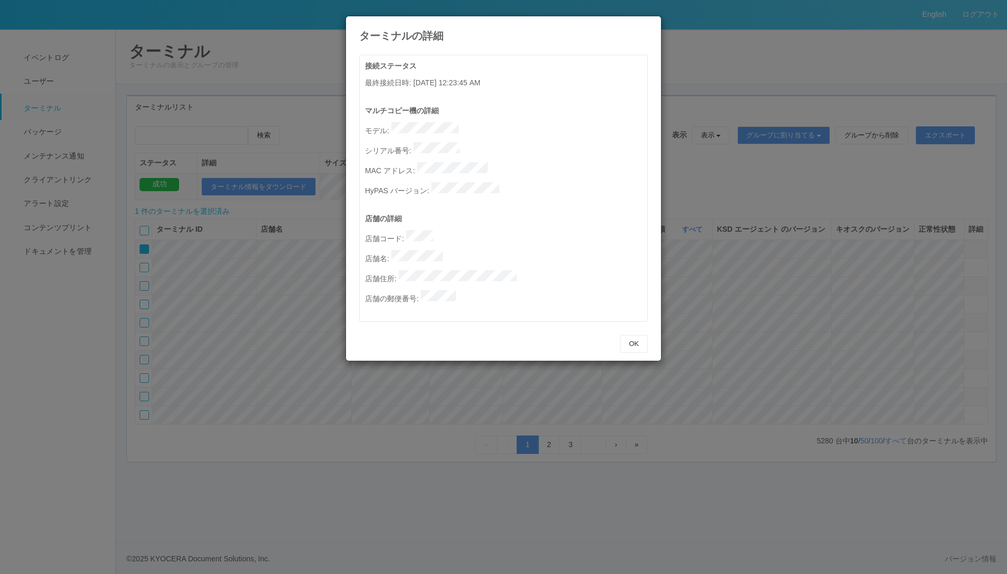
click at [409, 290] on p "店舗の郵便番号 :" at bounding box center [506, 297] width 282 height 14
click at [626, 335] on button "OK" at bounding box center [634, 344] width 28 height 18
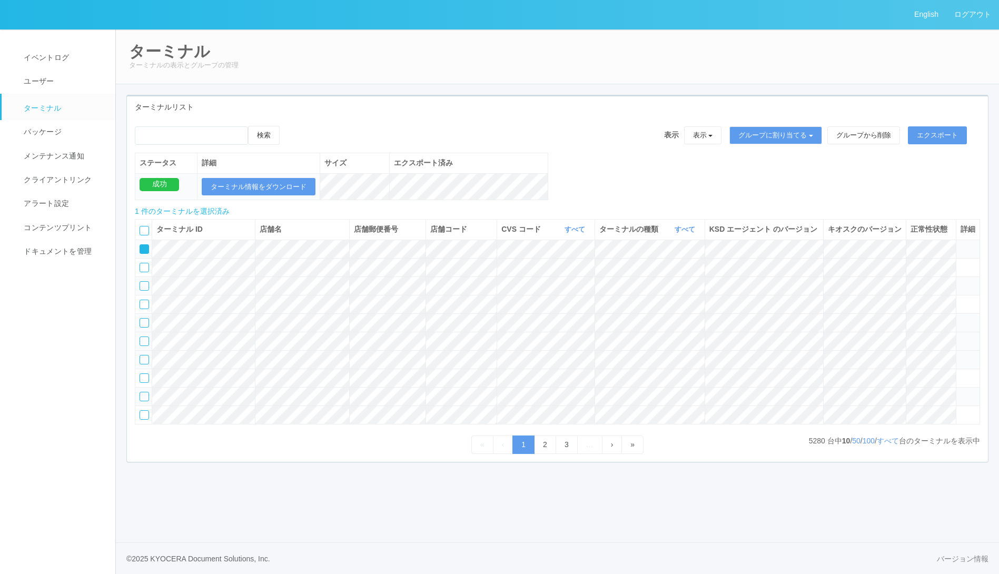
click at [960, 336] on icon at bounding box center [960, 336] width 0 height 0
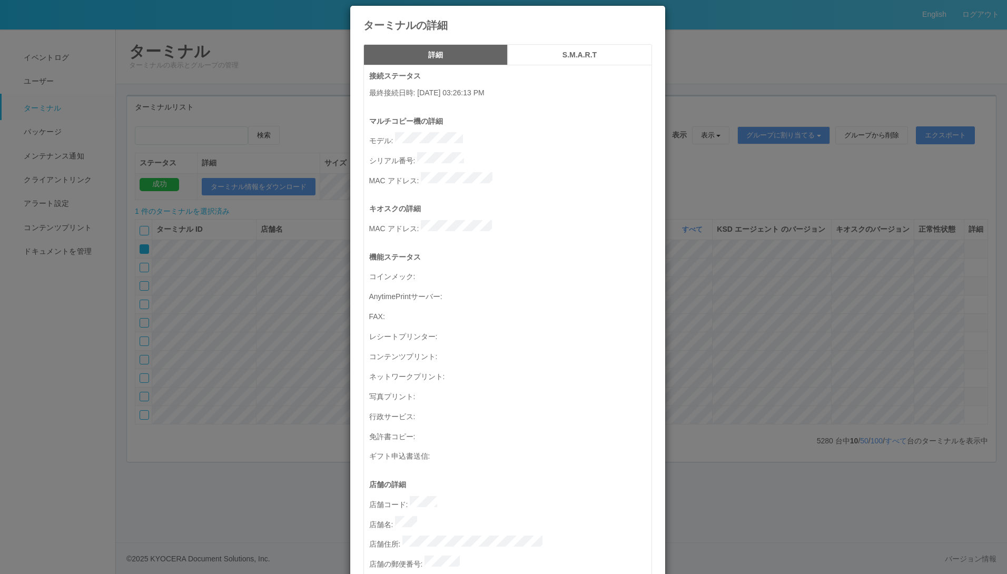
scroll to position [7, 0]
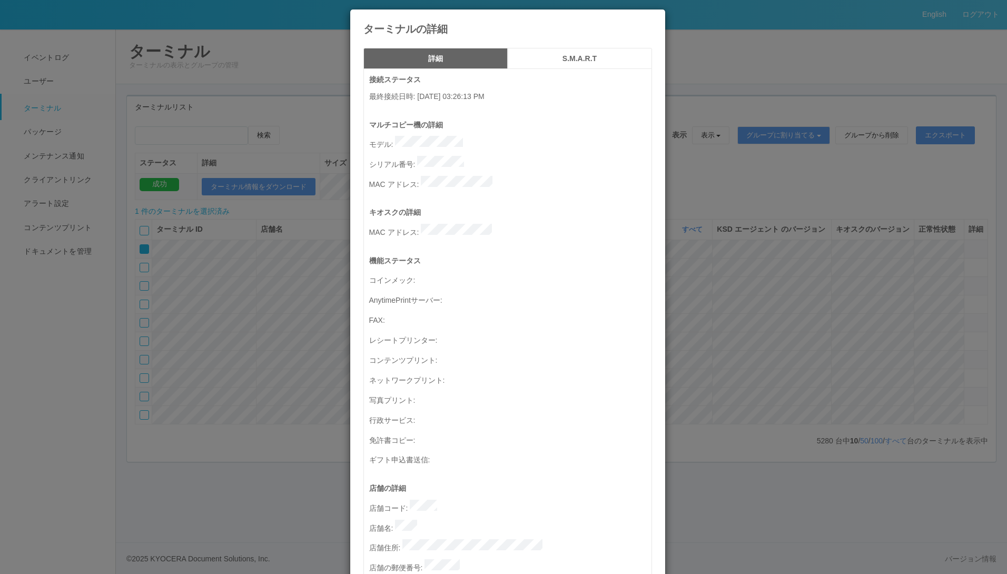
click at [652, 17] on icon at bounding box center [652, 17] width 0 height 0
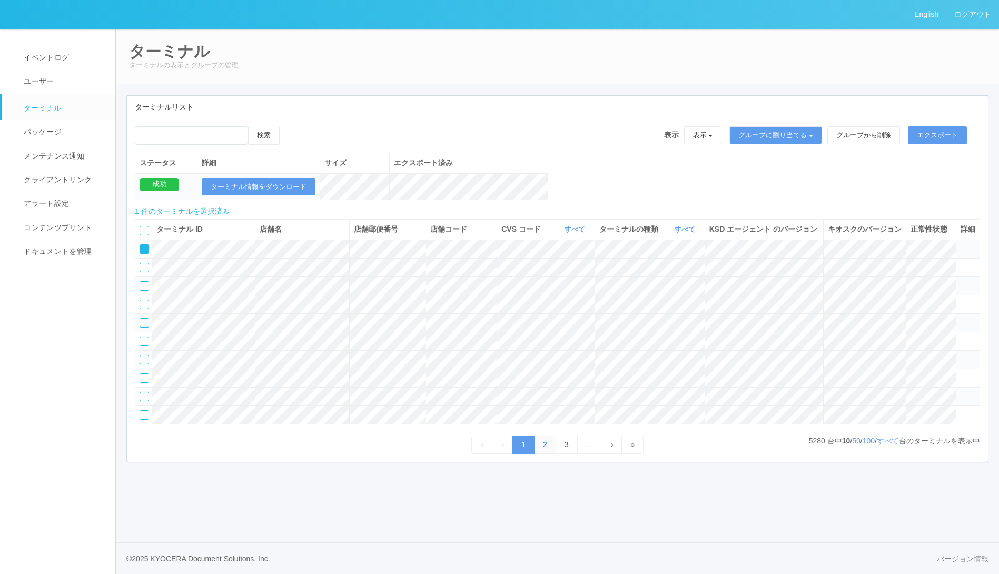
click at [549, 454] on link "2" at bounding box center [545, 444] width 22 height 18
click at [564, 454] on link "3" at bounding box center [567, 444] width 22 height 18
click at [563, 454] on link "4" at bounding box center [567, 444] width 22 height 18
click at [960, 392] on icon at bounding box center [960, 392] width 0 height 0
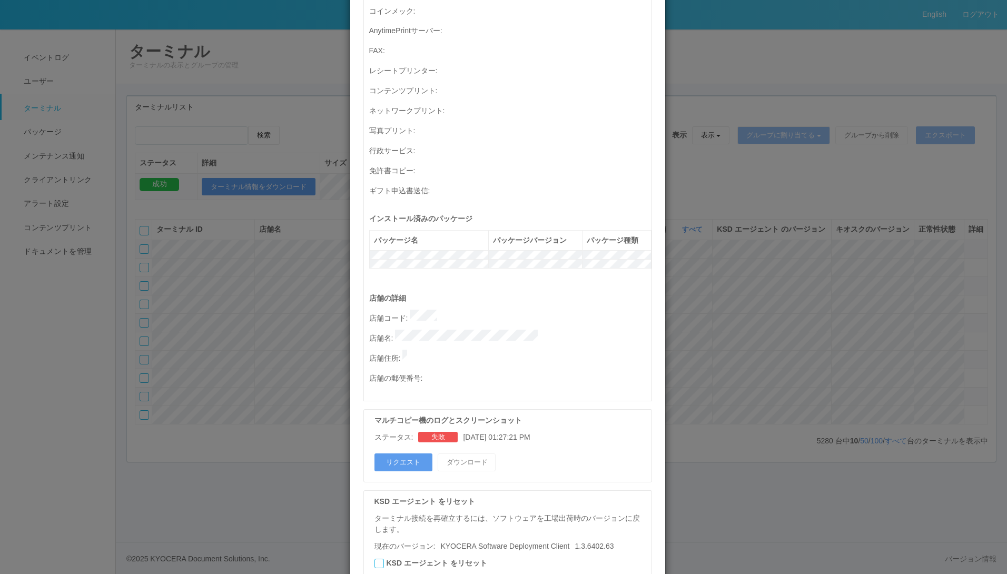
scroll to position [348, 0]
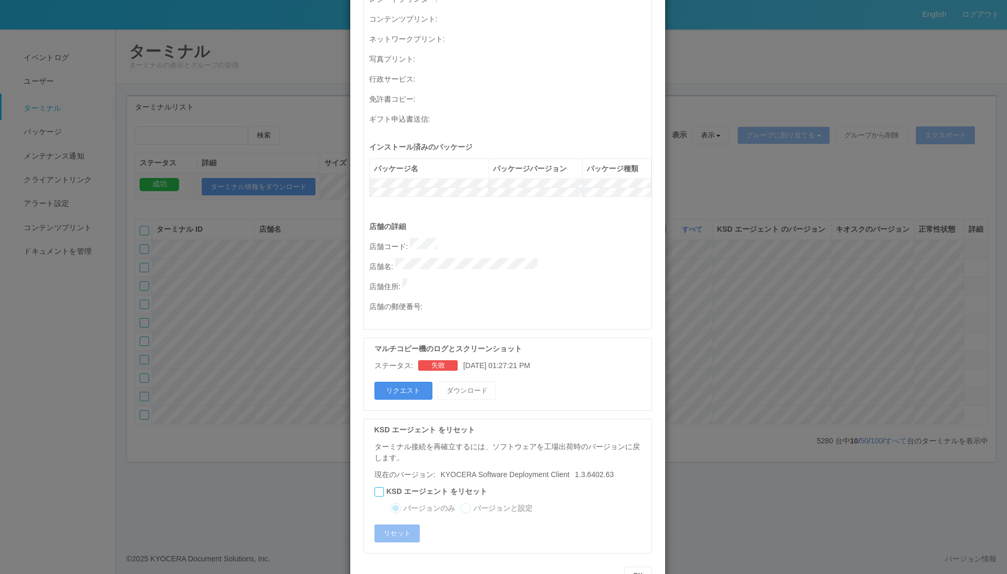
click at [410, 382] on button "リクエスト" at bounding box center [403, 391] width 58 height 18
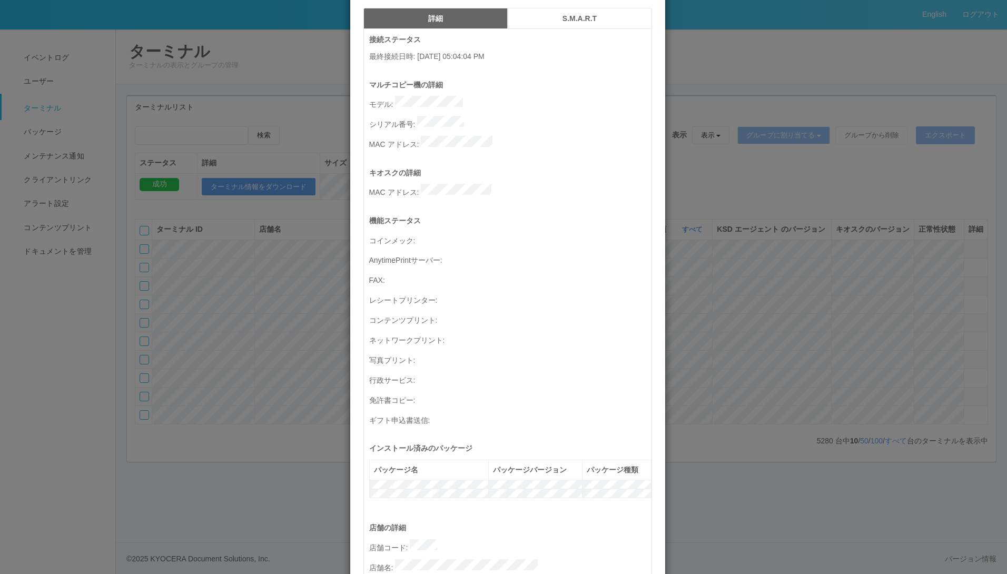
scroll to position [0, 0]
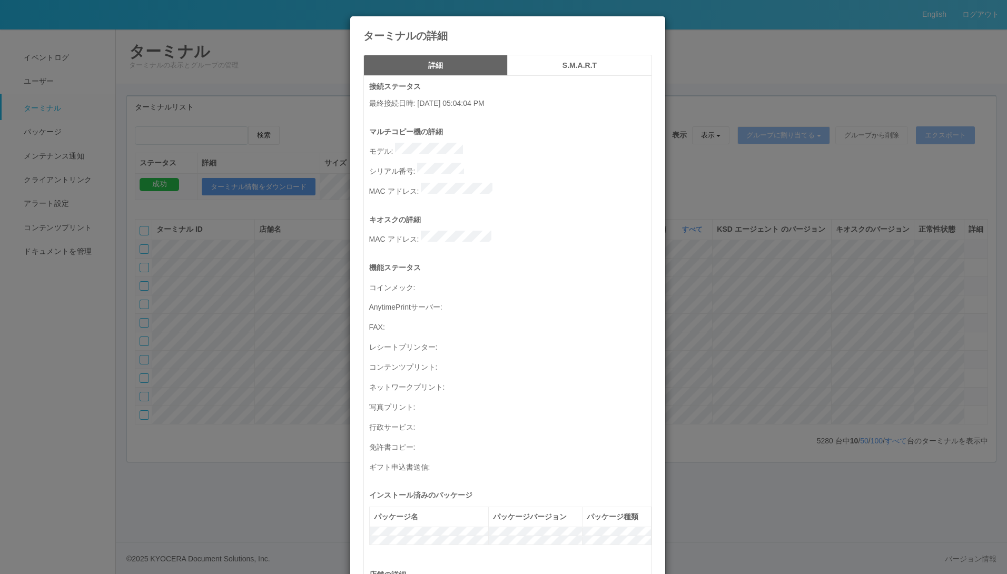
click at [652, 24] on icon at bounding box center [652, 24] width 0 height 0
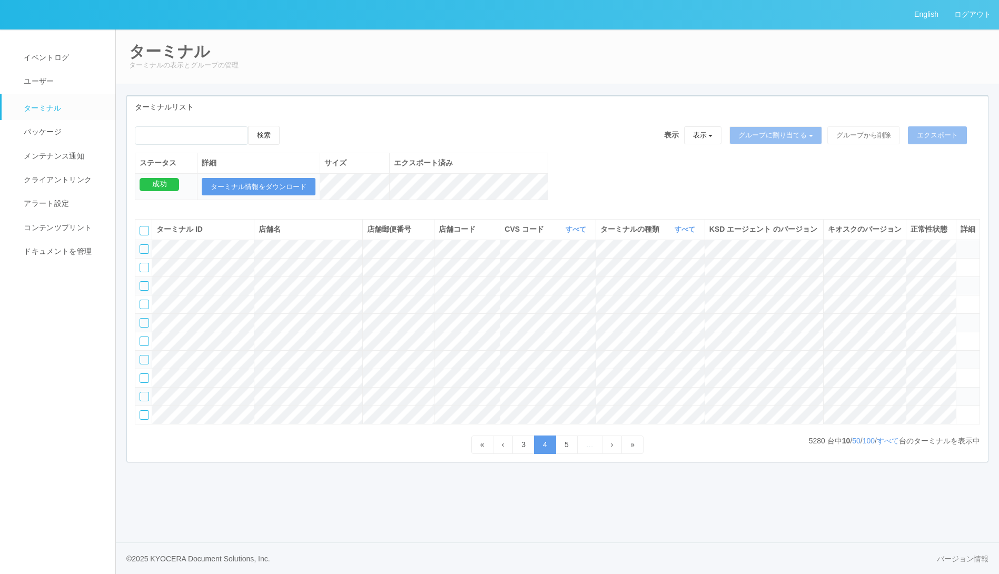
click at [960, 392] on span at bounding box center [960, 392] width 0 height 0
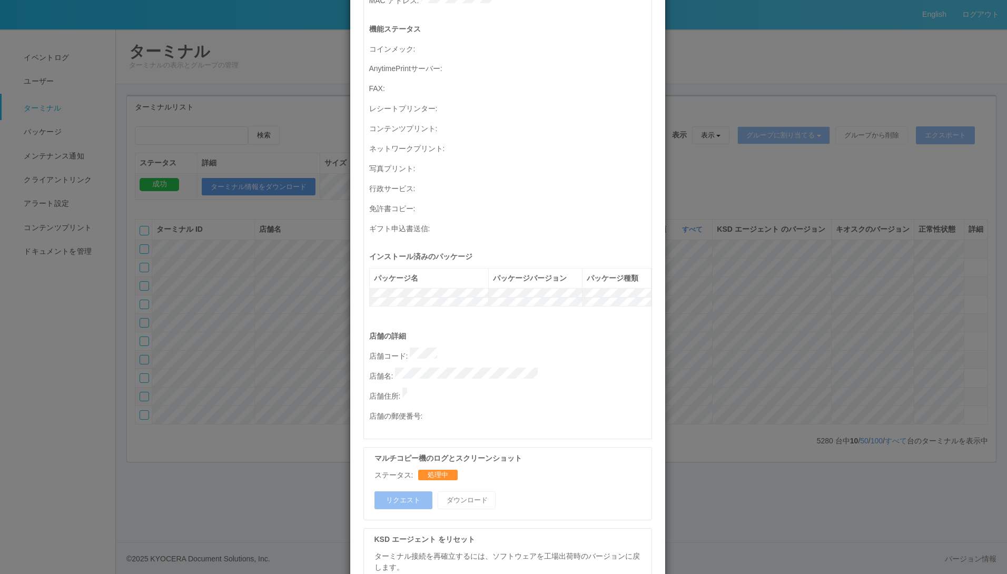
scroll to position [348, 0]
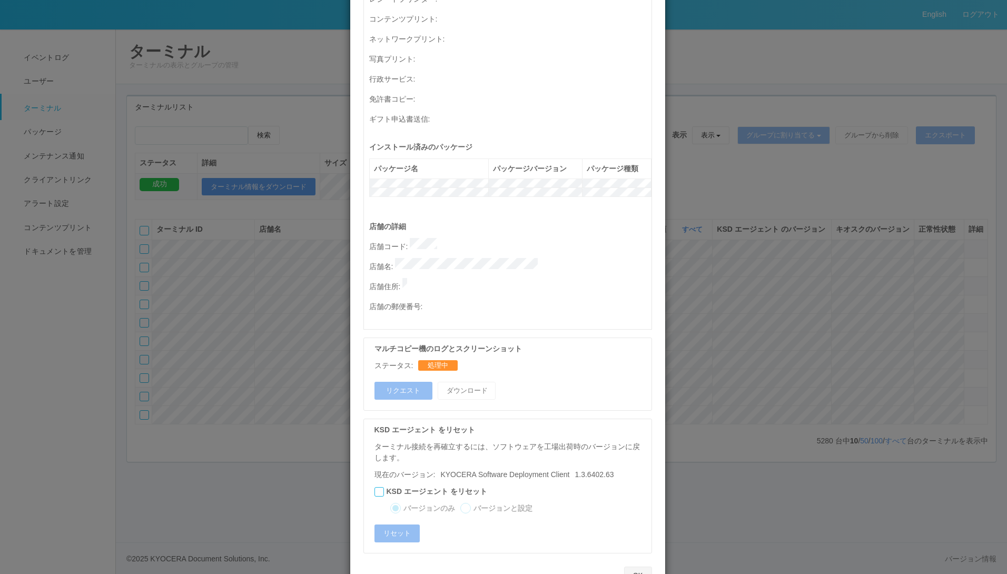
click at [633, 567] on button "OK" at bounding box center [638, 576] width 28 height 18
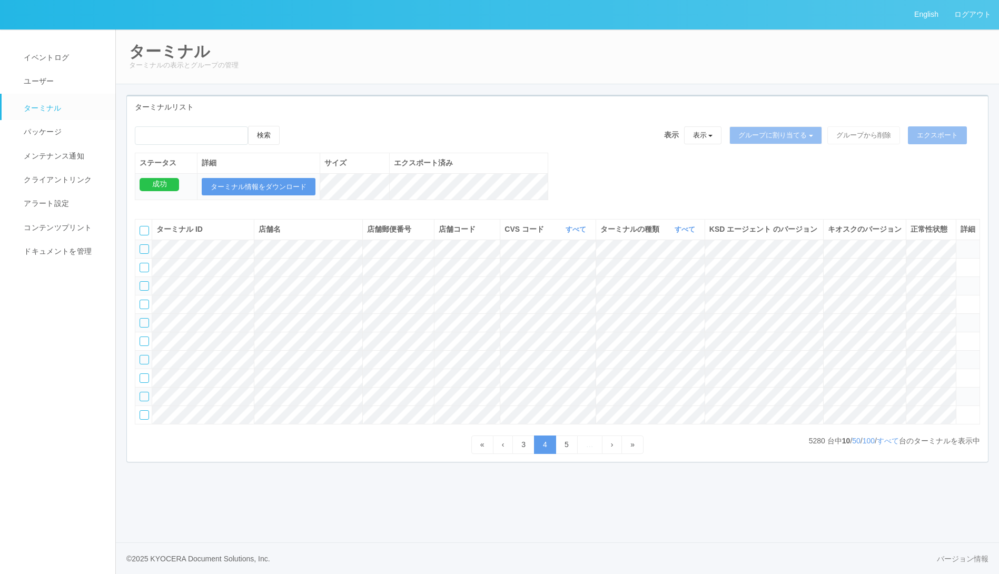
click at [960, 392] on icon at bounding box center [960, 392] width 0 height 0
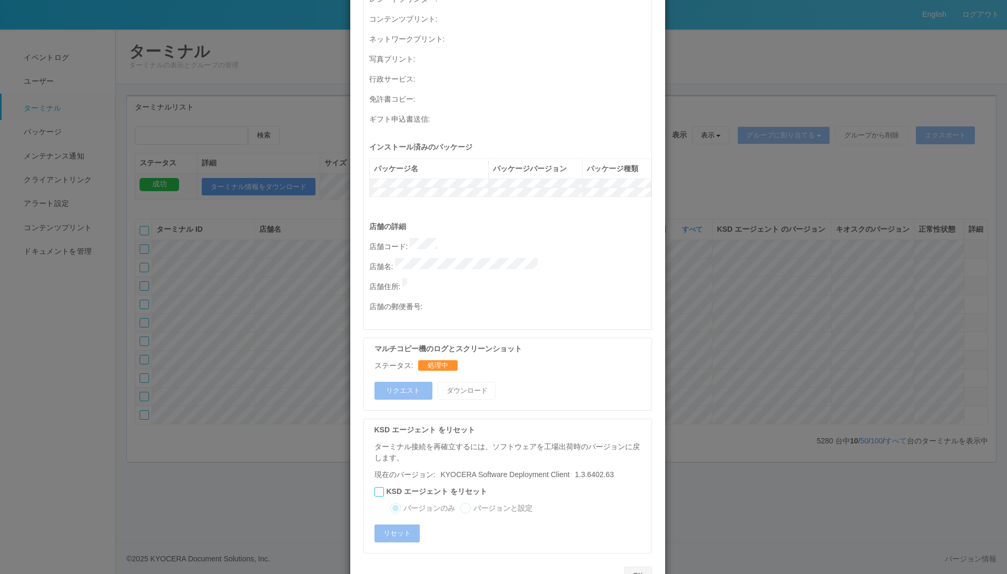
click at [630, 567] on button "OK" at bounding box center [638, 576] width 28 height 18
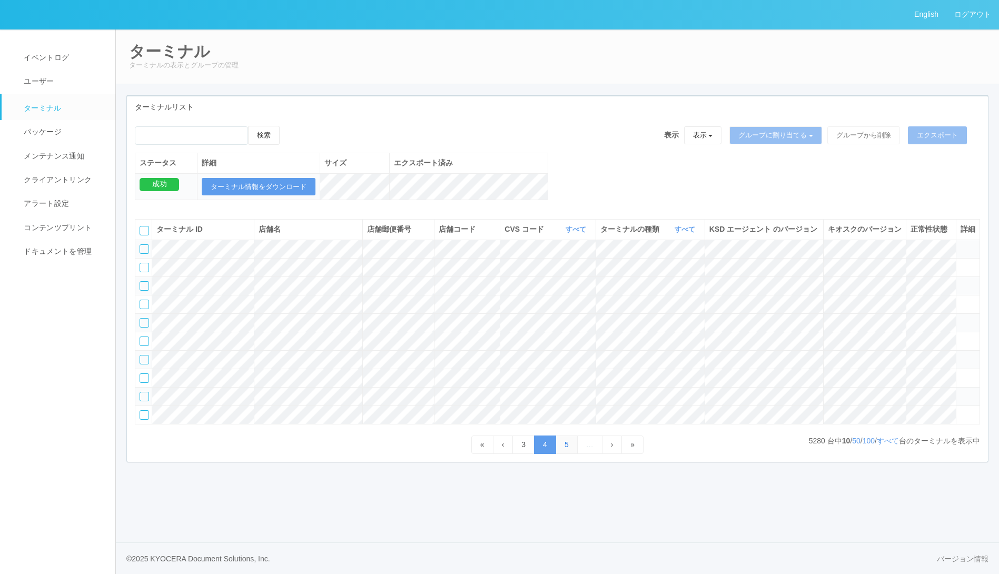
click at [563, 454] on link "5" at bounding box center [567, 444] width 22 height 18
click at [519, 454] on link "4" at bounding box center [523, 444] width 22 height 18
click at [960, 392] on icon at bounding box center [960, 392] width 0 height 0
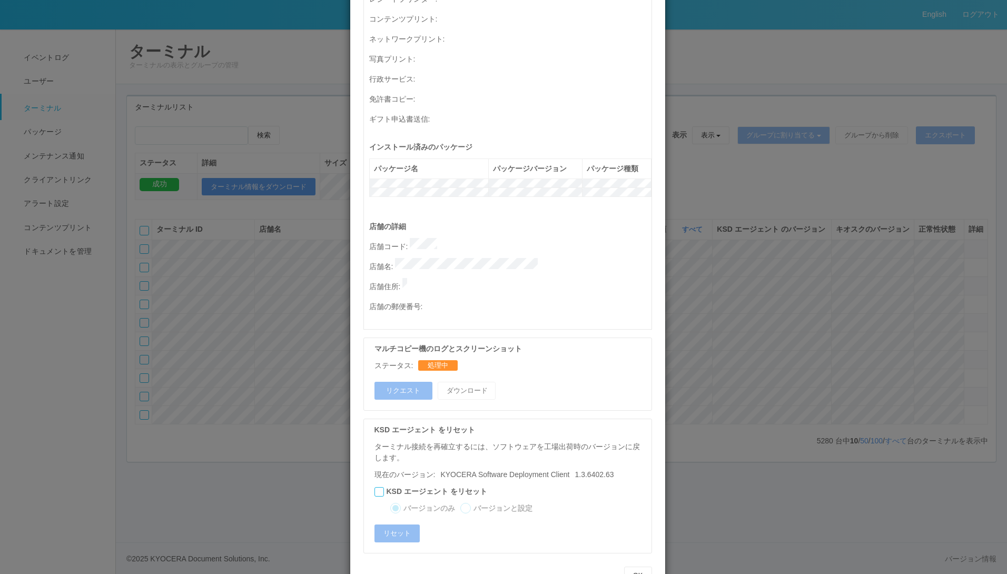
click at [648, 561] on div "OK" at bounding box center [507, 575] width 304 height 28
click at [635, 567] on button "OK" at bounding box center [638, 576] width 28 height 18
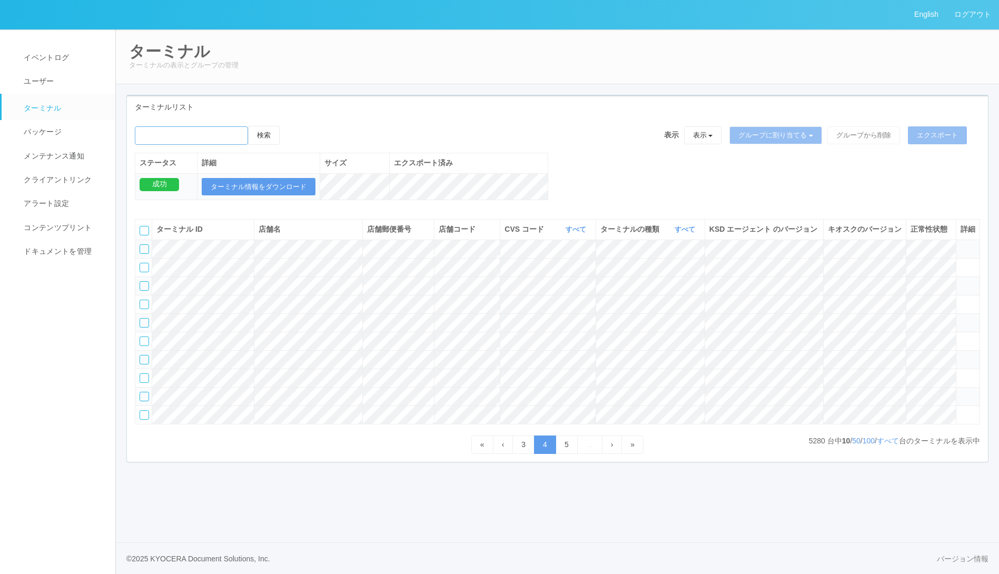
click at [214, 138] on input "emailSearch" at bounding box center [191, 135] width 113 height 18
click at [248, 126] on button "検索" at bounding box center [264, 135] width 32 height 19
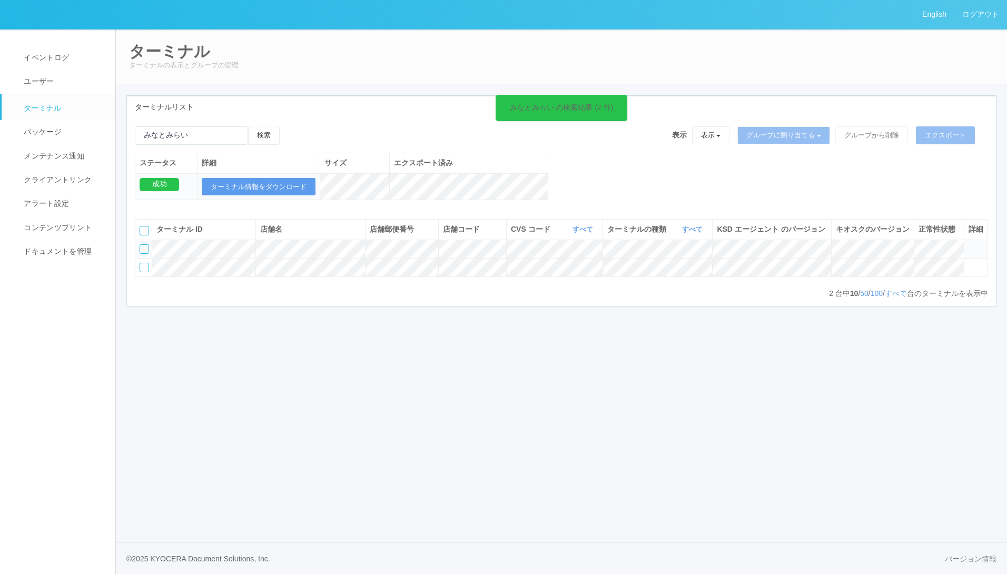
click at [365, 234] on th "店舗郵便番号" at bounding box center [401, 230] width 73 height 20
click at [187, 132] on input "emailSearch" at bounding box center [191, 135] width 113 height 18
type input "み"
click at [248, 126] on button "検索" at bounding box center [264, 135] width 32 height 19
click at [197, 132] on input "emailSearch" at bounding box center [191, 135] width 113 height 18
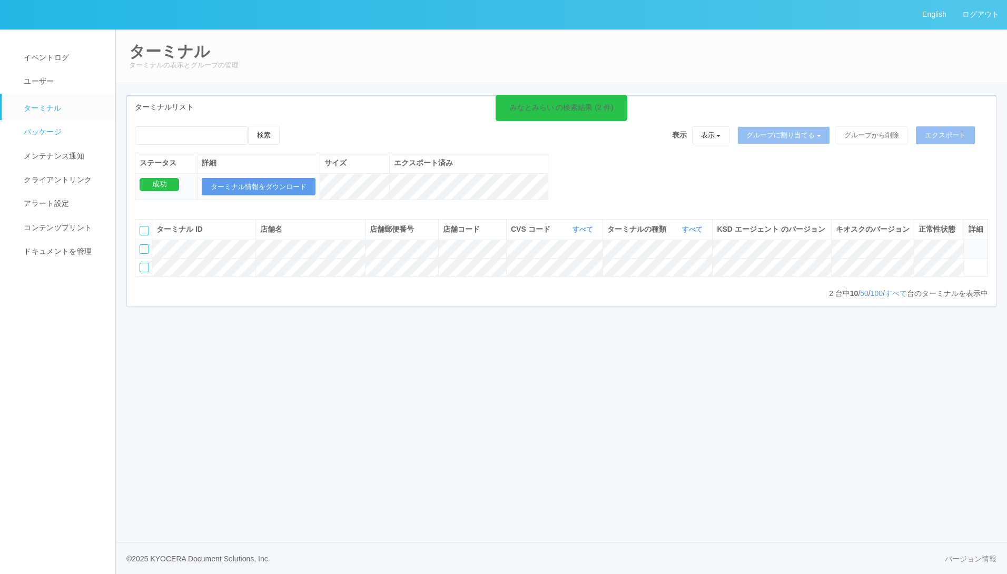
click at [48, 126] on link "パッケージ" at bounding box center [63, 132] width 123 height 24
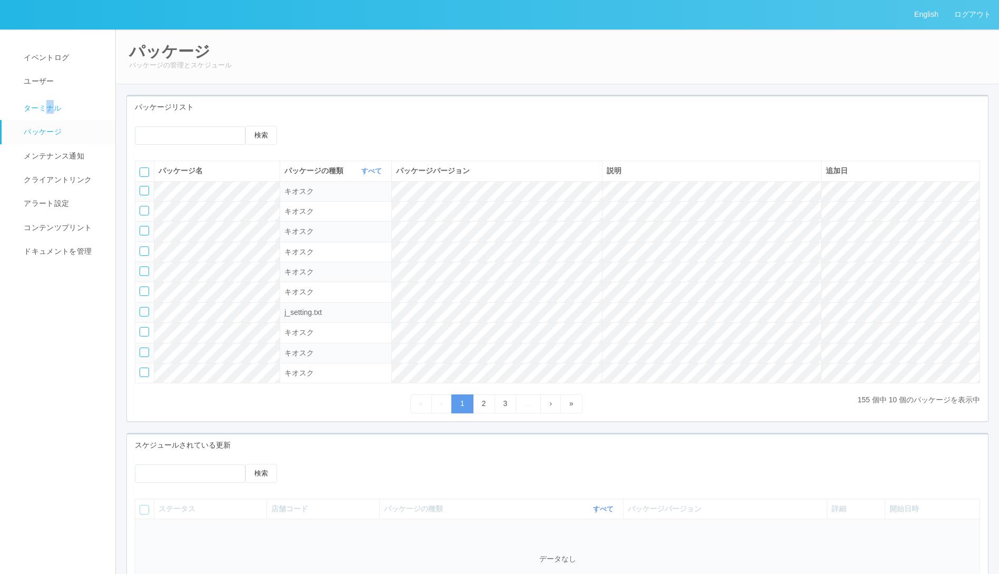
click at [51, 107] on span "ターミナル" at bounding box center [41, 108] width 41 height 8
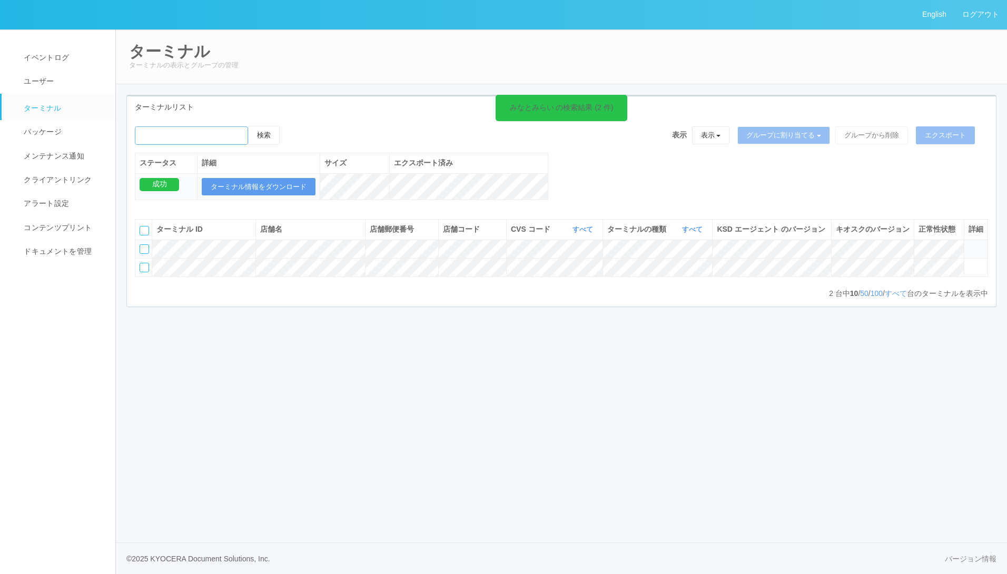
drag, startPoint x: 51, startPoint y: 107, endPoint x: 187, endPoint y: 135, distance: 139.1
click at [187, 135] on input "emailSearch" at bounding box center [191, 135] width 113 height 18
click at [207, 116] on div "ターミナルリスト" at bounding box center [561, 107] width 869 height 22
click at [266, 136] on button "検索" at bounding box center [264, 135] width 32 height 19
click at [624, 101] on icon at bounding box center [625, 101] width 2 height 8
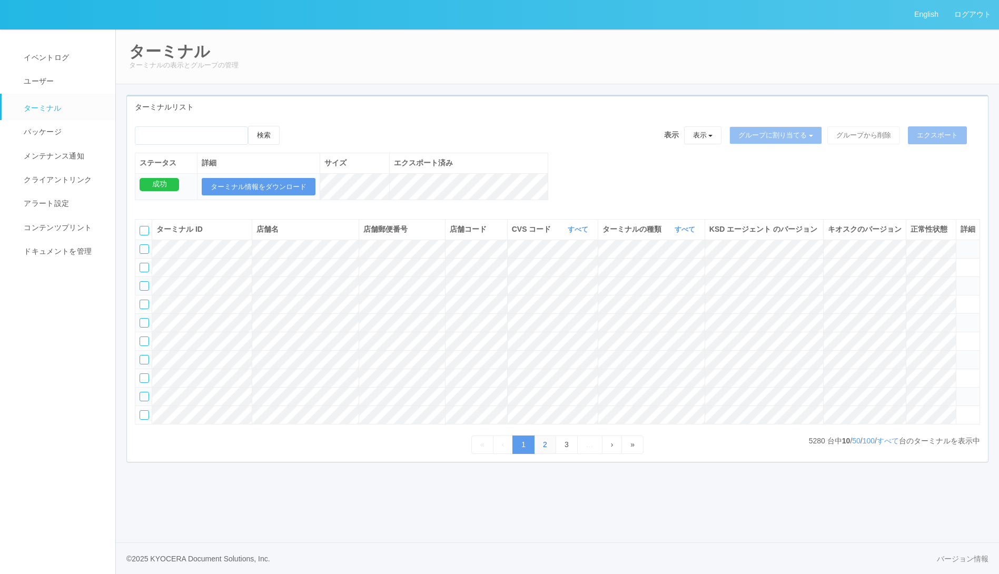
click at [544, 454] on link "2" at bounding box center [545, 444] width 22 height 18
click at [563, 454] on link "3" at bounding box center [567, 444] width 22 height 18
click at [563, 454] on link "4" at bounding box center [567, 444] width 22 height 18
click at [563, 454] on link "5" at bounding box center [567, 444] width 22 height 18
click at [563, 454] on link "6" at bounding box center [567, 444] width 22 height 18
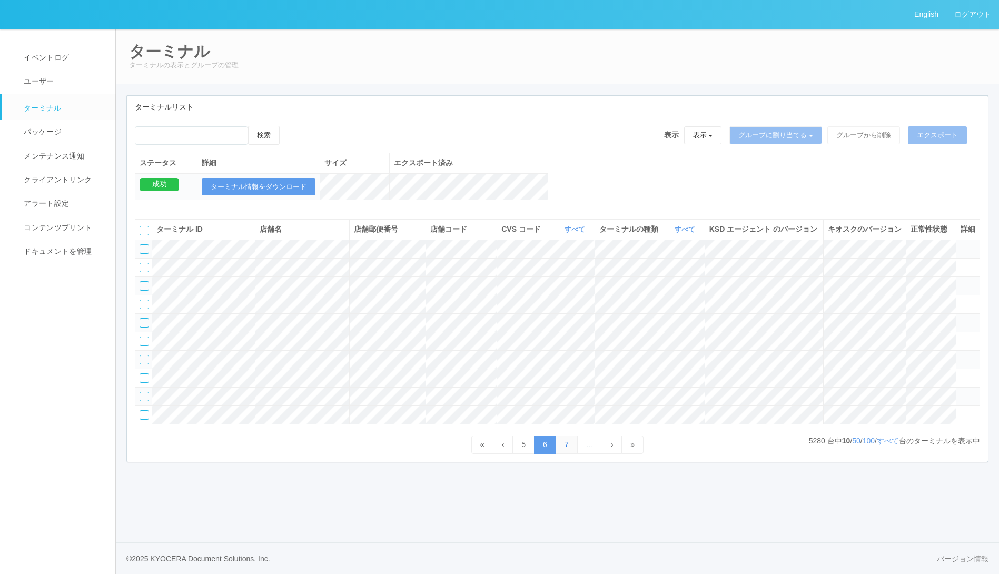
click at [563, 454] on link "7" at bounding box center [567, 444] width 22 height 18
click at [562, 454] on link "8" at bounding box center [567, 444] width 22 height 18
click at [562, 454] on link "9" at bounding box center [567, 444] width 22 height 18
click at [520, 454] on link "8" at bounding box center [521, 444] width 22 height 18
click at [520, 454] on link "7" at bounding box center [523, 444] width 22 height 18
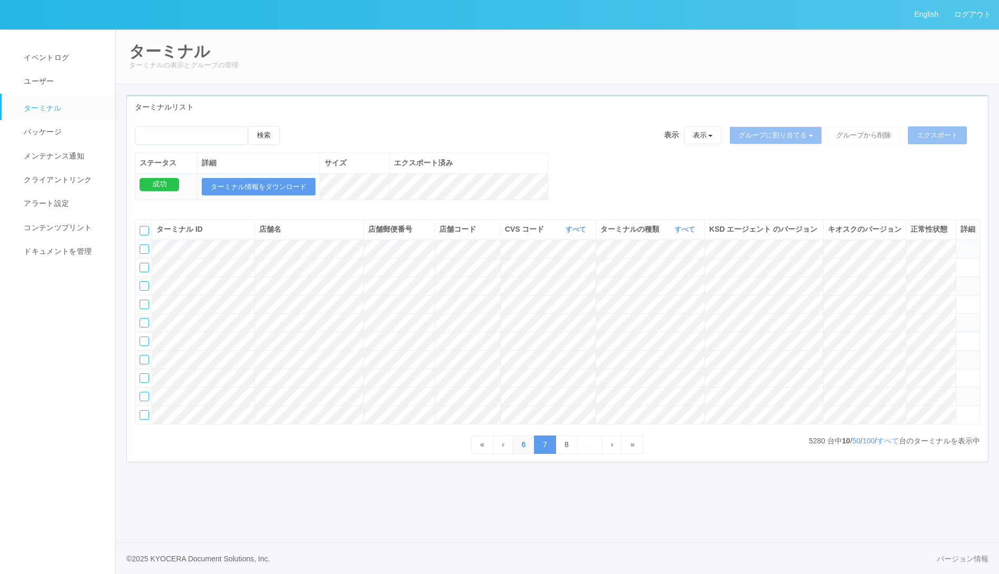
click at [520, 454] on link "6" at bounding box center [523, 444] width 22 height 18
click at [520, 454] on link "5" at bounding box center [523, 444] width 22 height 18
click at [520, 454] on link "4" at bounding box center [523, 444] width 22 height 18
click at [520, 454] on link "3" at bounding box center [523, 444] width 22 height 18
click at [520, 454] on link "2" at bounding box center [523, 444] width 22 height 18
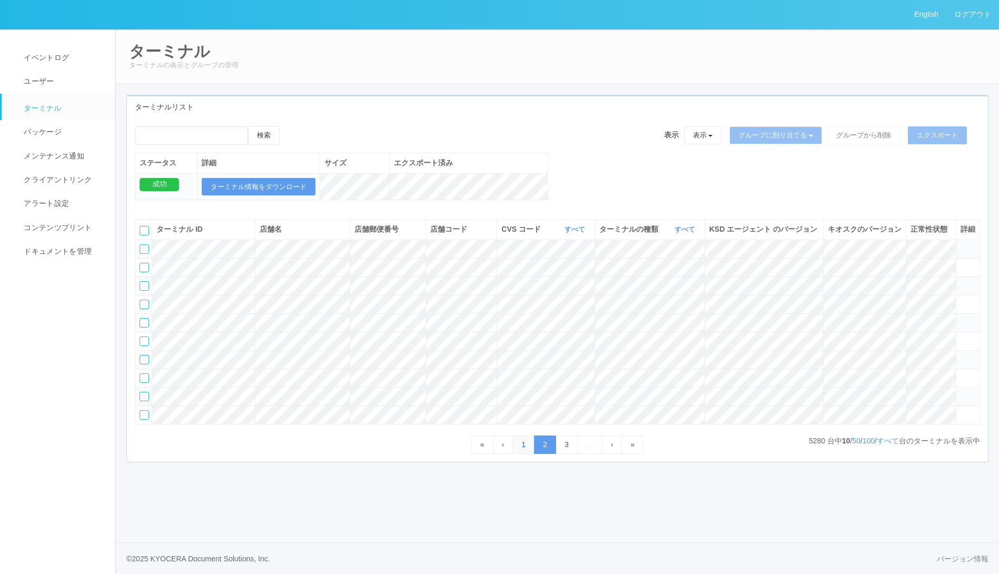
click at [520, 454] on link "1" at bounding box center [523, 444] width 22 height 18
click at [960, 281] on icon at bounding box center [960, 281] width 0 height 0
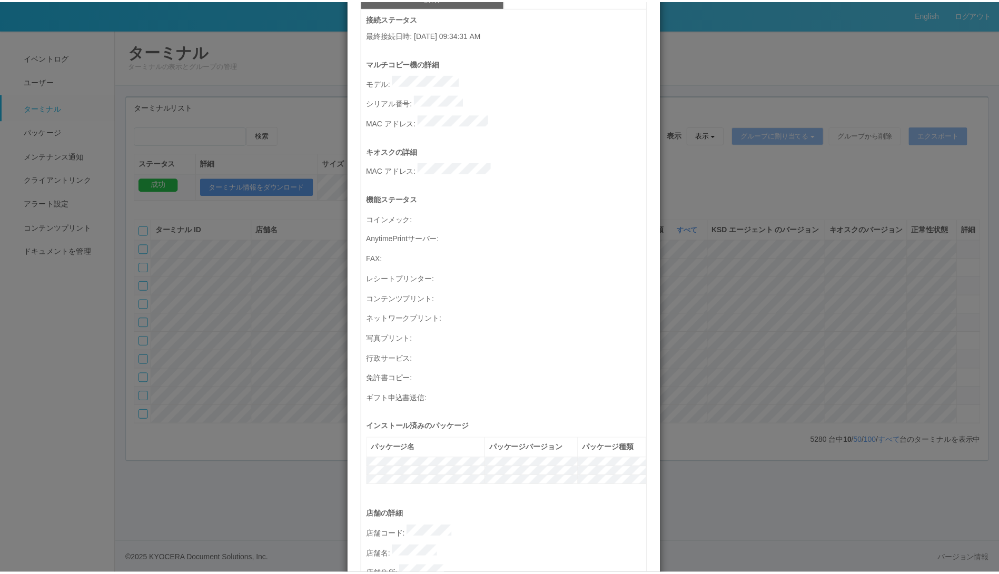
scroll to position [11, 0]
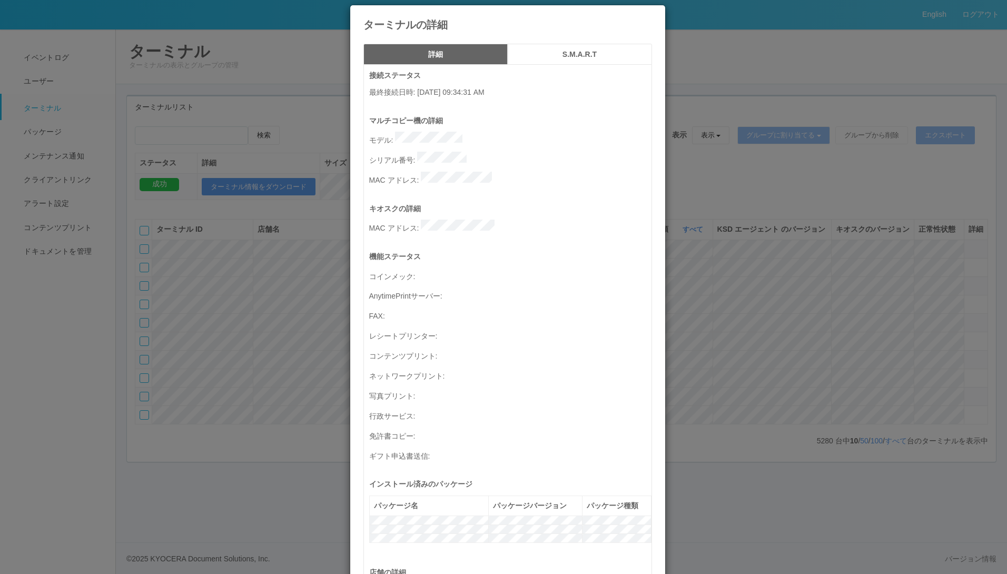
click at [652, 13] on icon at bounding box center [652, 13] width 0 height 0
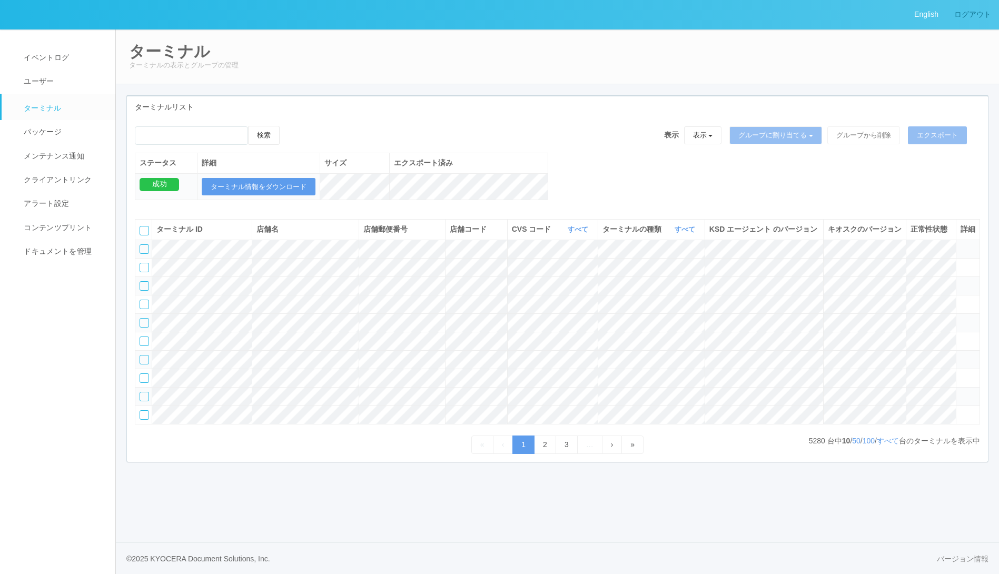
click at [964, 17] on link "ログアウト" at bounding box center [972, 14] width 53 height 29
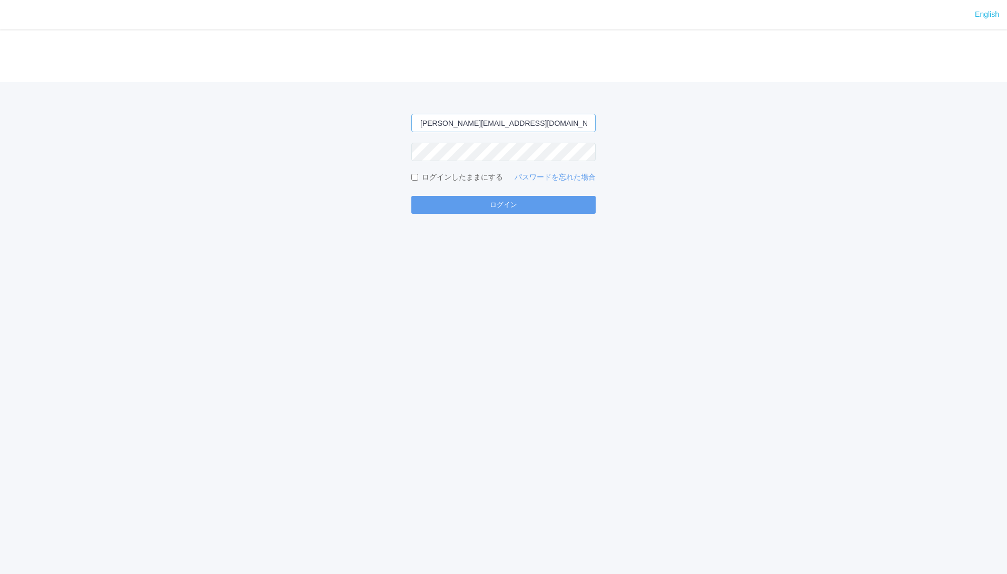
click at [553, 122] on input "[EMAIL_ADDRESS][DOMAIN_NAME]" at bounding box center [503, 123] width 184 height 18
click at [334, 310] on div "English ログイン masaya.wake@dc.kyocera.com ログインしたままにする パスワードを忘れた場合 ログイン" at bounding box center [503, 287] width 1007 height 574
click at [455, 203] on button "ログイン" at bounding box center [503, 205] width 184 height 18
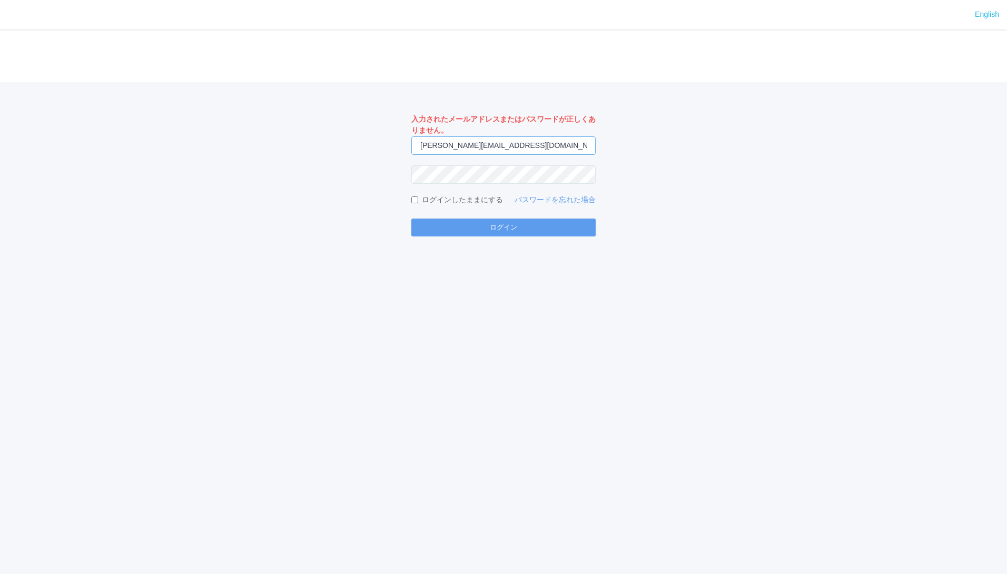
click at [544, 148] on input "[EMAIL_ADDRESS][DOMAIN_NAME]" at bounding box center [503, 145] width 184 height 18
type input "jp-atp-admin@dj.kyocera.com"
click at [468, 229] on button "ログイン" at bounding box center [503, 228] width 184 height 18
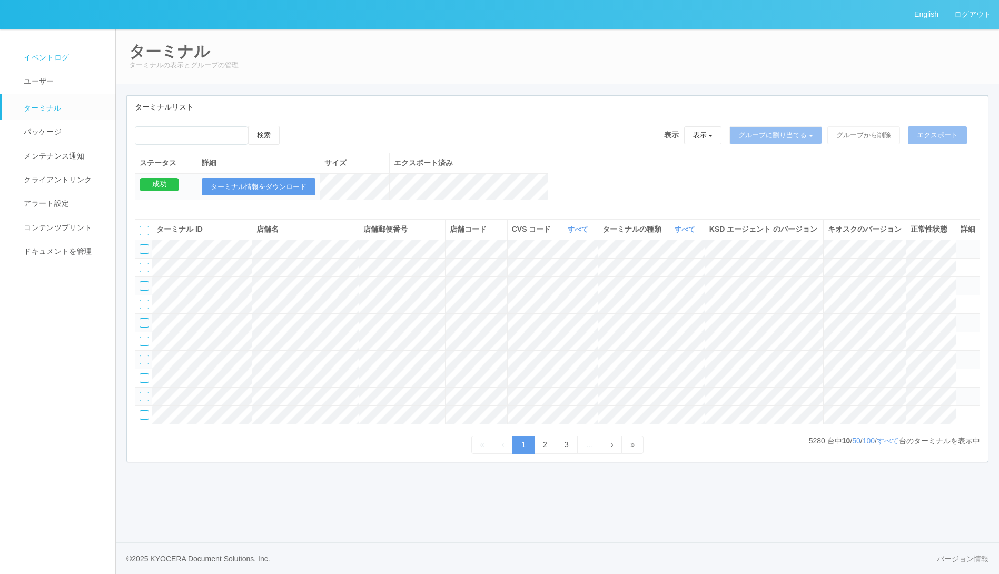
click at [62, 57] on span "イベントログ" at bounding box center [45, 57] width 48 height 8
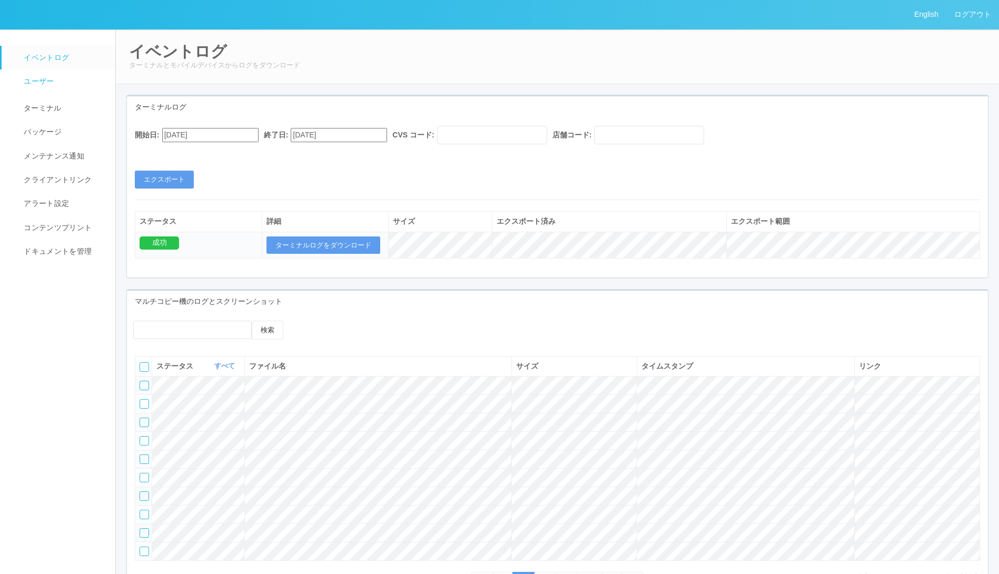
click at [60, 84] on link "ユーザー" at bounding box center [63, 82] width 123 height 24
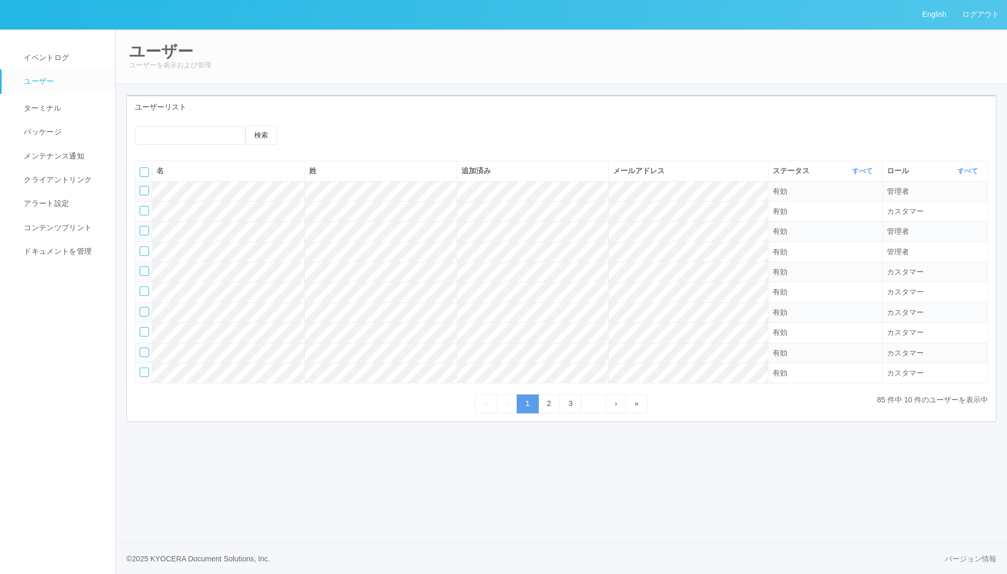
click at [301, 135] on icon at bounding box center [301, 135] width 0 height 0
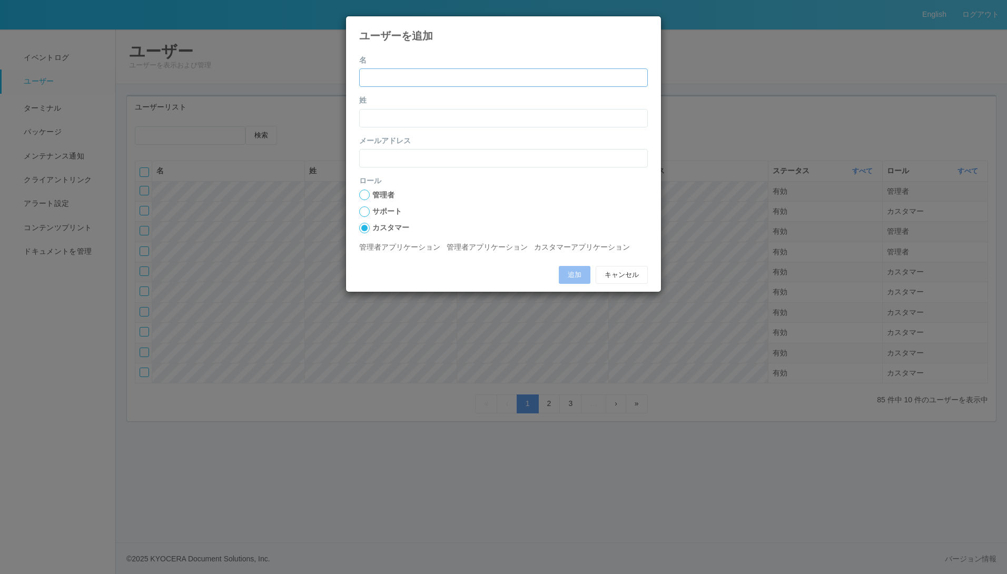
click at [411, 80] on input "name" at bounding box center [503, 77] width 289 height 18
type input "雅也"
type input "和氣"
type input "[EMAIL_ADDRESS][DOMAIN_NAME]"
click at [573, 268] on button "追加" at bounding box center [575, 275] width 32 height 18
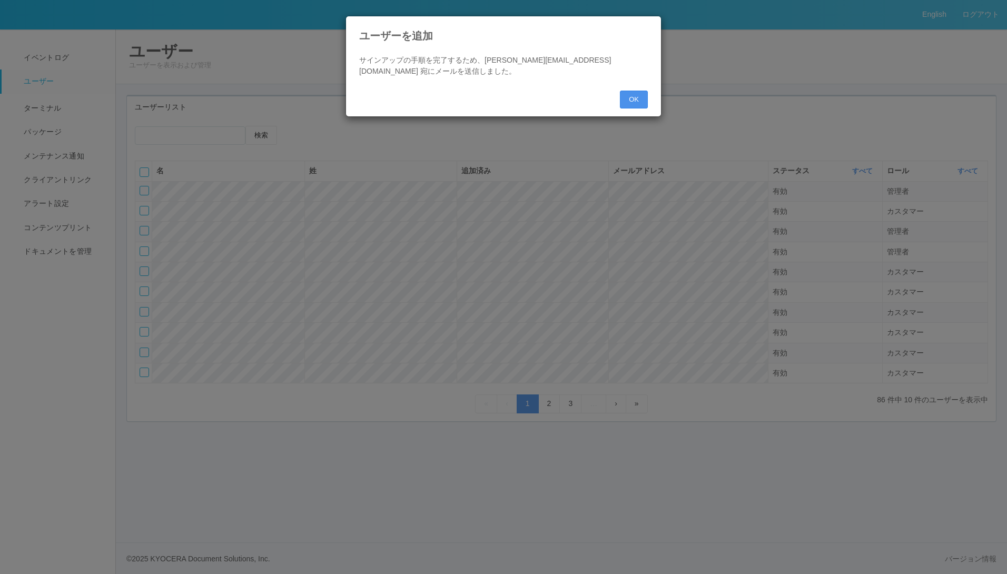
click at [626, 99] on button "OK" at bounding box center [634, 100] width 28 height 18
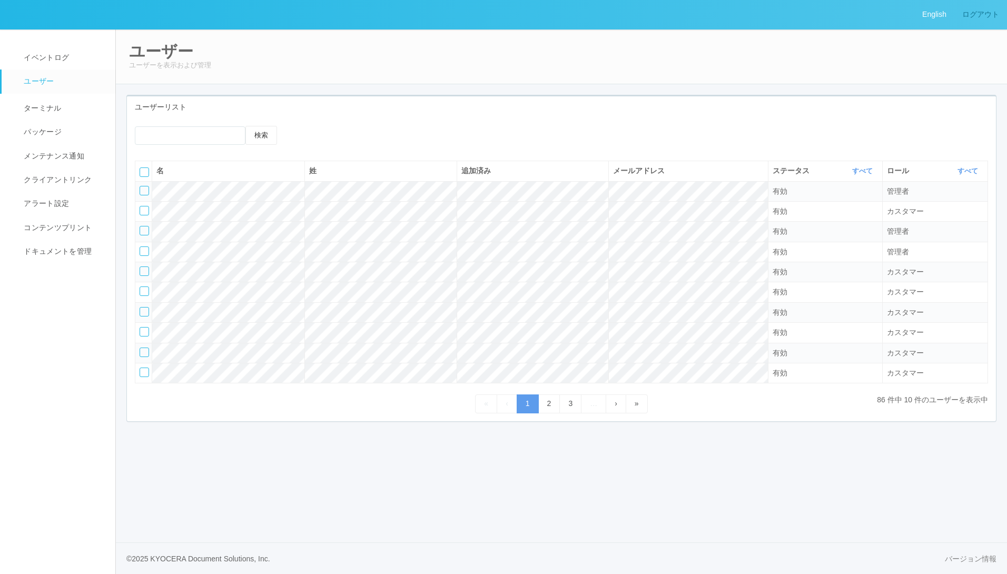
click at [984, 20] on link "ログアウト" at bounding box center [980, 14] width 53 height 29
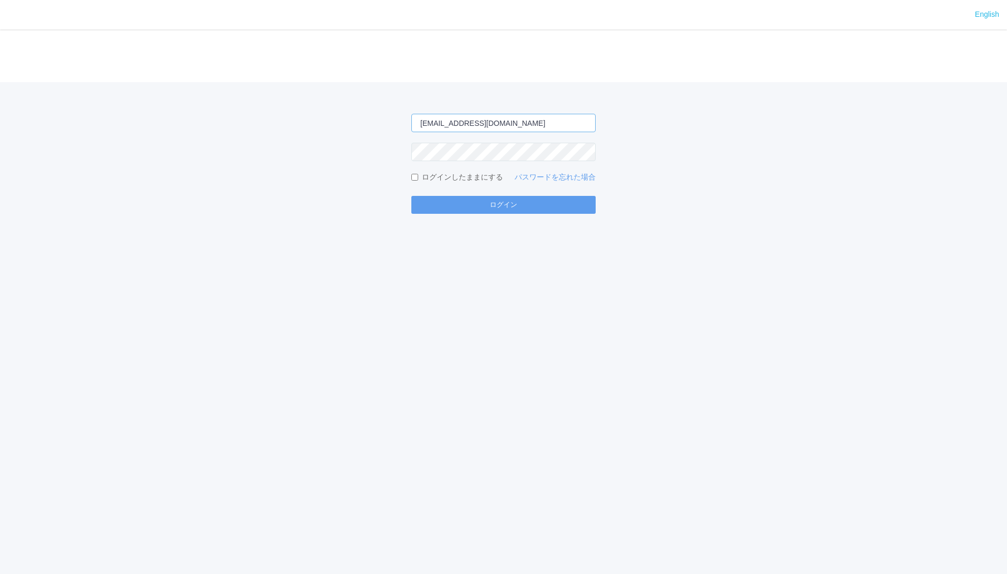
click at [514, 125] on input "jp-atp-admin@dj.kyocera.com" at bounding box center [503, 123] width 184 height 18
type input "[EMAIL_ADDRESS][DOMAIN_NAME]"
click at [483, 203] on button "ログイン" at bounding box center [503, 205] width 184 height 18
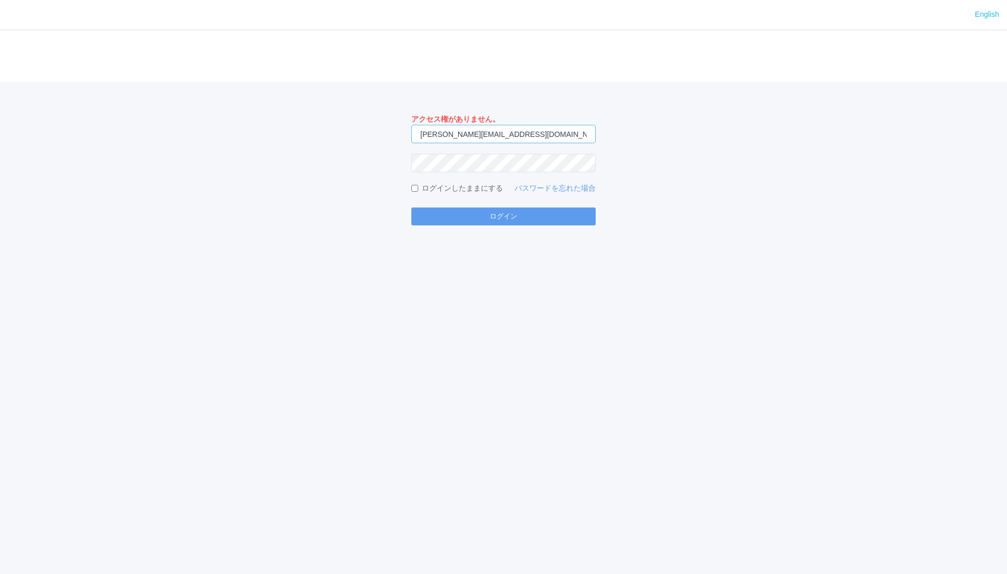
click at [539, 137] on input "[EMAIL_ADDRESS][DOMAIN_NAME]" at bounding box center [503, 134] width 184 height 18
type input "jp-atp-admin@dj.kyocera.com"
click at [471, 210] on button "ログイン" at bounding box center [503, 216] width 184 height 18
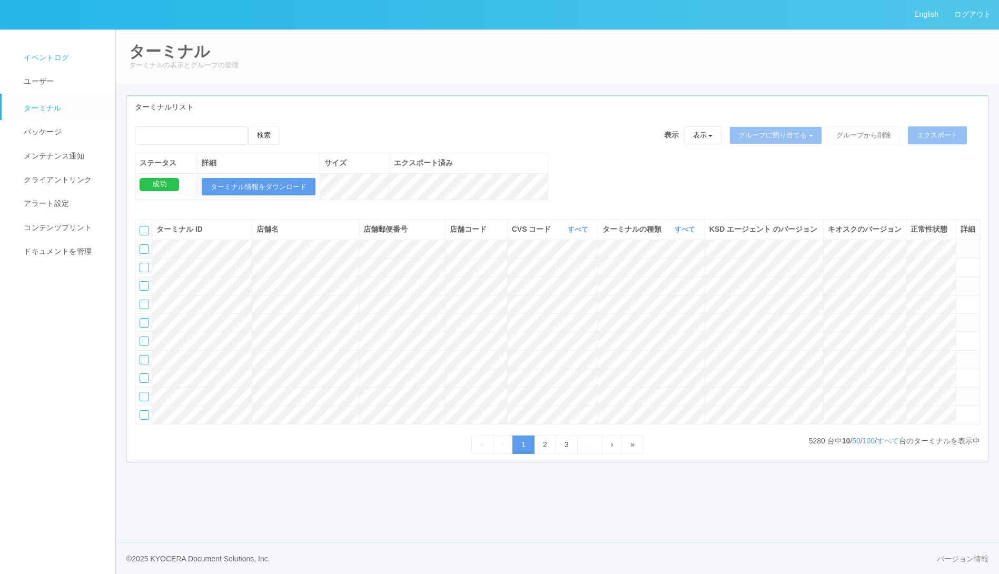
click at [63, 64] on link "イベントログ" at bounding box center [63, 58] width 123 height 24
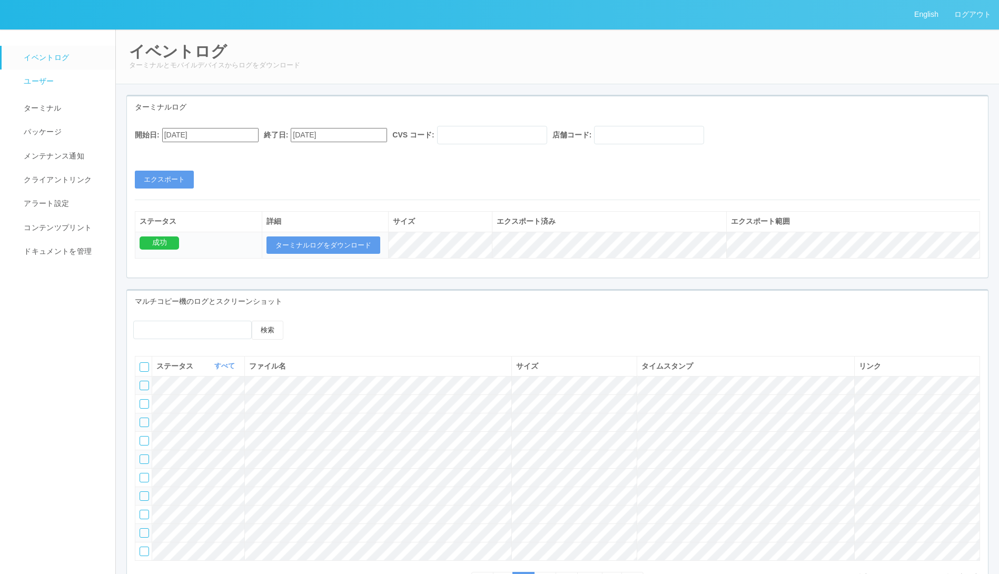
click at [55, 82] on link "ユーザー" at bounding box center [63, 82] width 123 height 24
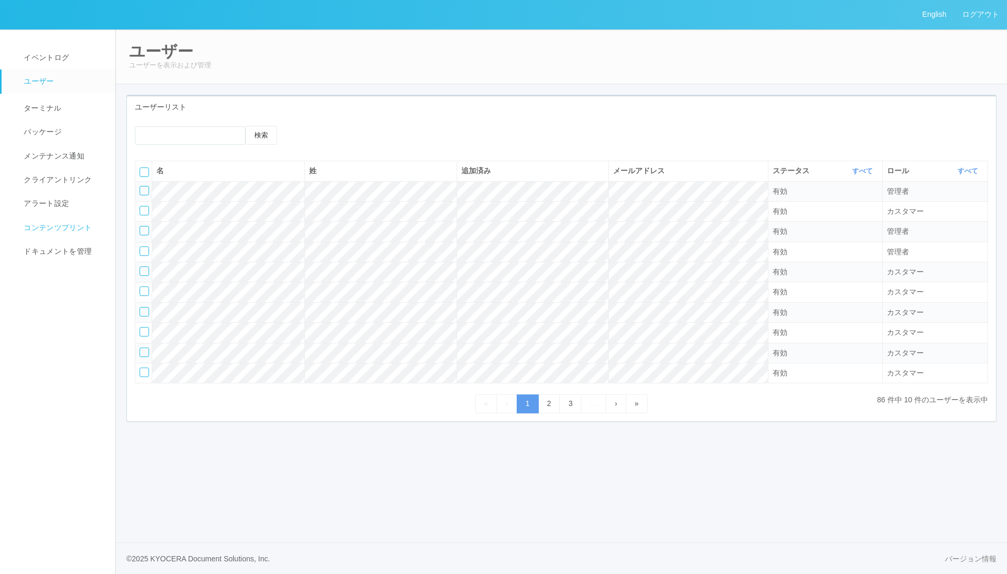
click at [51, 226] on span "コンテンツプリント" at bounding box center [56, 227] width 71 height 8
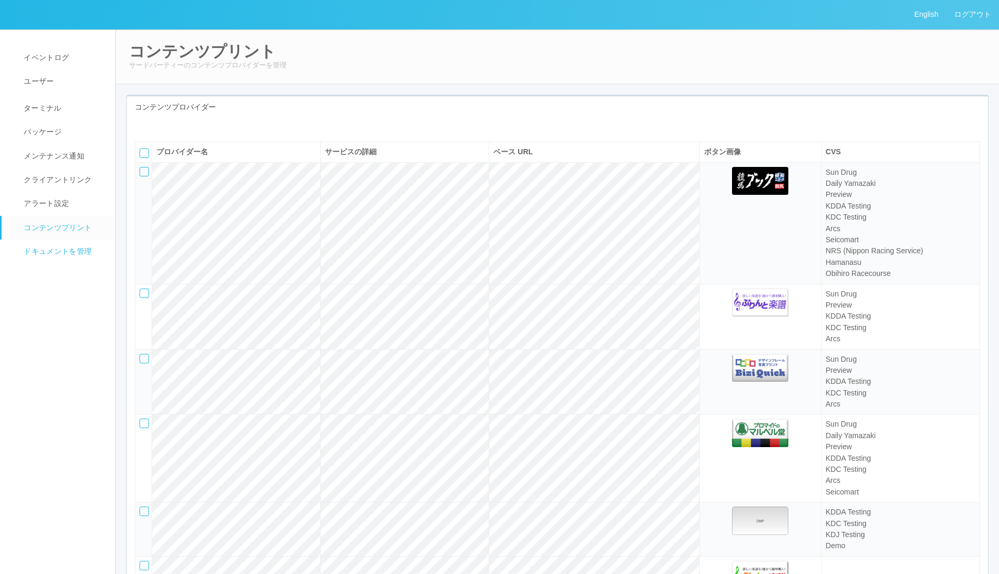
click at [51, 253] on span "ドキュメントを管理" at bounding box center [56, 251] width 71 height 8
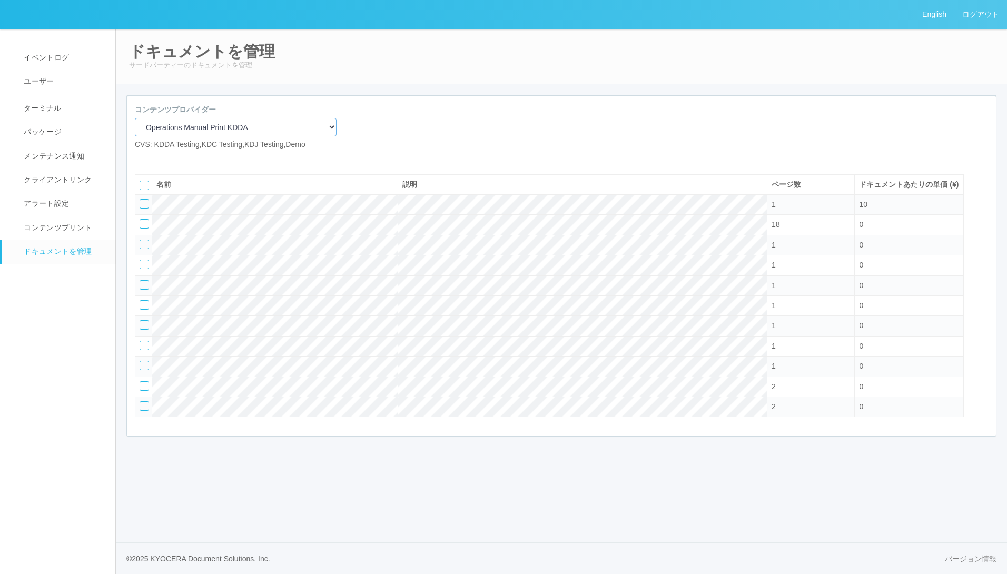
click at [282, 123] on select "Operations Manual Print KDDA OMPテストプリント Test Provider マニュアル・POP印刷（セコマ） マニュアル Op…" at bounding box center [236, 127] width 202 height 18
click at [273, 126] on select "Operations Manual Print KDDA OMPテストプリント Test Provider マニュアル・POP印刷（セコマ） マニュアル Op…" at bounding box center [236, 127] width 202 height 18
click at [146, 209] on div at bounding box center [144, 203] width 9 height 9
click at [146, 229] on div at bounding box center [144, 223] width 9 height 9
click at [144, 249] on div at bounding box center [144, 244] width 9 height 9
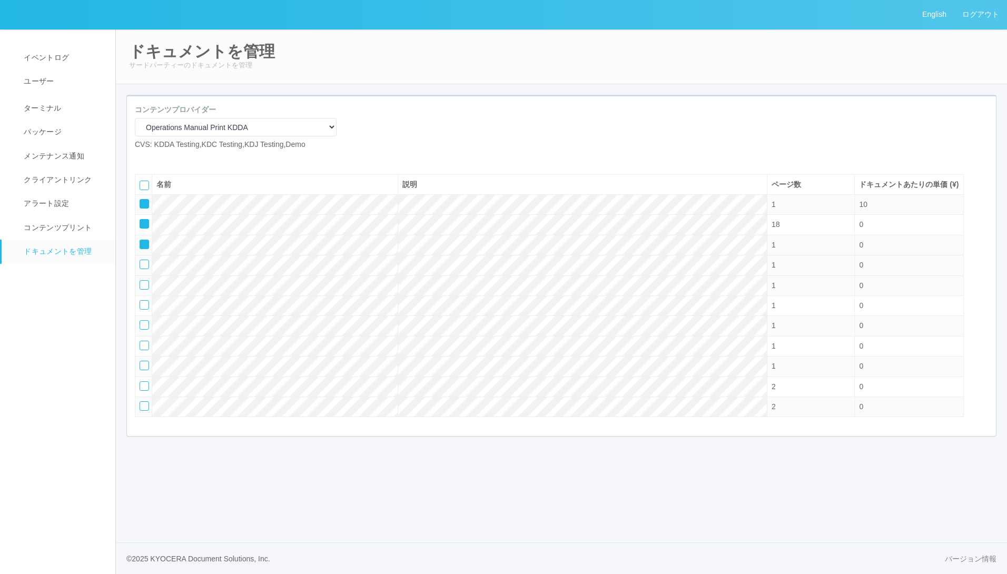
click at [143, 269] on div at bounding box center [144, 264] width 9 height 9
click at [142, 295] on td at bounding box center [143, 285] width 17 height 20
click at [142, 290] on div at bounding box center [144, 284] width 9 height 9
click at [140, 310] on div at bounding box center [144, 304] width 9 height 9
click at [143, 336] on td at bounding box center [143, 326] width 17 height 20
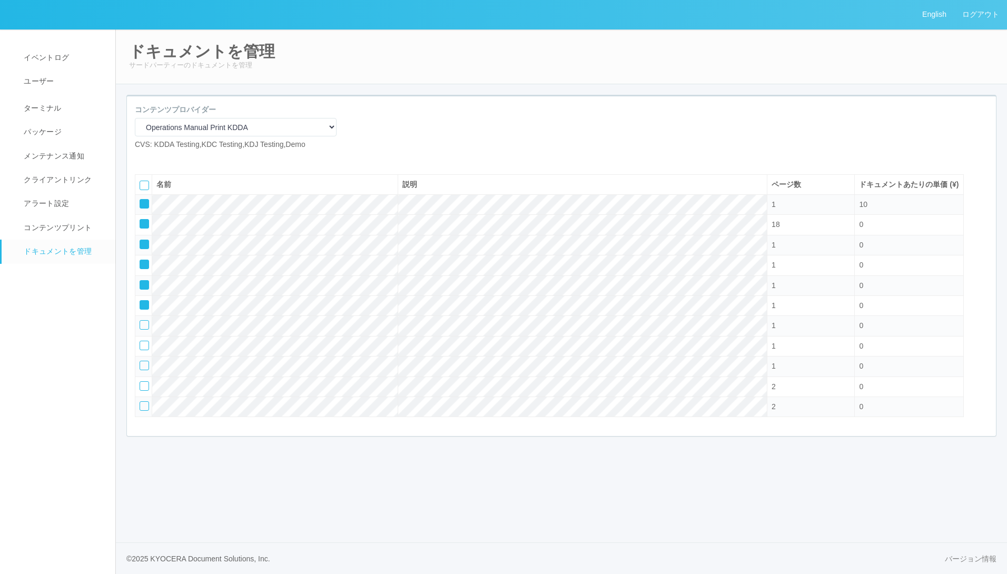
click at [143, 330] on div at bounding box center [144, 324] width 9 height 9
click at [144, 350] on div at bounding box center [144, 345] width 9 height 9
drag, startPoint x: 146, startPoint y: 379, endPoint x: 147, endPoint y: 385, distance: 5.9
click at [146, 370] on div at bounding box center [144, 365] width 9 height 9
click at [147, 391] on div at bounding box center [144, 385] width 9 height 9
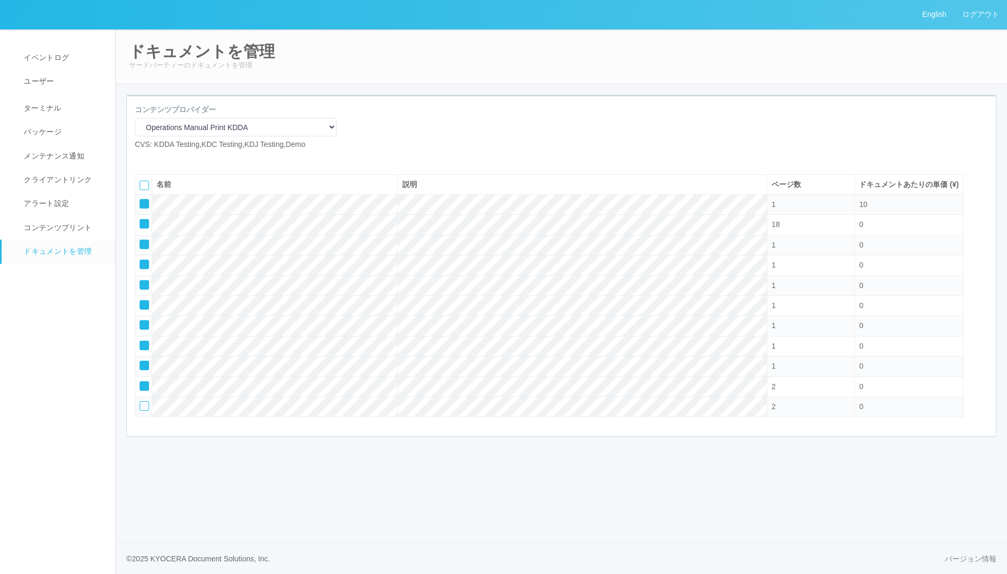
click at [146, 411] on div at bounding box center [144, 405] width 9 height 9
click at [279, 128] on select "Operations Manual Print KDDA OMPテストプリント Test Provider マニュアル・POP印刷（セコマ） マニュアル Op…" at bounding box center [236, 127] width 202 height 18
click at [135, 118] on select "Operations Manual Print KDDA OMPテストプリント Test Provider マニュアル・POP印刷（セコマ） マニュアル Op…" at bounding box center [236, 127] width 202 height 18
click at [174, 159] on icon at bounding box center [174, 159] width 0 height 0
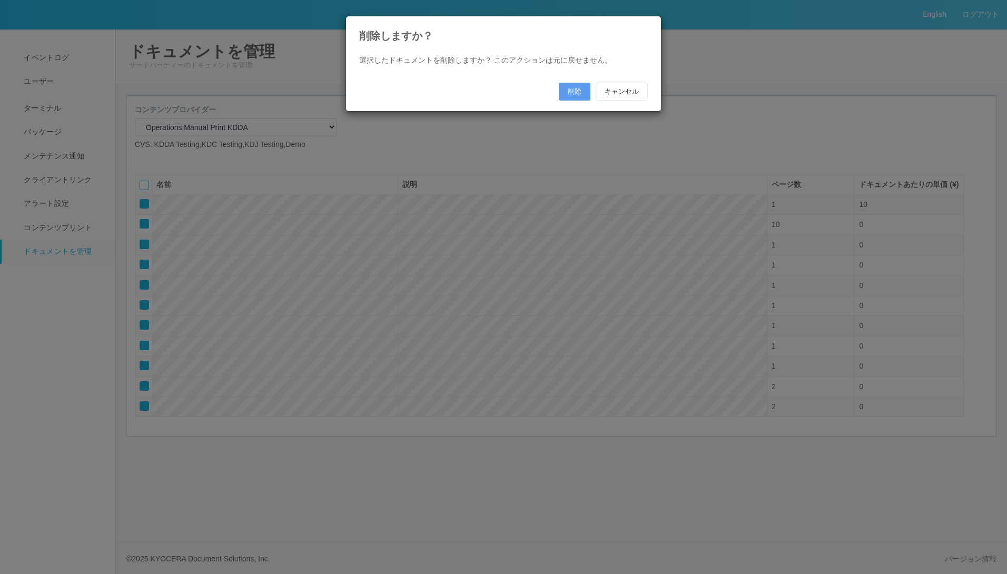
click at [577, 82] on div "選択したドキュメントを削除しますか？ このアクションは元に戻せません。 削除 キャンセル" at bounding box center [503, 78] width 304 height 46
click at [573, 93] on button "削除" at bounding box center [575, 92] width 32 height 18
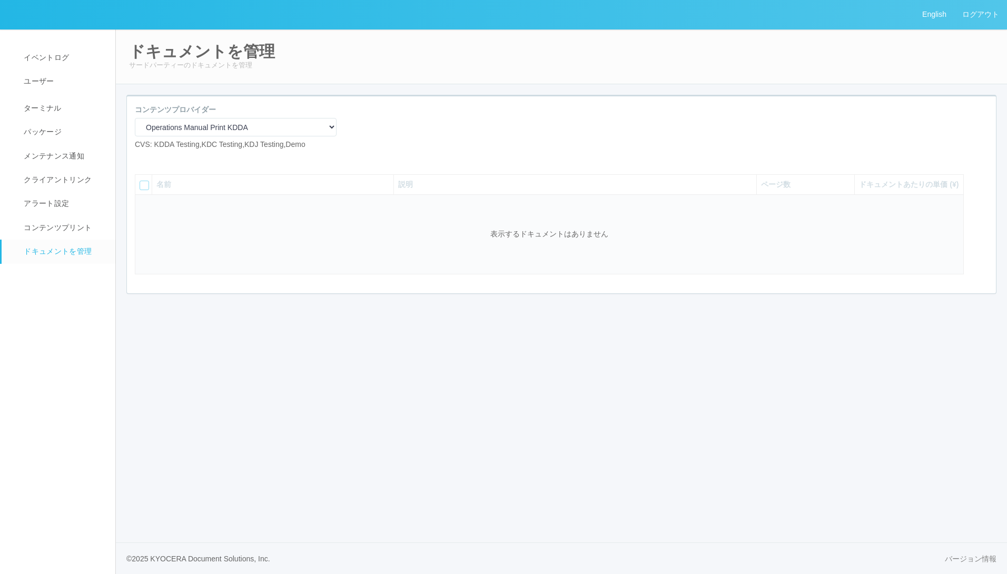
click at [143, 159] on icon at bounding box center [143, 159] width 0 height 0
select select "A4"
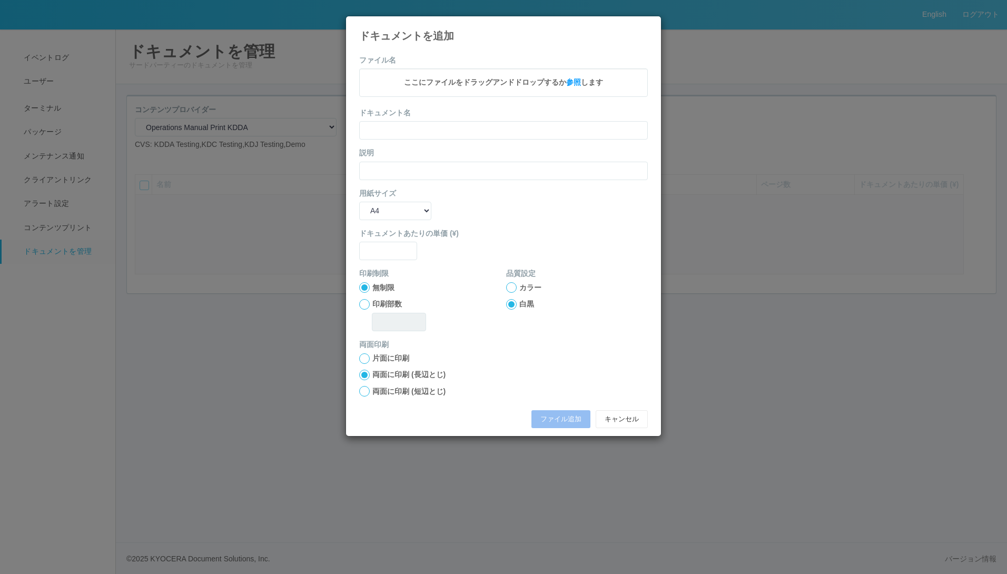
click at [648, 24] on icon at bounding box center [648, 24] width 0 height 0
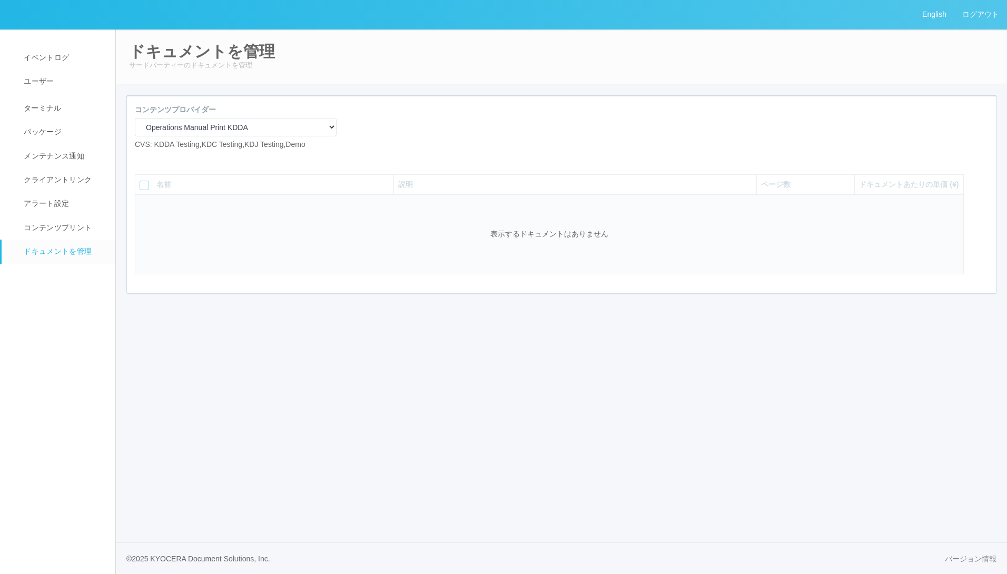
click at [143, 159] on icon at bounding box center [143, 159] width 0 height 0
select select "A4"
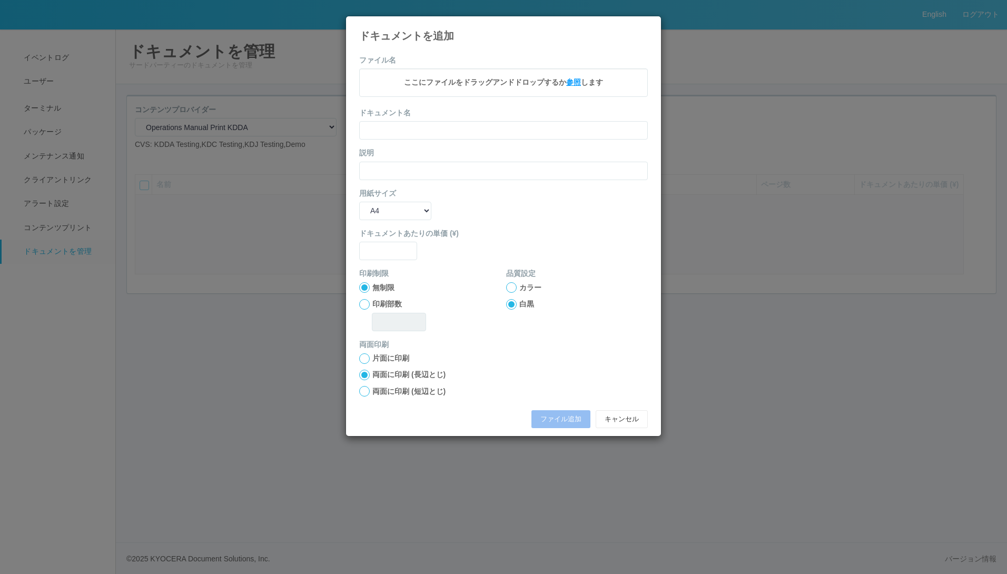
click at [573, 82] on span "参照" at bounding box center [573, 82] width 15 height 8
click at [431, 136] on input "text" at bounding box center [503, 132] width 289 height 18
type input "A4"
click at [402, 168] on input "text" at bounding box center [503, 172] width 289 height 18
type input "A4"
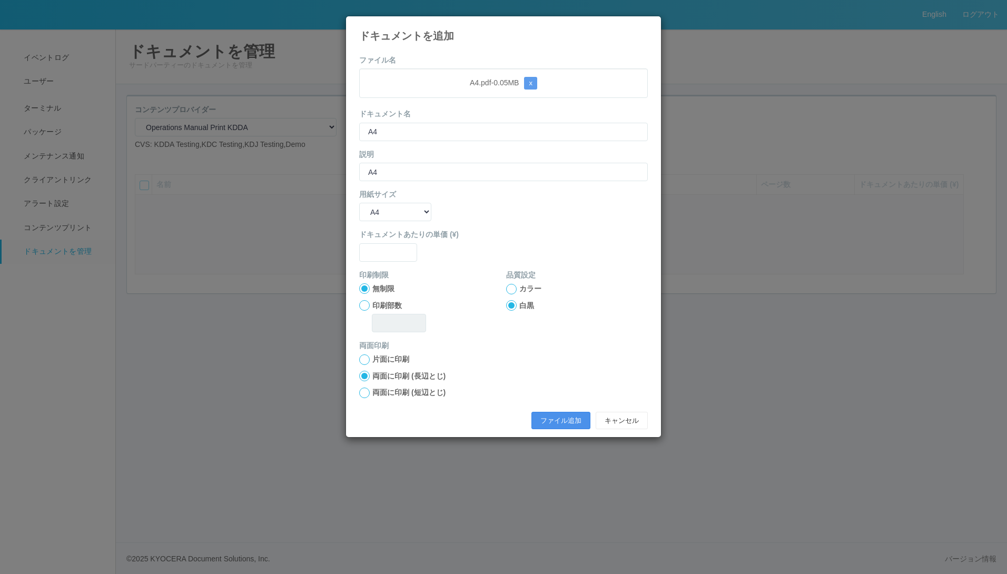
click at [548, 412] on button "ファイル追加" at bounding box center [560, 421] width 59 height 18
click at [405, 252] on input "text" at bounding box center [388, 252] width 58 height 18
type input "0"
click at [579, 420] on button "ファイル追加" at bounding box center [560, 421] width 59 height 18
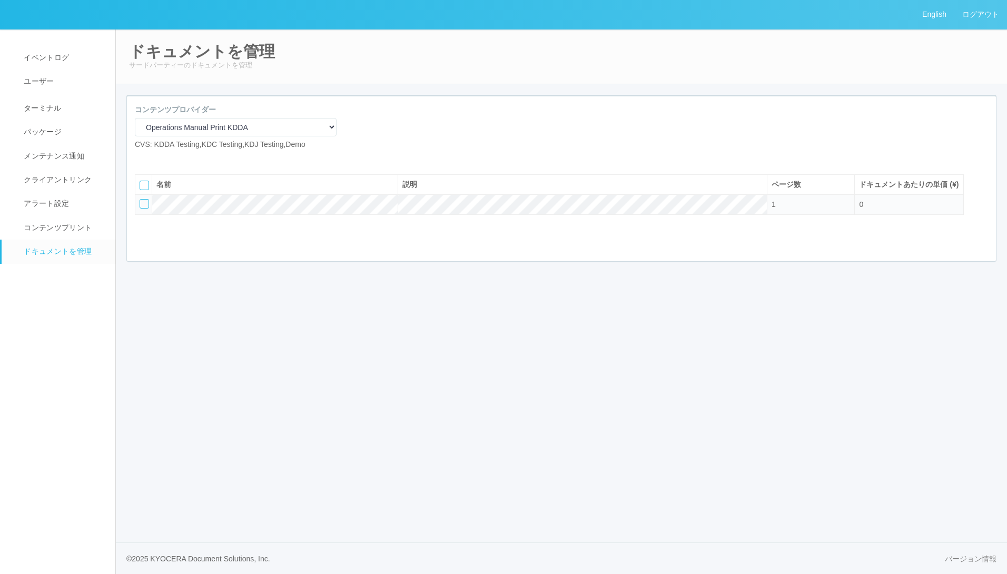
click at [143, 159] on icon at bounding box center [143, 159] width 0 height 0
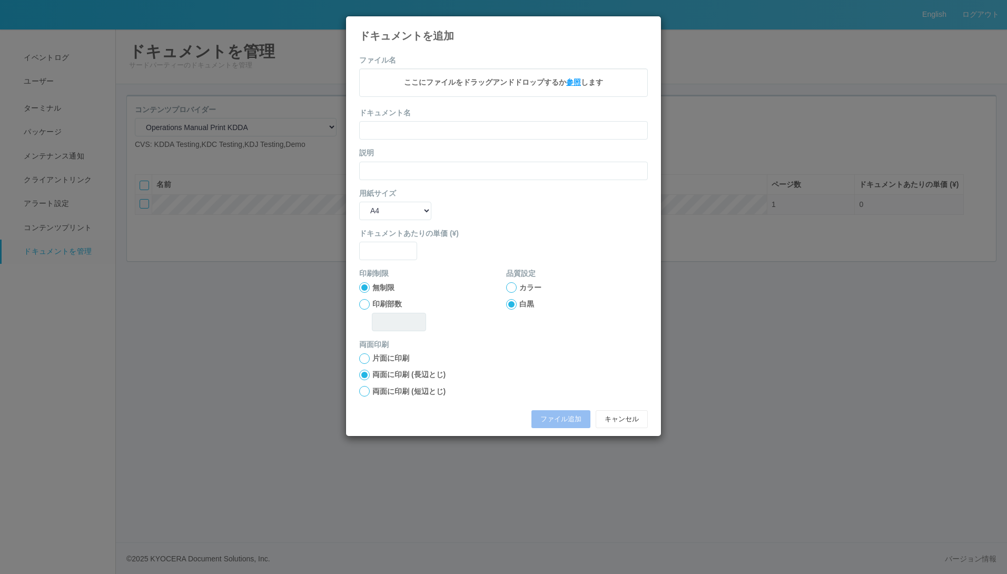
click at [573, 81] on span "参照" at bounding box center [573, 82] width 15 height 8
click at [410, 213] on select "B5 A4 B4 A3" at bounding box center [395, 212] width 72 height 18
select select "B5"
click at [359, 203] on select "B5 A4 B4 A3" at bounding box center [395, 212] width 72 height 18
click at [553, 419] on button "ファイル追加" at bounding box center [560, 421] width 59 height 18
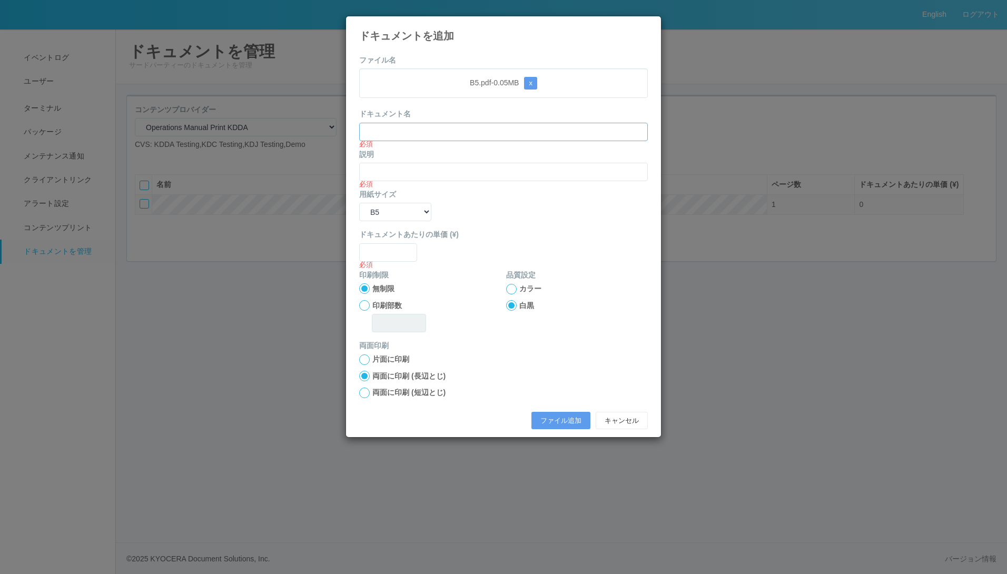
click at [437, 133] on input "text" at bounding box center [503, 132] width 289 height 18
type input "B5"
click at [367, 249] on input "text" at bounding box center [388, 252] width 58 height 18
type input "0"
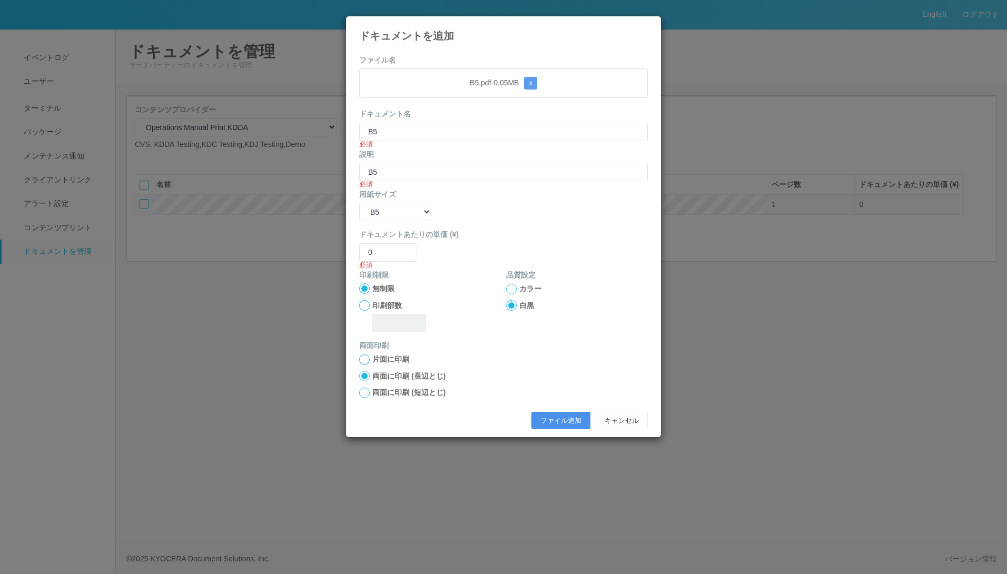
click at [569, 417] on button "ファイル追加" at bounding box center [560, 421] width 59 height 18
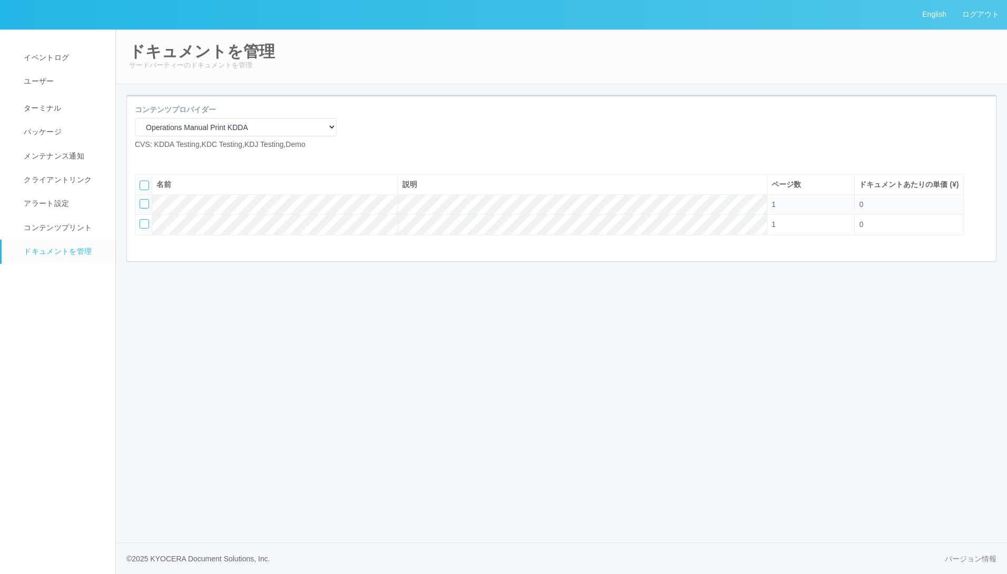
click at [143, 159] on icon at bounding box center [143, 159] width 0 height 0
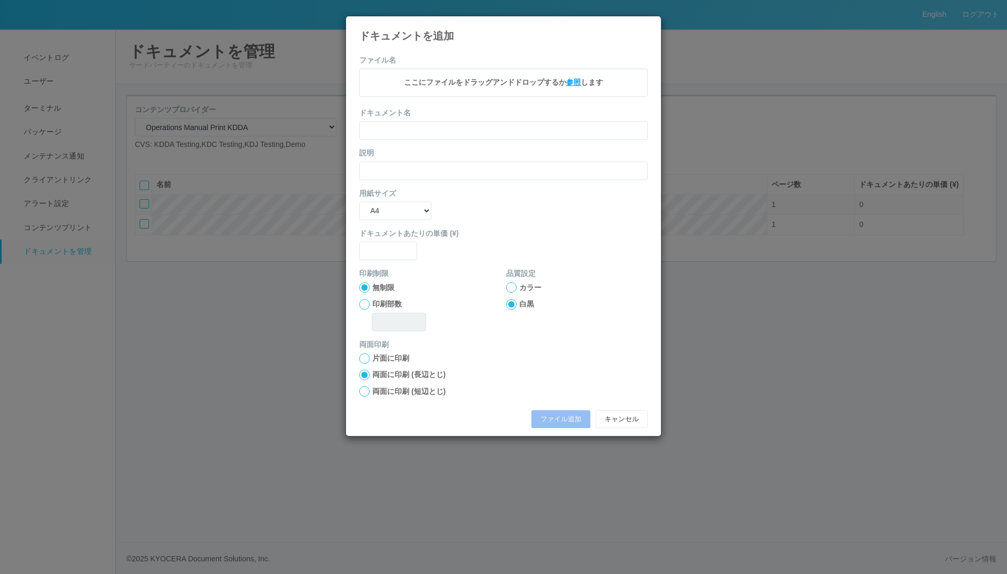
click at [571, 83] on span "参照" at bounding box center [573, 82] width 15 height 8
click at [410, 208] on select "B5 A4 B4 A3" at bounding box center [395, 212] width 72 height 18
select select "B4"
click at [359, 203] on select "B5 A4 B4 A3" at bounding box center [395, 212] width 72 height 18
click at [421, 136] on input "text" at bounding box center [503, 132] width 289 height 18
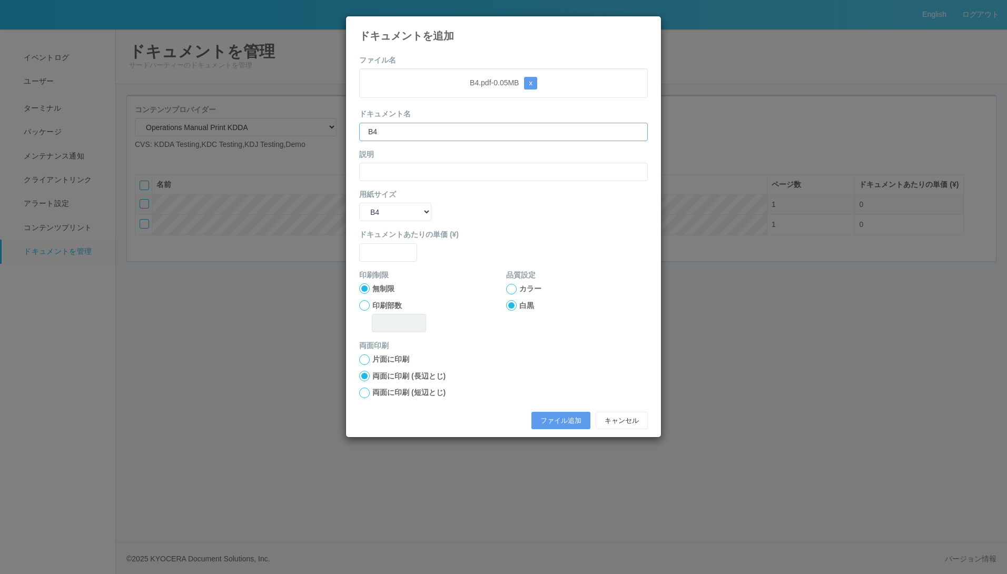
type input "B4"
click at [383, 250] on input "text" at bounding box center [388, 252] width 58 height 18
type input "0"
click at [547, 417] on button "ファイル追加" at bounding box center [560, 421] width 59 height 18
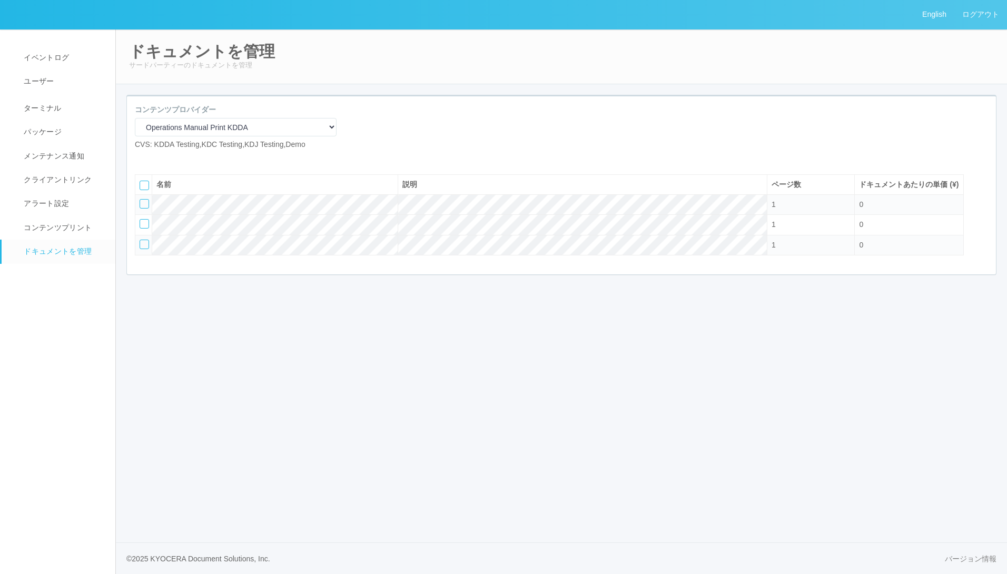
click at [143, 159] on icon at bounding box center [143, 159] width 0 height 0
select select "A4"
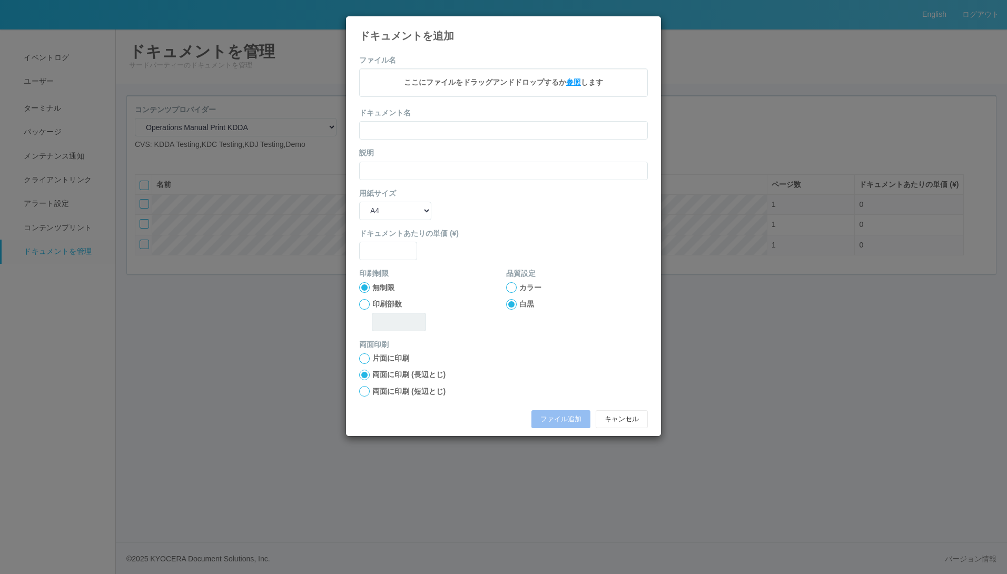
click at [566, 81] on span "参照" at bounding box center [573, 82] width 15 height 8
click at [418, 134] on input "text" at bounding box center [503, 132] width 289 height 18
type input "B5"
click at [406, 219] on select "B5 A4 B4 A3" at bounding box center [395, 212] width 72 height 18
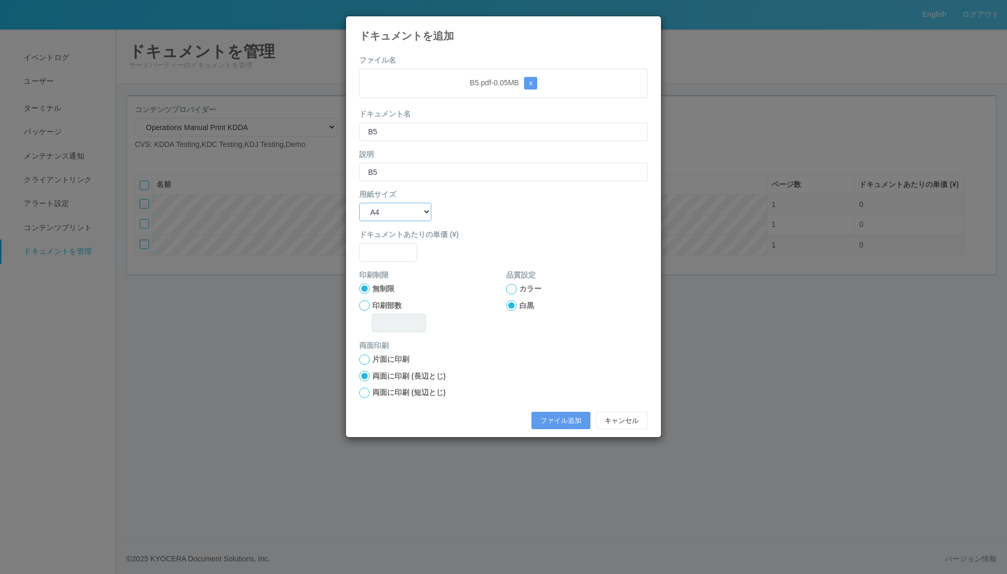
click at [407, 213] on select "B5 A4 B4 A3" at bounding box center [395, 212] width 72 height 18
click at [426, 126] on input "B5" at bounding box center [503, 132] width 289 height 18
type input "A3"
click at [411, 207] on select "B5 A4 B4 A3" at bounding box center [395, 212] width 72 height 18
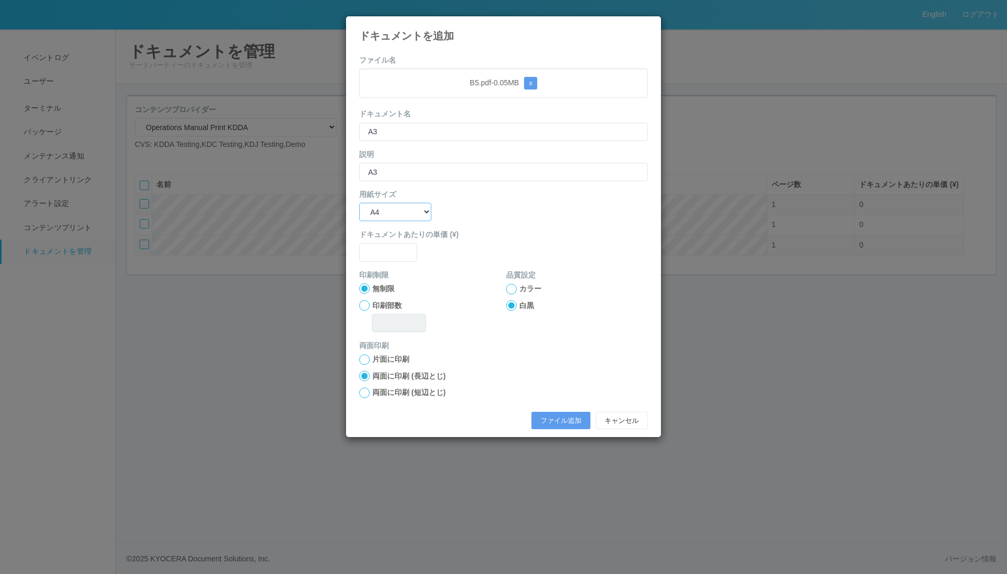
select select "A3"
click at [359, 203] on select "B5 A4 B4 A3" at bounding box center [395, 212] width 72 height 18
click at [537, 82] on button "x" at bounding box center [530, 83] width 13 height 13
click at [571, 82] on span "参照" at bounding box center [573, 82] width 15 height 8
click at [391, 250] on input "text" at bounding box center [388, 252] width 58 height 18
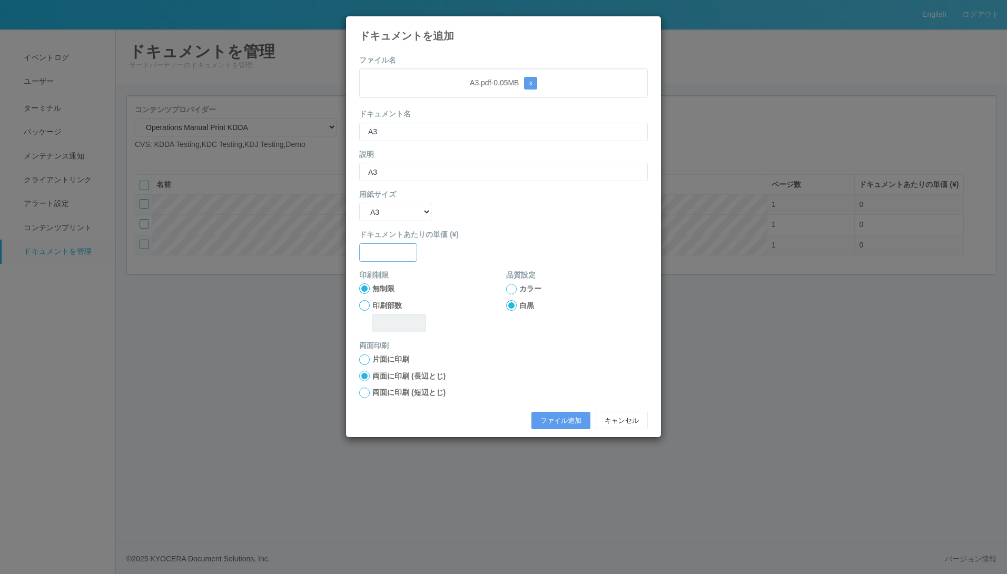
type input "3"
type input "0"
click at [556, 425] on button "ファイル追加" at bounding box center [560, 421] width 59 height 18
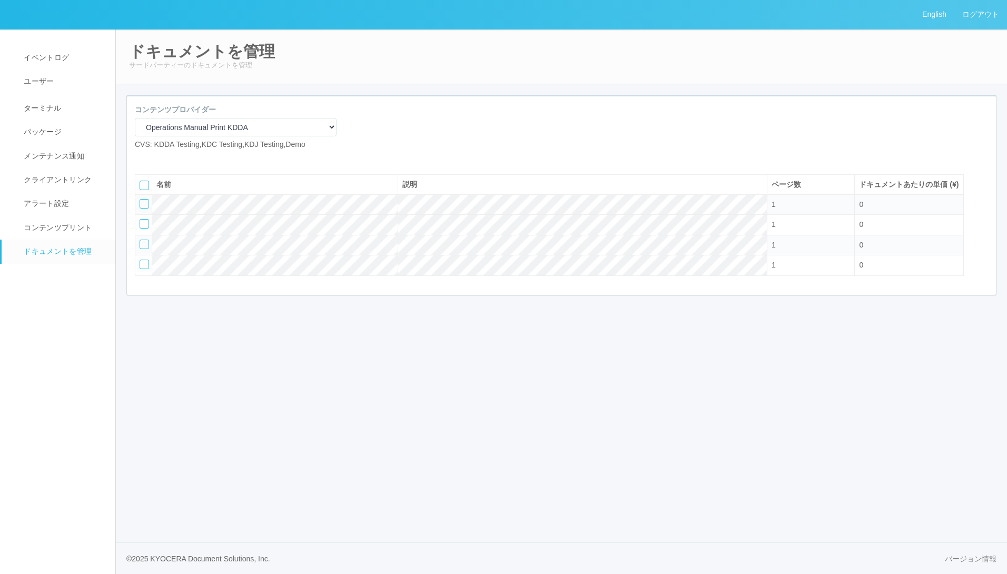
click at [143, 159] on icon at bounding box center [143, 159] width 0 height 0
select select "A4"
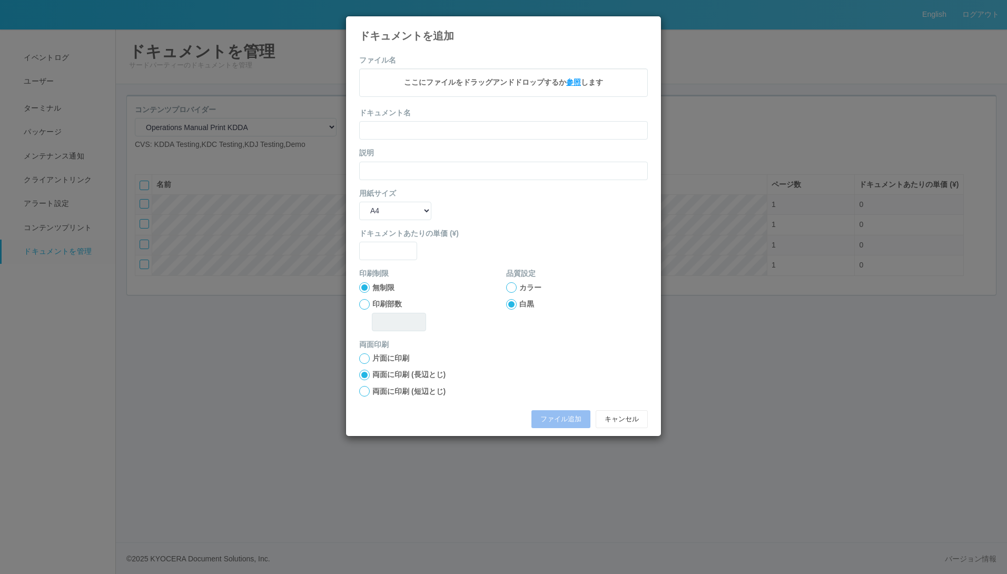
click at [577, 83] on span "参照" at bounding box center [573, 82] width 15 height 8
click at [478, 133] on input "text" at bounding box center [503, 132] width 289 height 18
type input "A4部数制限"
click at [399, 173] on input "text" at bounding box center [503, 172] width 289 height 18
type input "3枚"
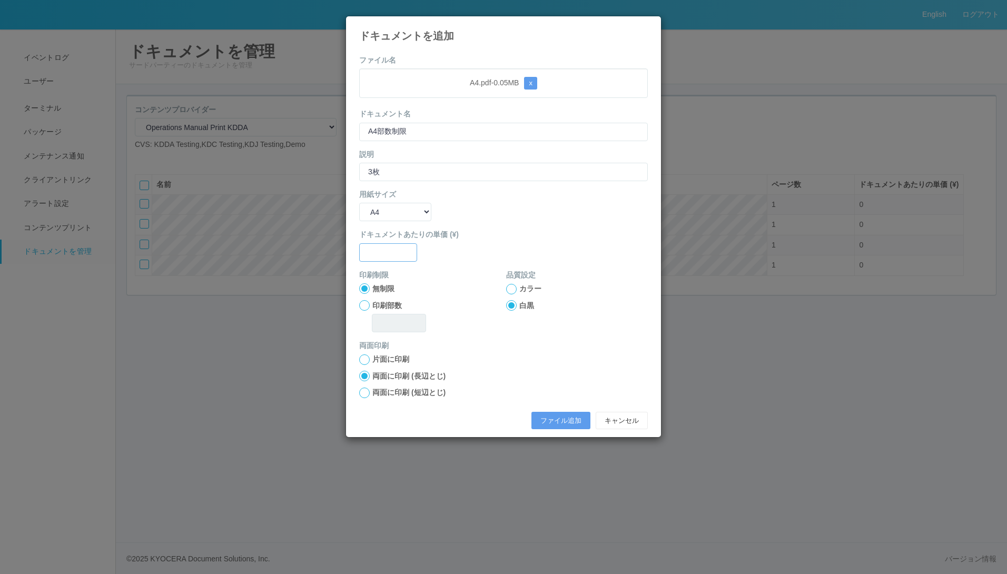
click at [400, 250] on input "text" at bounding box center [388, 252] width 58 height 18
type input "0"
click at [369, 302] on div at bounding box center [364, 305] width 11 height 11
click at [382, 320] on input "text" at bounding box center [399, 323] width 54 height 18
type input "3"
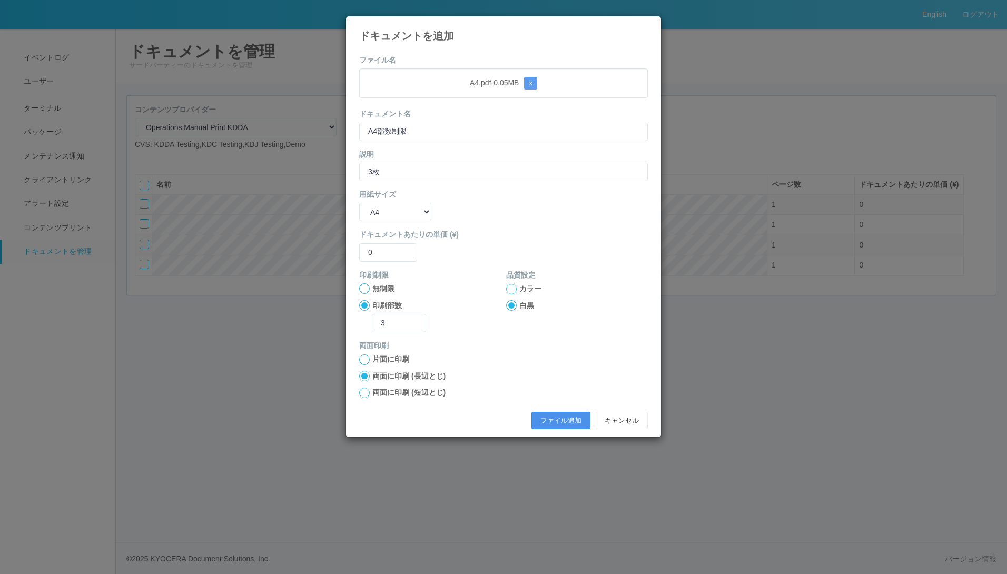
click at [552, 423] on button "ファイル追加" at bounding box center [560, 421] width 59 height 18
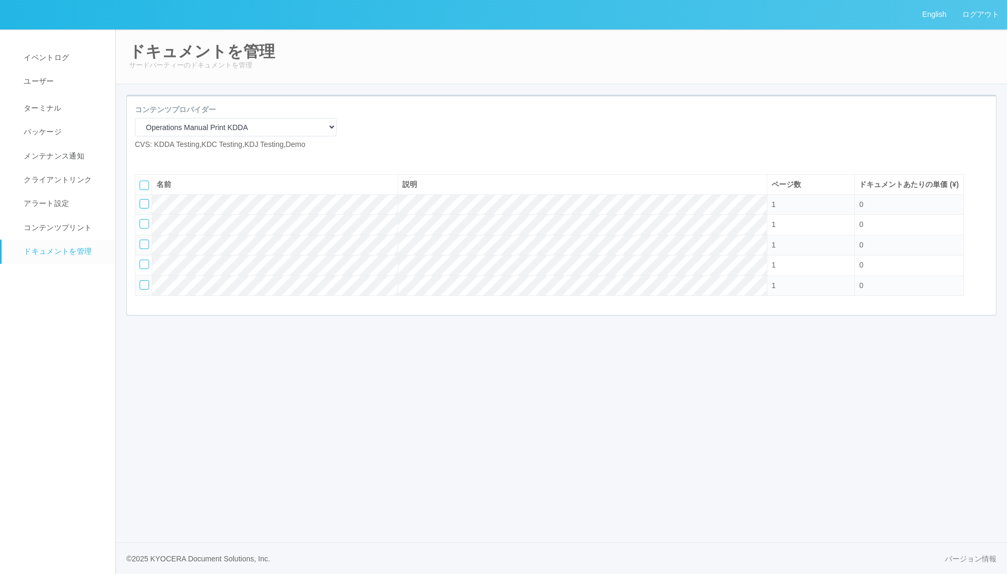
click at [142, 166] on div at bounding box center [235, 163] width 217 height 8
click at [143, 159] on icon at bounding box center [143, 159] width 0 height 0
select select "A4"
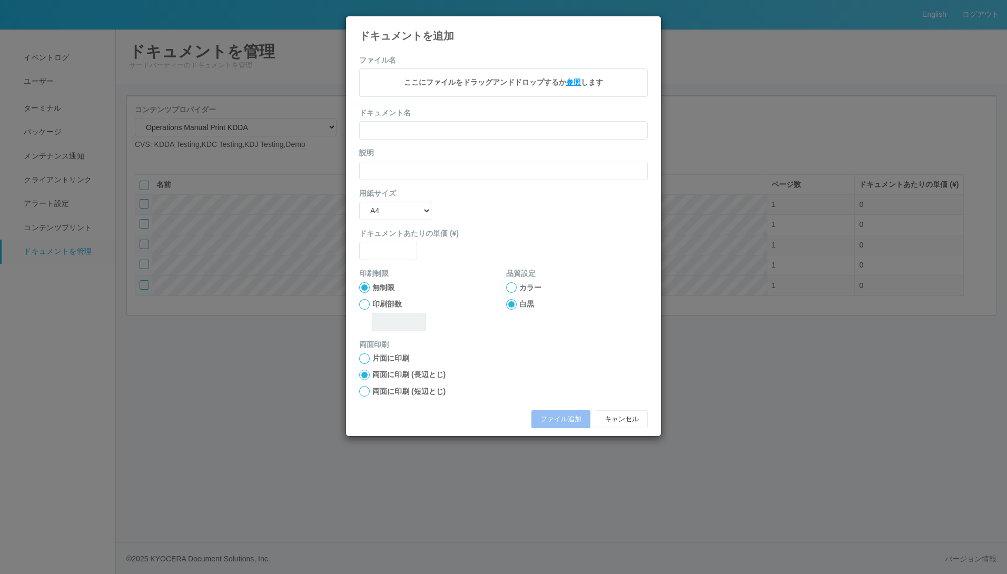
click at [578, 82] on span "参照" at bounding box center [573, 82] width 15 height 8
click at [511, 290] on div at bounding box center [511, 289] width 11 height 11
click at [465, 128] on input "text" at bounding box center [503, 132] width 289 height 18
type input "A4カラー"
click at [403, 172] on input "text" at bounding box center [503, 172] width 289 height 18
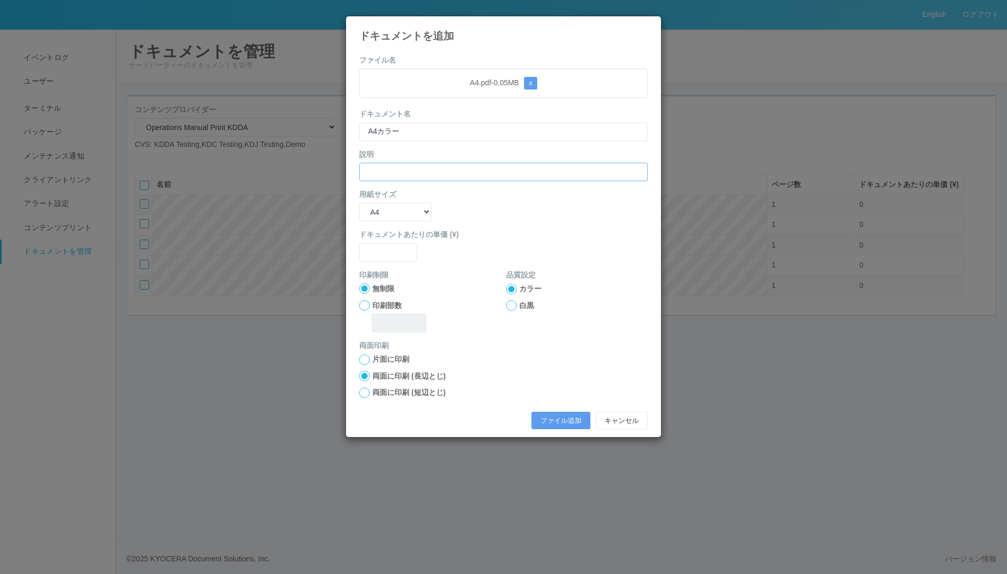
type input "A"
type input "A4カラー"
click at [389, 253] on input "text" at bounding box center [388, 252] width 58 height 18
type input "0"
click at [540, 415] on button "ファイル追加" at bounding box center [560, 421] width 59 height 18
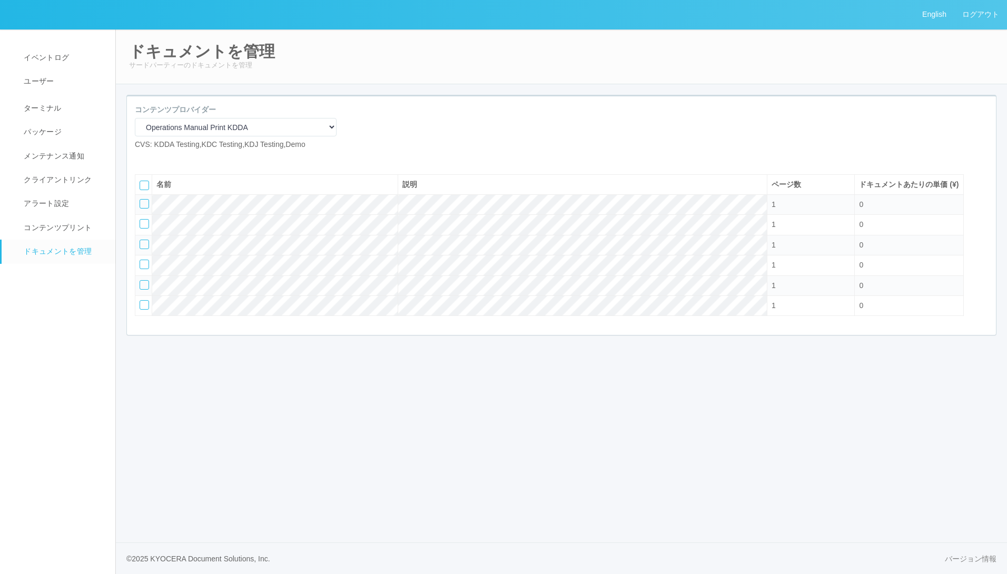
click at [151, 159] on icon at bounding box center [151, 159] width 0 height 0
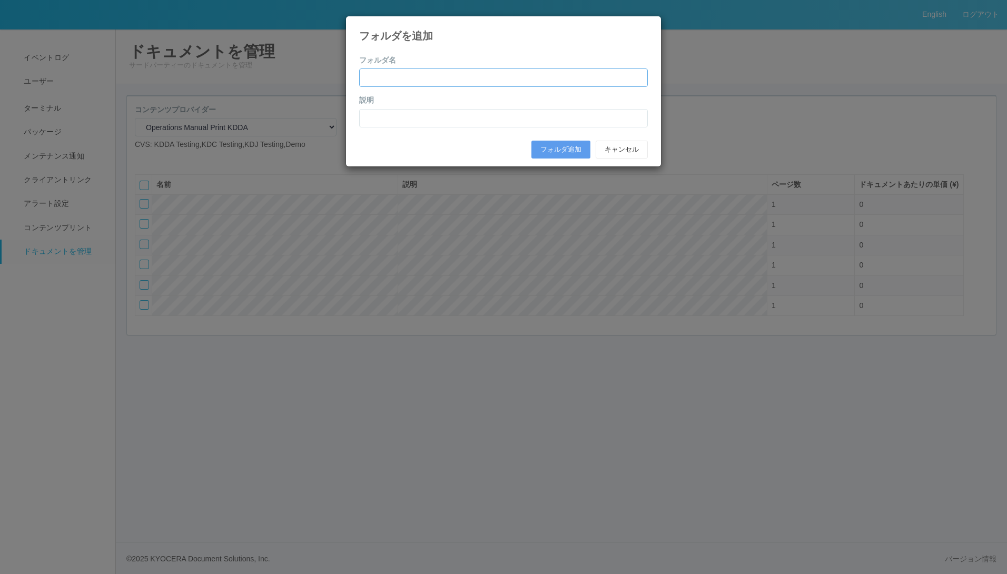
click at [429, 84] on input "text" at bounding box center [503, 77] width 289 height 18
type input "test1"
click at [547, 148] on button "フォルダ追加" at bounding box center [560, 150] width 59 height 18
click at [473, 116] on input "text" at bounding box center [503, 118] width 289 height 18
type input "test1"
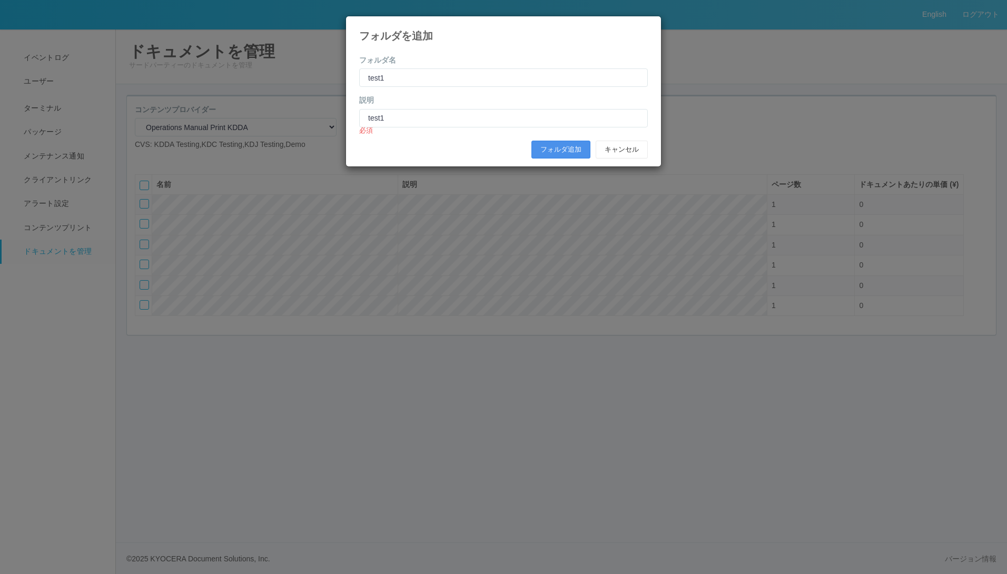
click at [552, 148] on button "フォルダ追加" at bounding box center [560, 150] width 59 height 18
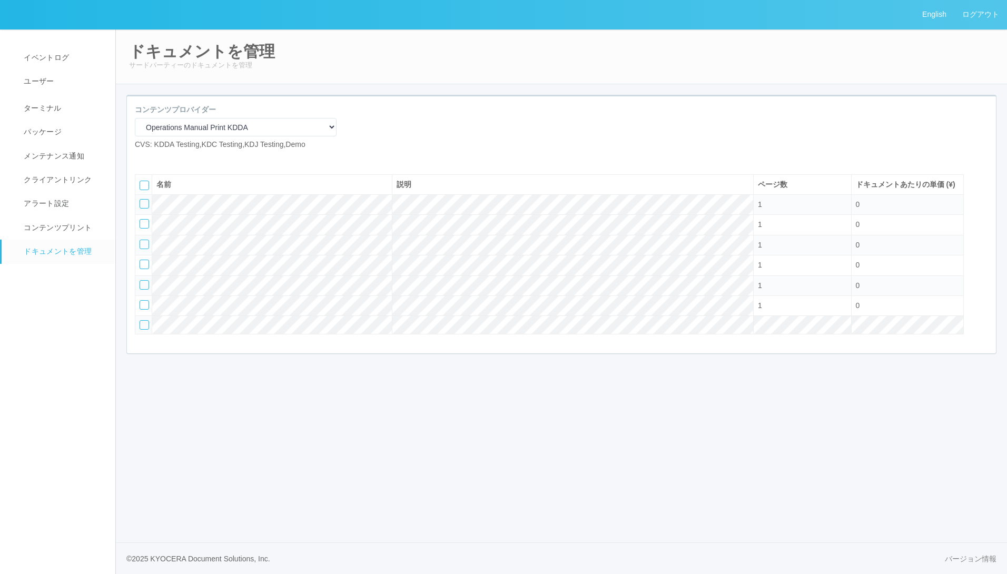
click at [148, 334] on td at bounding box center [143, 325] width 17 height 18
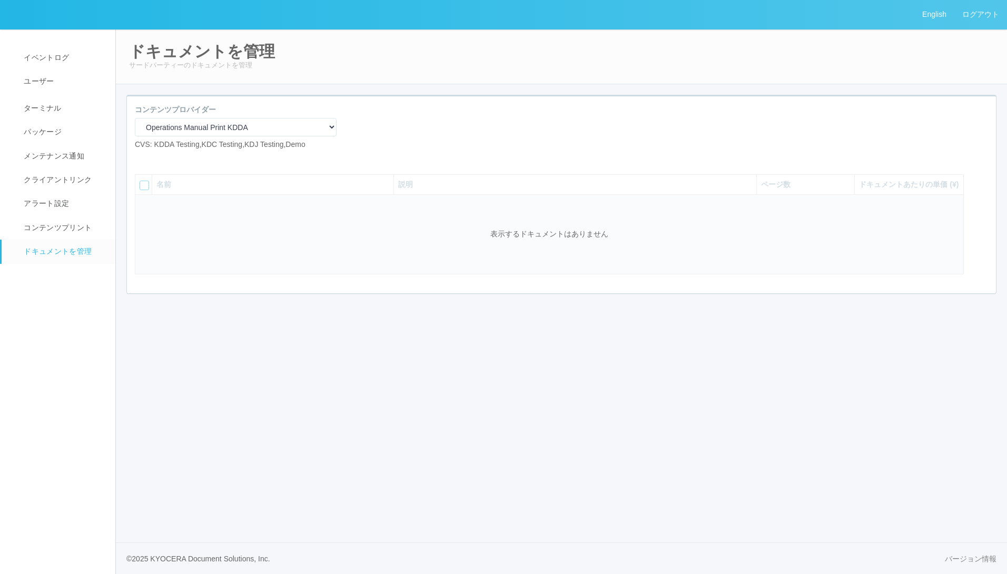
click at [151, 159] on icon at bounding box center [151, 159] width 0 height 0
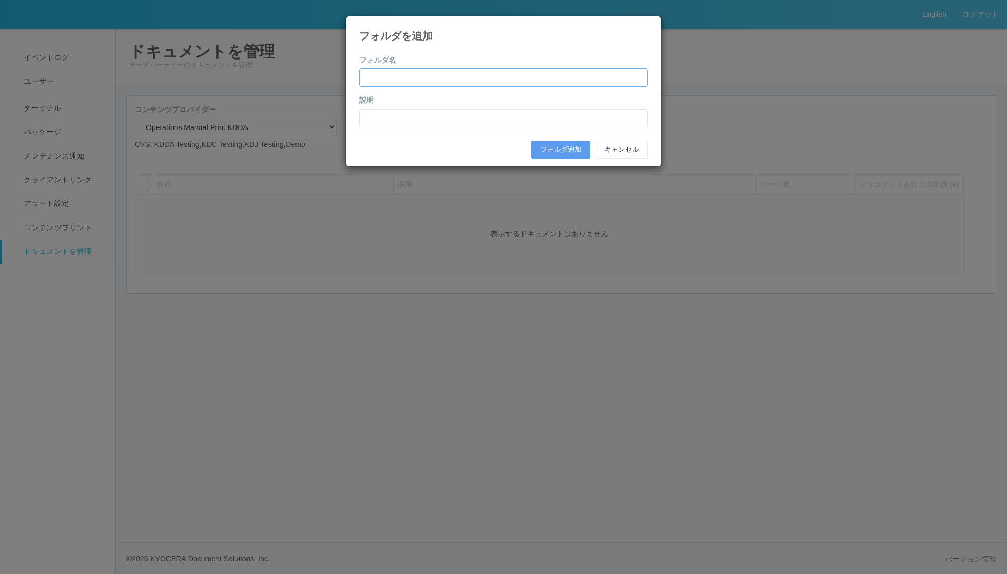
click at [404, 76] on input "text" at bounding box center [503, 77] width 289 height 18
type input "test2"
click at [407, 120] on input "text" at bounding box center [503, 118] width 289 height 18
type input "test2"
click at [552, 145] on button "フォルダ追加" at bounding box center [560, 150] width 59 height 18
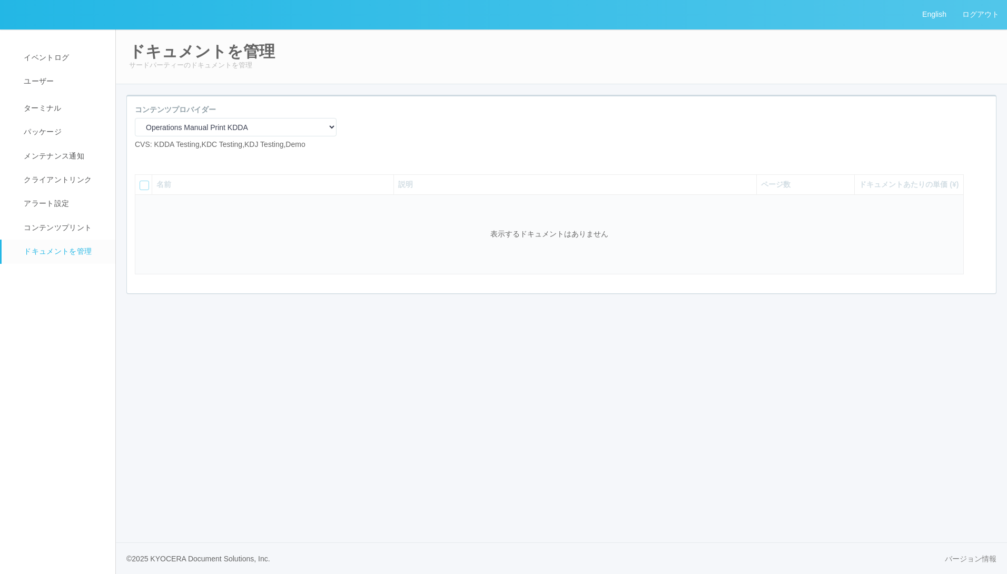
click at [151, 159] on icon at bounding box center [151, 159] width 0 height 0
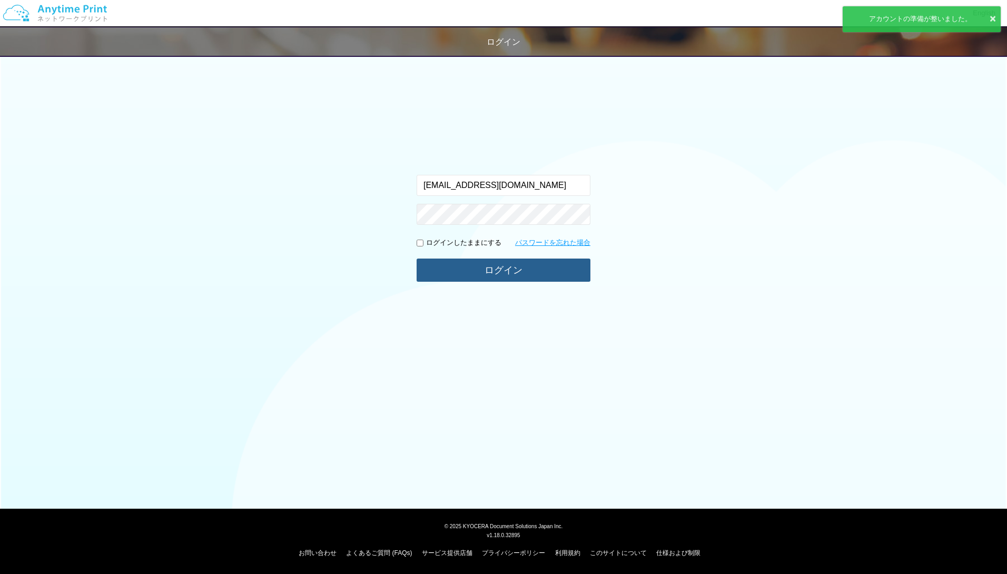
click at [484, 279] on button "ログイン" at bounding box center [504, 270] width 174 height 23
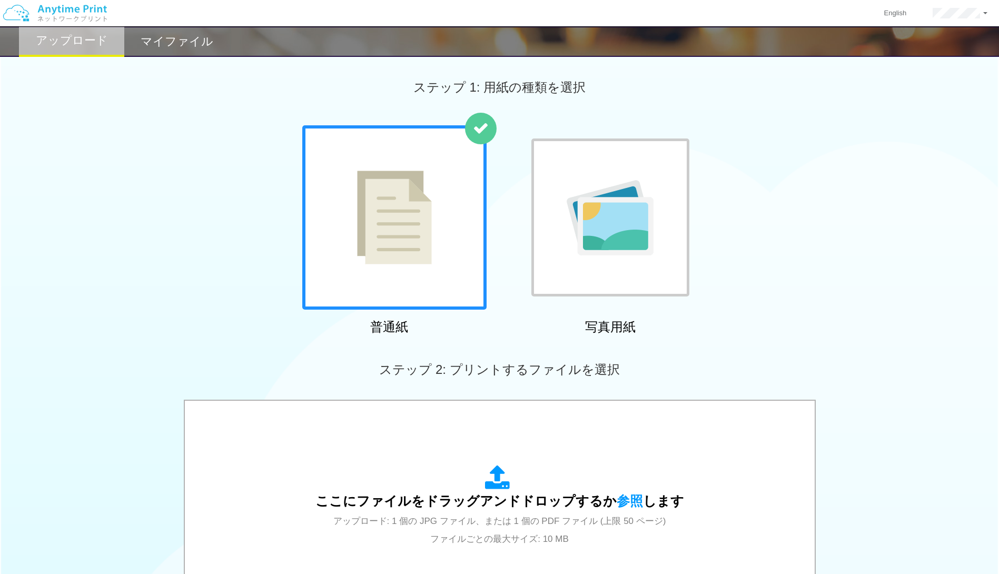
click at [233, 166] on div "普通紙 写真用紙" at bounding box center [499, 232] width 999 height 214
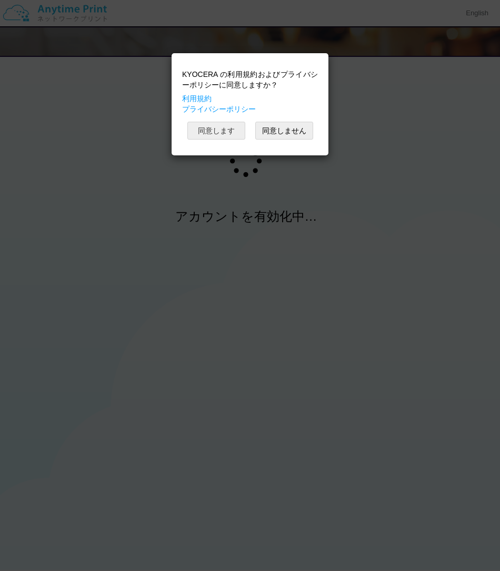
click at [202, 131] on button "同意します" at bounding box center [216, 131] width 58 height 18
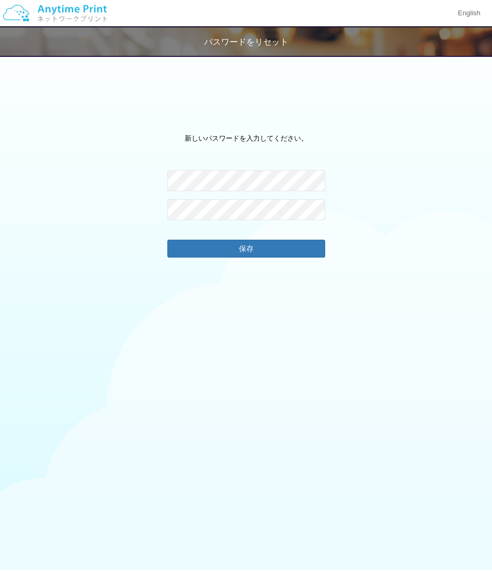
click at [356, 200] on div "新しいパスワードを入力してください。 パスワードが一致しません。 保存" at bounding box center [246, 378] width 492 height 530
click at [320, 246] on button "保存" at bounding box center [246, 248] width 158 height 17
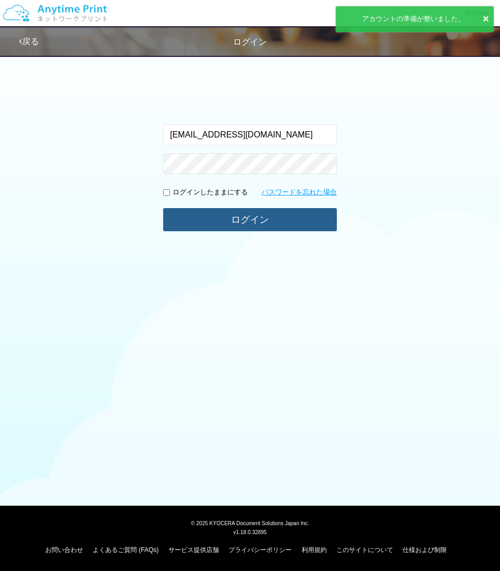
click at [262, 222] on button "ログイン" at bounding box center [250, 219] width 174 height 23
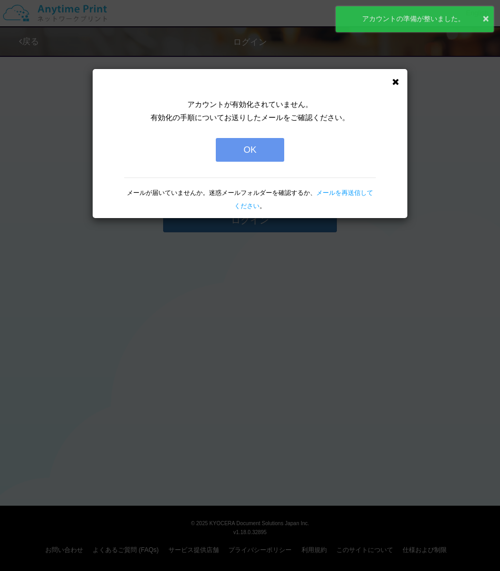
click at [394, 81] on icon at bounding box center [395, 81] width 7 height 9
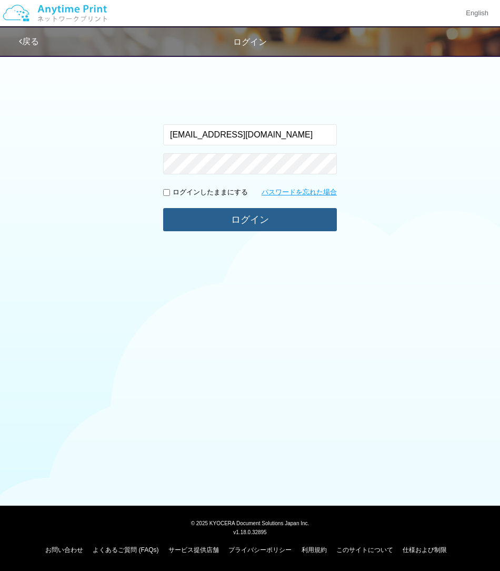
click at [179, 222] on button "ログイン" at bounding box center [250, 219] width 174 height 23
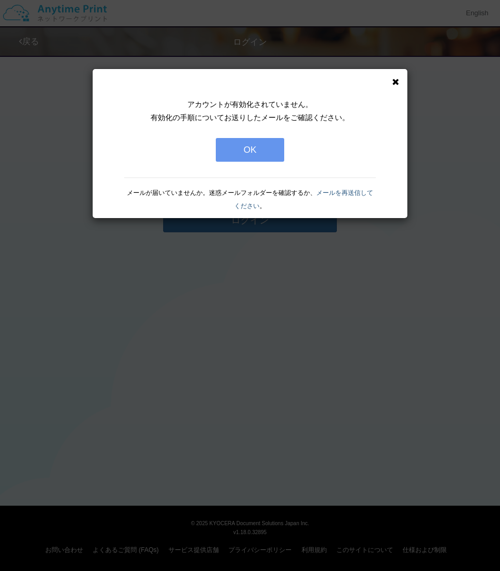
click at [354, 189] on link "メールを再送信してください" at bounding box center [303, 199] width 139 height 21
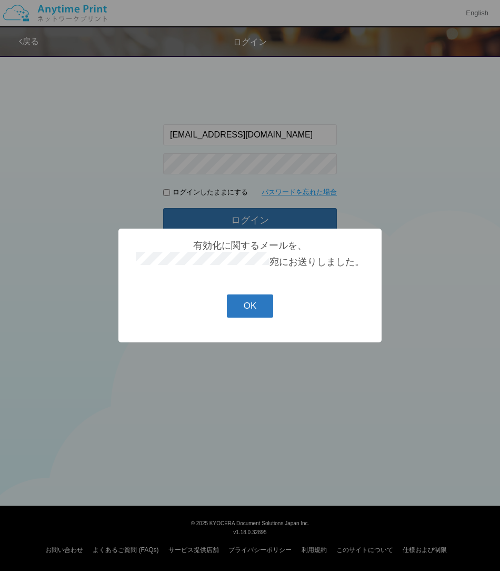
click at [256, 317] on button "OK" at bounding box center [250, 305] width 47 height 23
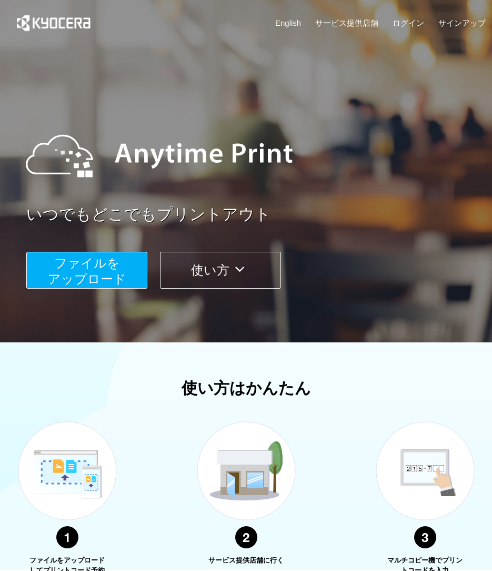
click at [410, 13] on div "English サービス提供店舗 ログイン サインアップ" at bounding box center [246, 25] width 480 height 51
click at [407, 17] on link "ログイン" at bounding box center [409, 22] width 32 height 11
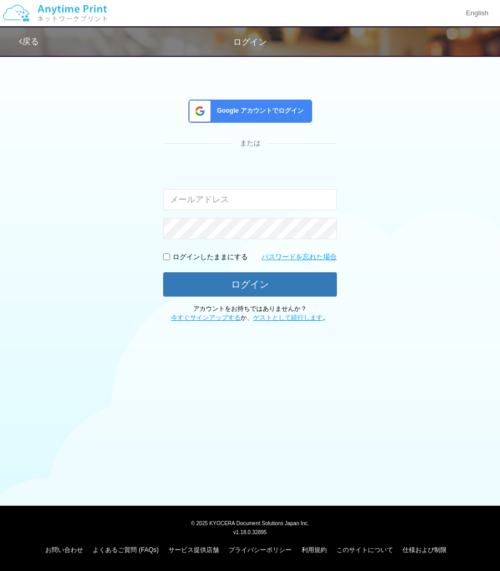
type input "[EMAIL_ADDRESS][DOMAIN_NAME]"
type input "[PERSON_NAME][EMAIL_ADDRESS][DOMAIN_NAME]"
click at [371, 234] on div "Google アカウントでログイン または 入力されたメールアドレスまたはパスワードが正しくありません。 [PERSON_NAME][EMAIL_ADDRES…" at bounding box center [250, 185] width 500 height 273
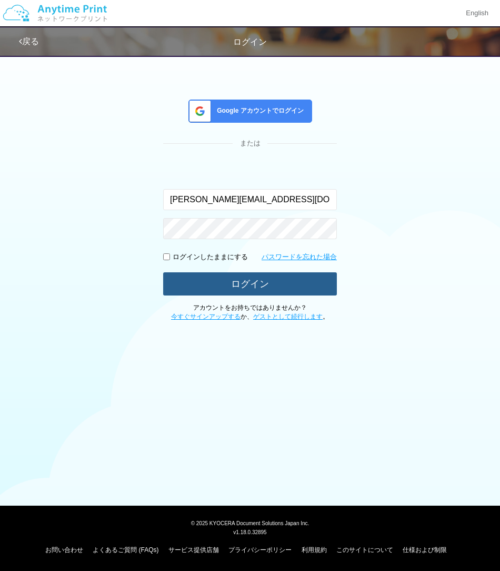
click at [292, 280] on button "ログイン" at bounding box center [250, 283] width 174 height 23
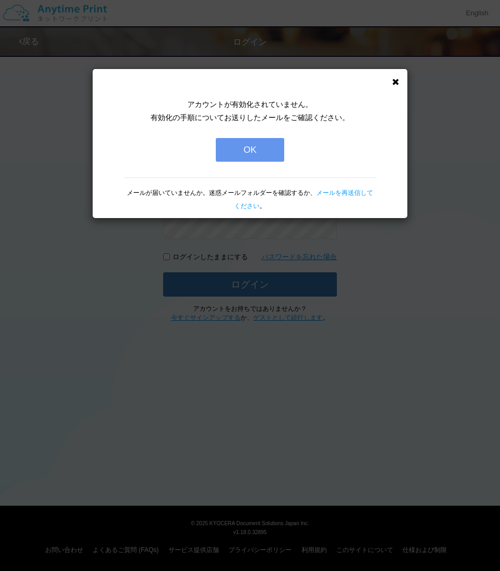
click at [263, 151] on button "OK" at bounding box center [250, 150] width 68 height 24
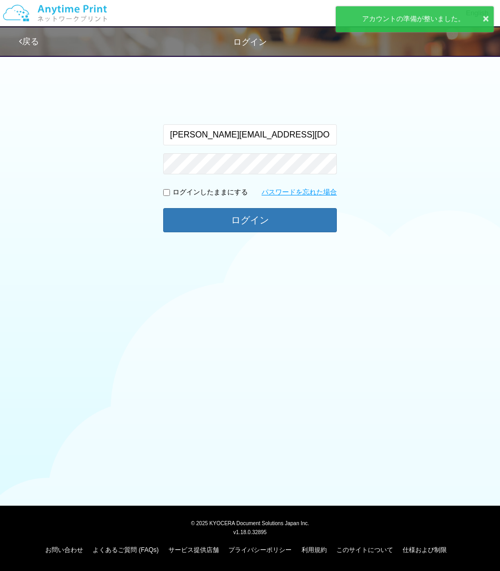
click at [88, 235] on div "入力されたメールアドレスまたはパスワードが正しくありません。 [PERSON_NAME][EMAIL_ADDRESS][DOMAIN_NAME] ログインした…" at bounding box center [250, 144] width 500 height 191
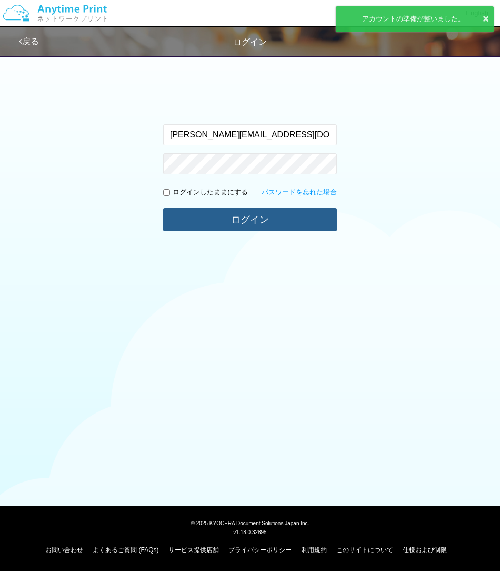
click at [196, 214] on button "ログイン" at bounding box center [250, 219] width 174 height 23
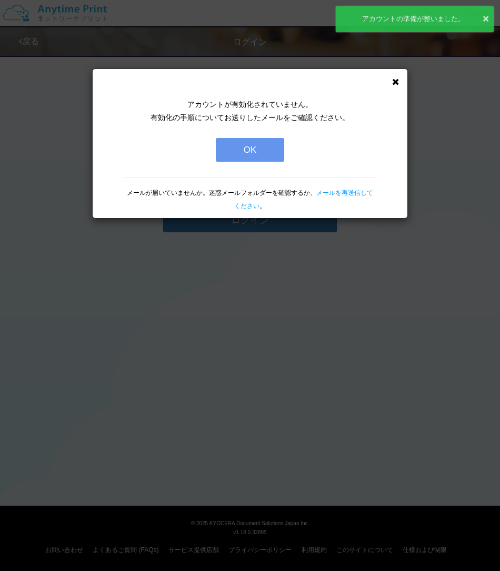
click at [250, 153] on button "OK" at bounding box center [250, 150] width 68 height 24
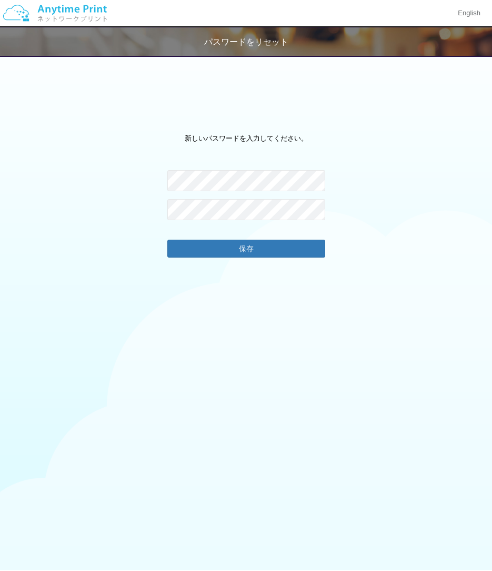
click at [398, 217] on div "新しいパスワードを入力してください。 パスワードが一致しません。 保存" at bounding box center [246, 378] width 492 height 530
click at [299, 244] on button "保存" at bounding box center [246, 248] width 158 height 17
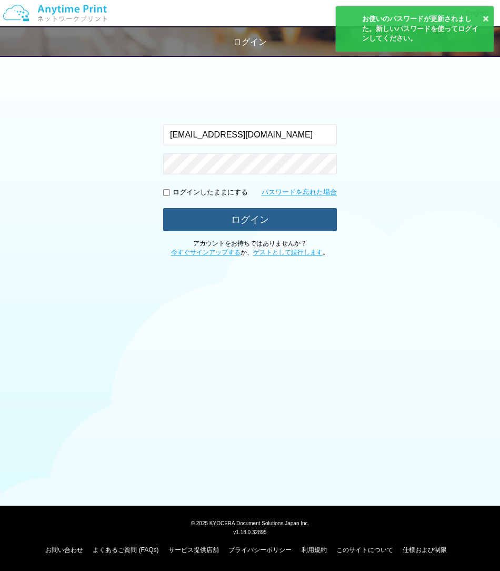
click at [249, 212] on button "ログイン" at bounding box center [250, 219] width 174 height 23
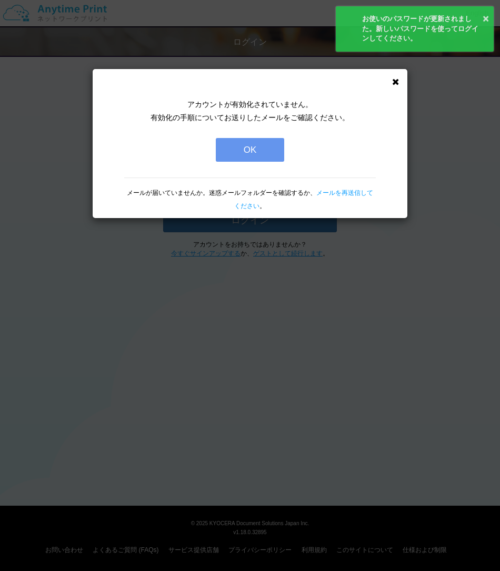
click at [249, 146] on button "OK" at bounding box center [250, 150] width 68 height 24
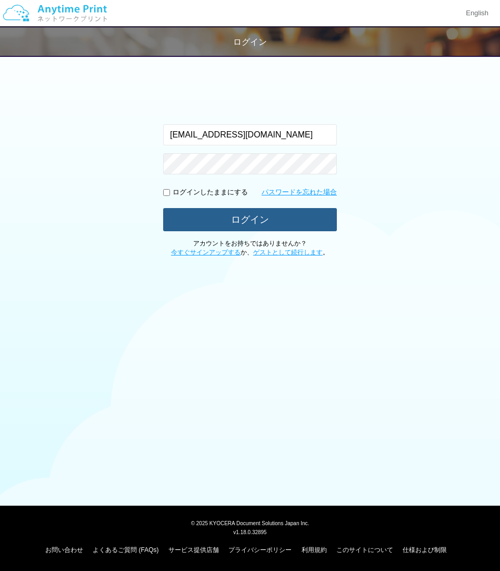
click at [178, 212] on button "ログイン" at bounding box center [250, 219] width 174 height 23
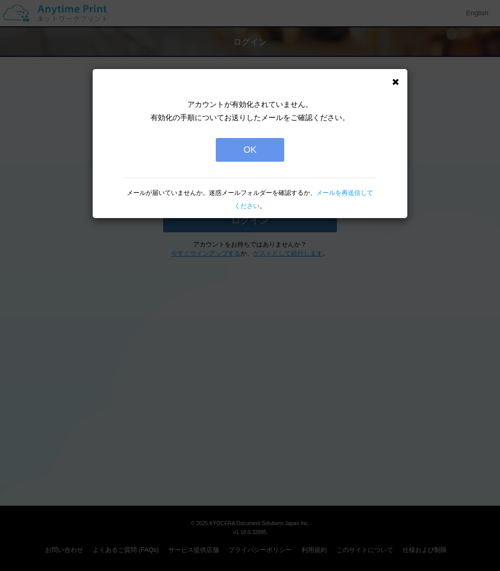
click at [265, 146] on button "OK" at bounding box center [250, 150] width 68 height 24
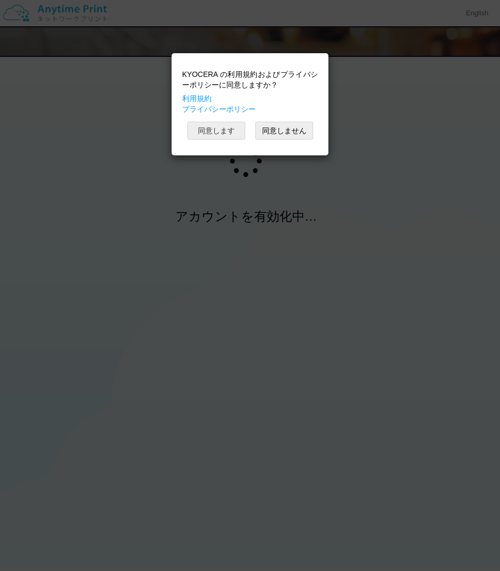
click at [225, 128] on button "同意します" at bounding box center [216, 131] width 58 height 18
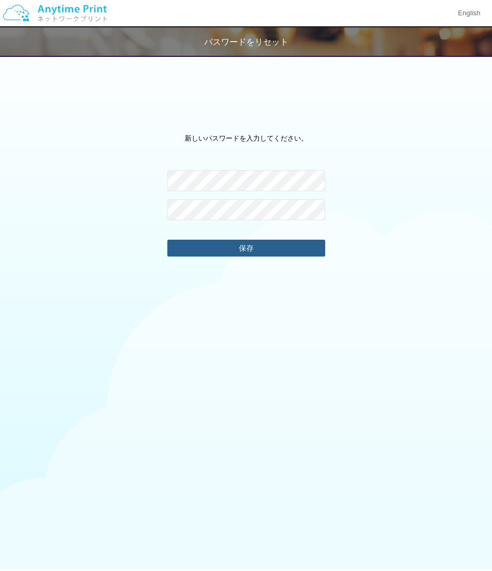
click at [265, 257] on div "新しいパスワードを入力してください。 パスワードが一致しません。 保存" at bounding box center [246, 378] width 492 height 530
click at [265, 252] on button "保存" at bounding box center [246, 248] width 158 height 17
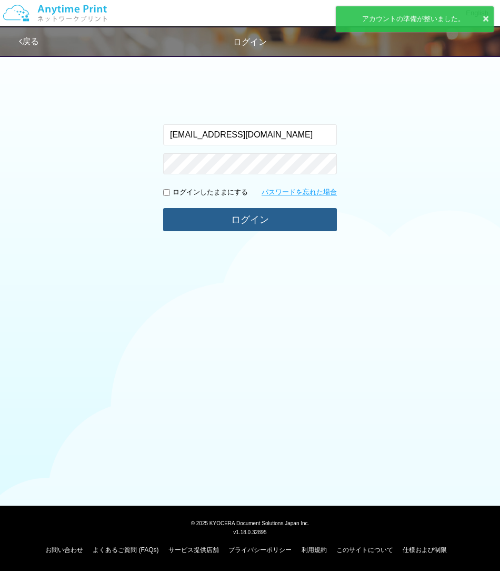
click at [250, 216] on button "ログイン" at bounding box center [250, 219] width 174 height 23
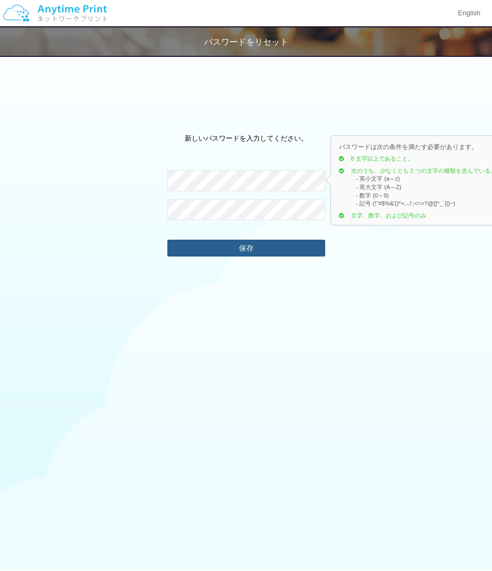
click at [176, 248] on button "保存" at bounding box center [246, 248] width 158 height 17
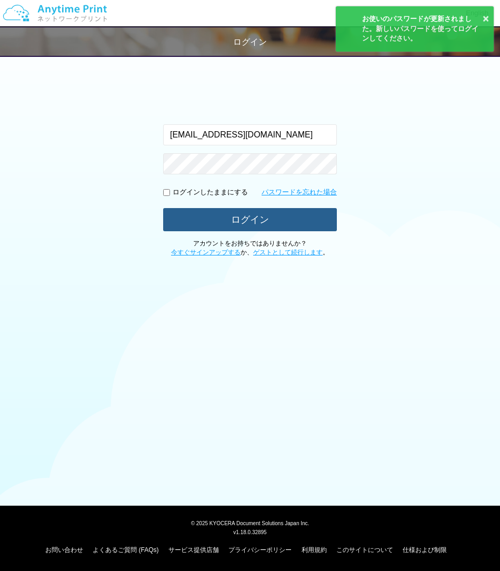
click at [176, 213] on button "ログイン" at bounding box center [250, 219] width 174 height 23
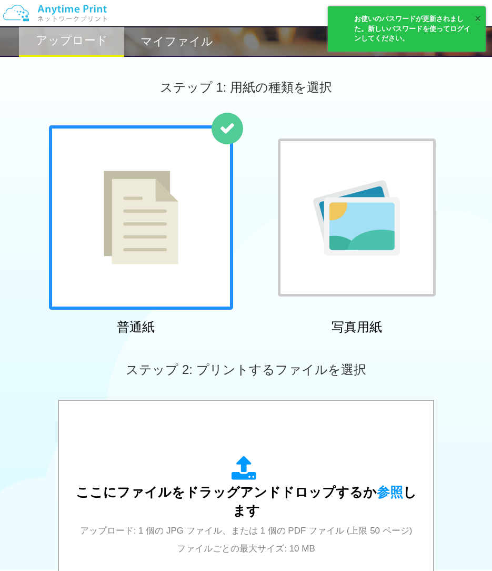
click at [477, 18] on button "×" at bounding box center [478, 18] width 6 height 15
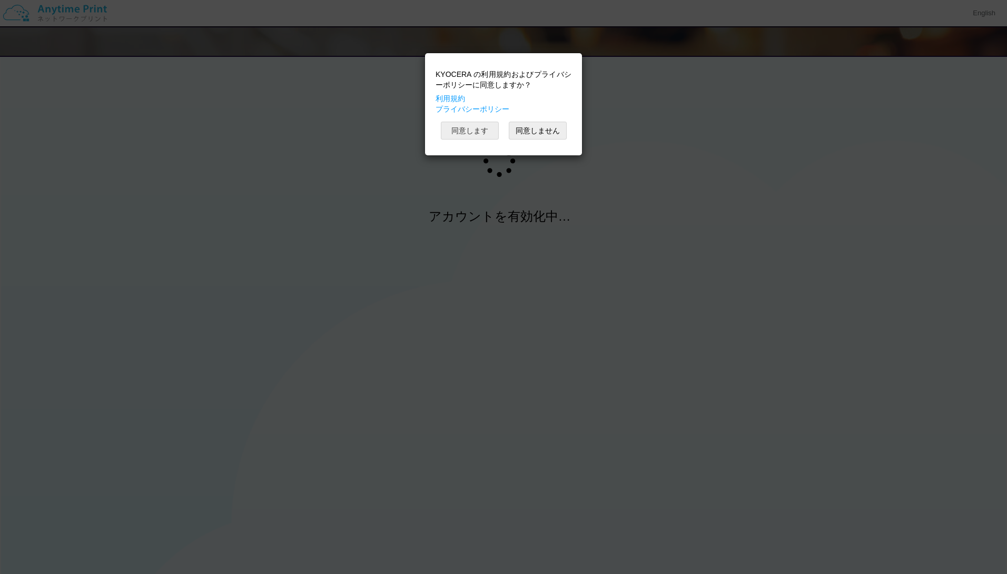
click at [467, 129] on button "同意します" at bounding box center [470, 131] width 58 height 18
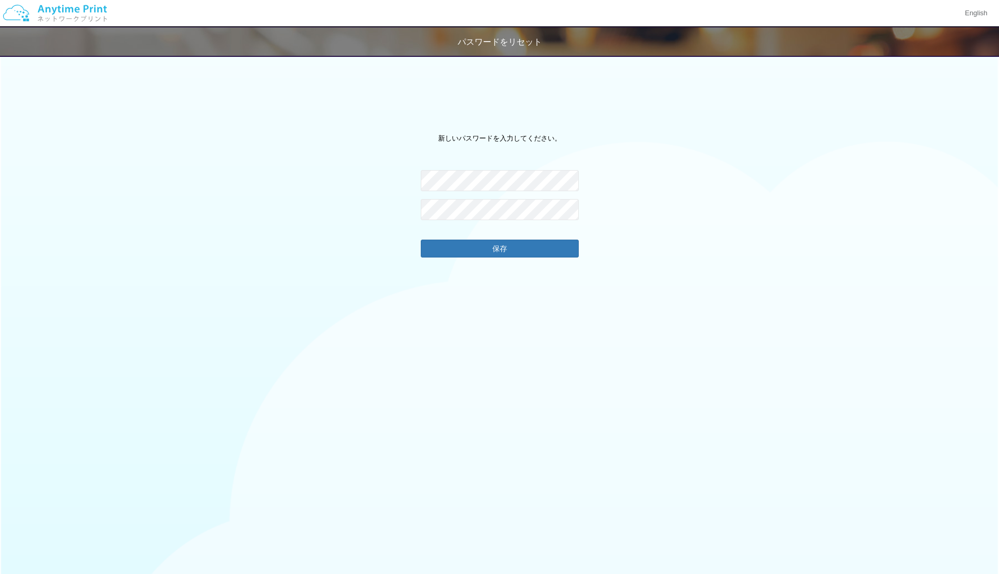
click at [477, 239] on fieldset "パスワードが一致しません。 保存" at bounding box center [500, 214] width 158 height 88
click at [482, 249] on button "保存" at bounding box center [500, 248] width 158 height 17
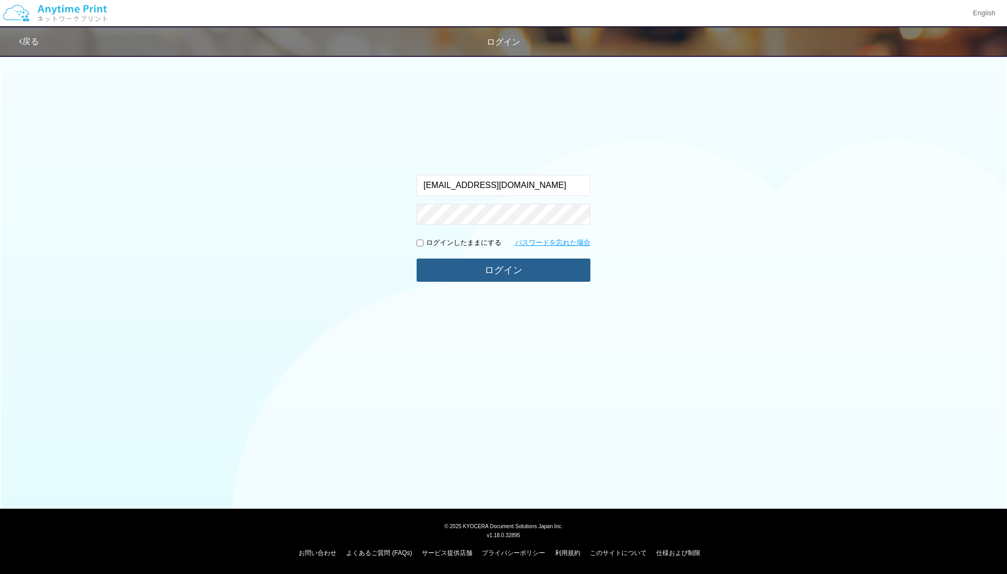
click at [457, 274] on button "ログイン" at bounding box center [504, 270] width 174 height 23
